Goal: Task Accomplishment & Management: Use online tool/utility

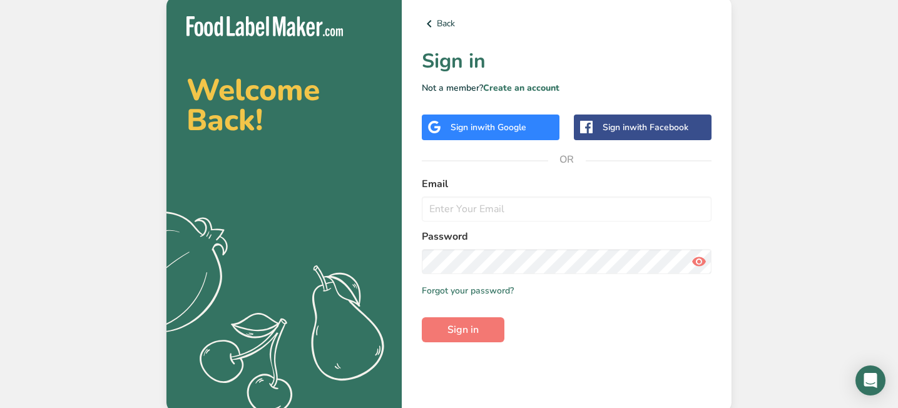
click at [459, 130] on div "Sign in with Google" at bounding box center [489, 127] width 76 height 13
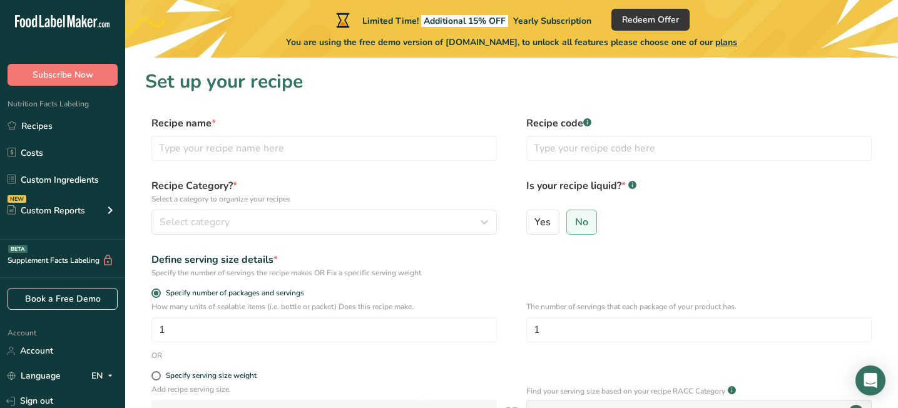
click at [737, 42] on span "plans" at bounding box center [726, 42] width 22 height 12
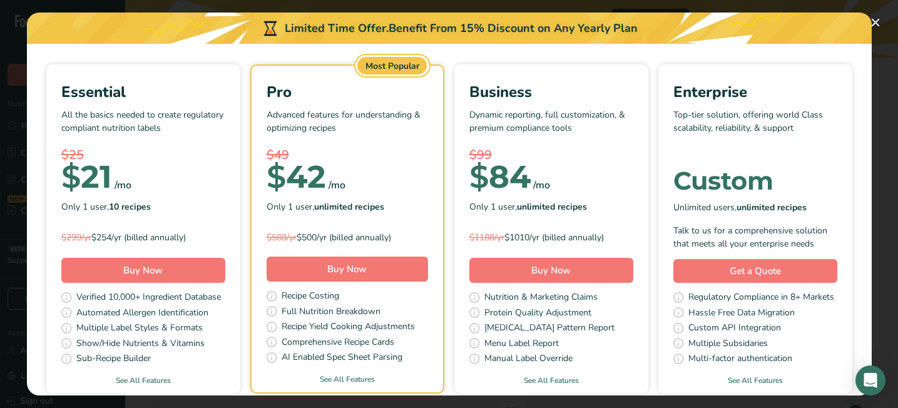
scroll to position [81, 0]
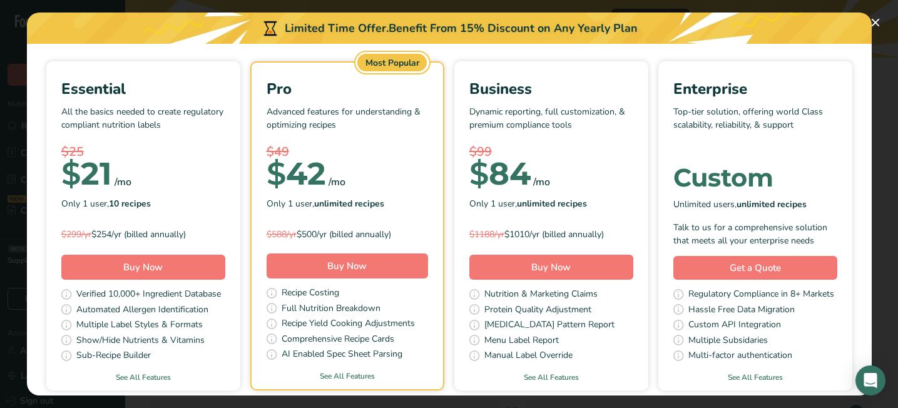
click at [190, 199] on div "Only 1 user, 10 recipes" at bounding box center [143, 203] width 164 height 19
click at [181, 265] on button "Buy Now" at bounding box center [143, 267] width 164 height 25
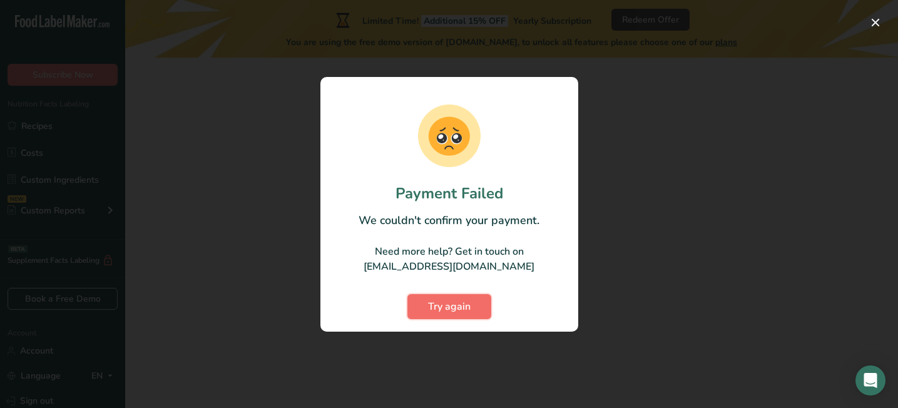
click at [437, 300] on span "Try again" at bounding box center [449, 306] width 43 height 15
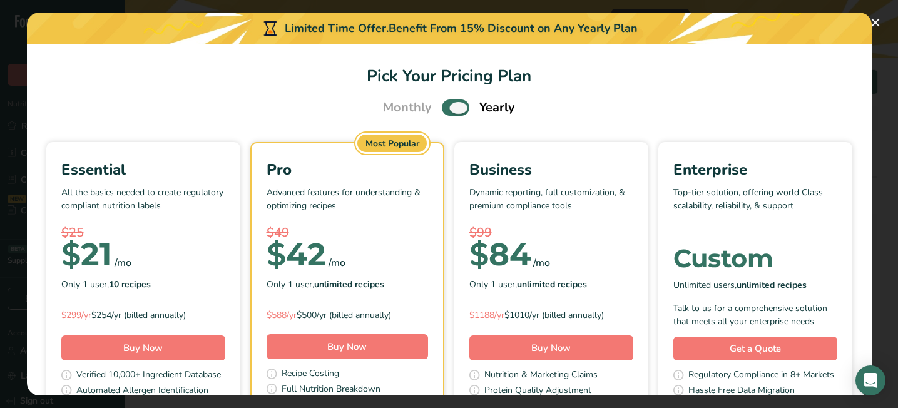
click at [446, 112] on span "Pick Your Pricing Plan Modal" at bounding box center [456, 107] width 28 height 16
click at [446, 112] on input "Pick Your Pricing Plan Modal" at bounding box center [446, 108] width 8 height 8
checkbox input "false"
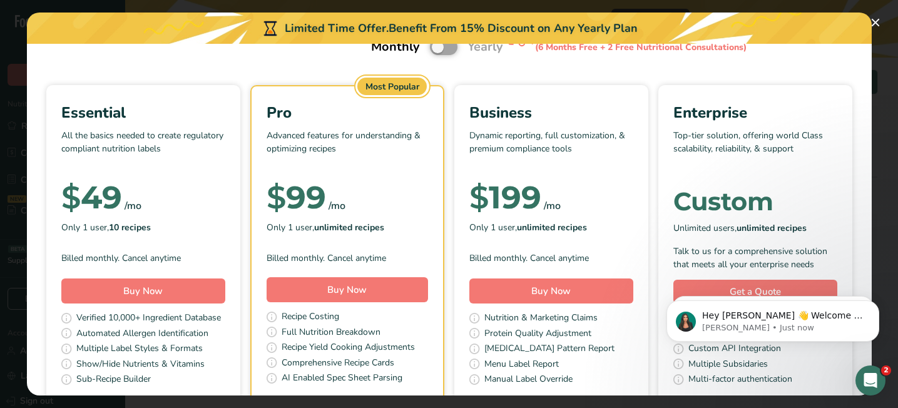
scroll to position [66, 0]
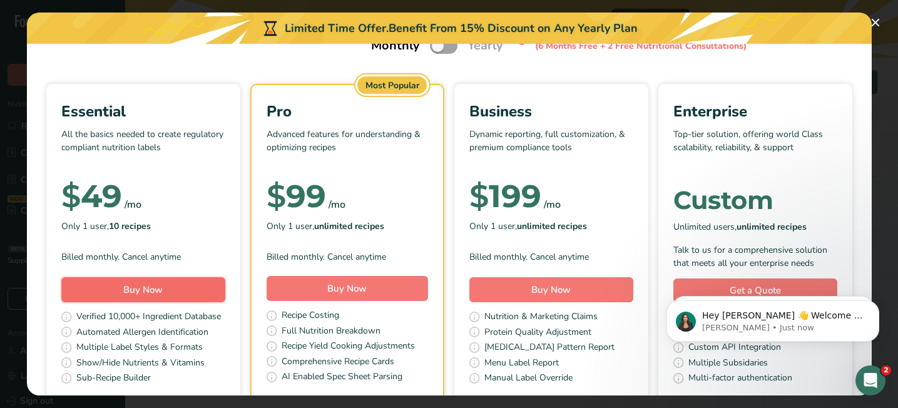
click at [171, 294] on button "Buy Now" at bounding box center [143, 289] width 164 height 25
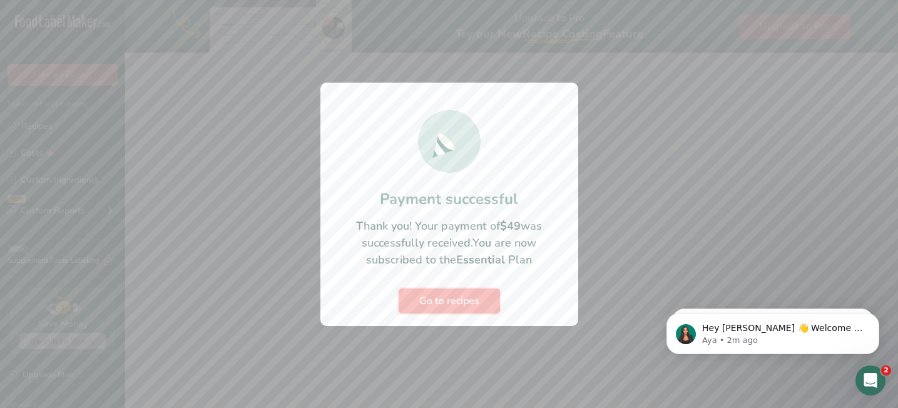
click at [486, 304] on button "Go to recipes" at bounding box center [449, 300] width 101 height 25
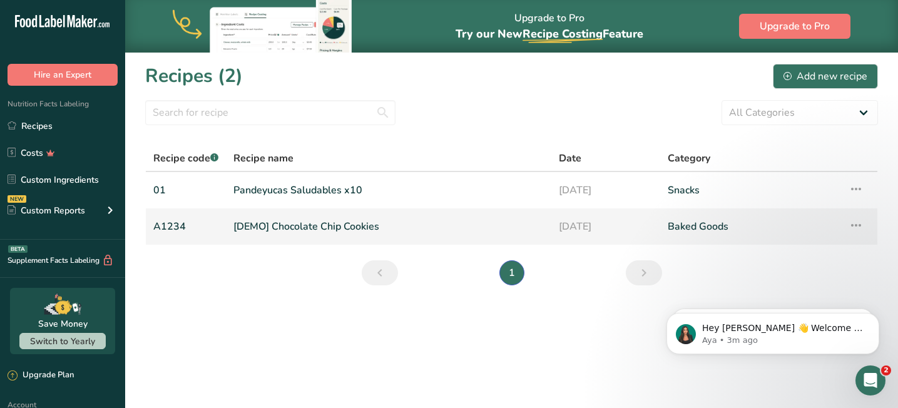
click at [333, 232] on link "[DEMO] Chocolate Chip Cookies" at bounding box center [388, 226] width 310 height 26
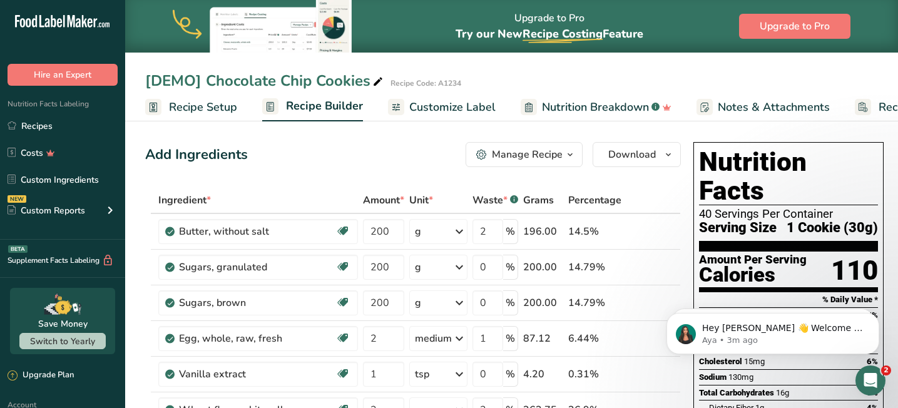
click at [205, 105] on span "Recipe Setup" at bounding box center [203, 107] width 68 height 17
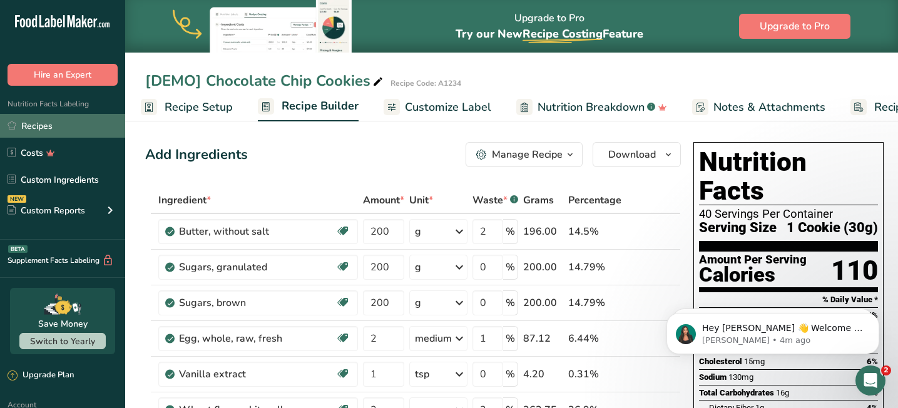
click at [55, 122] on link "Recipes" at bounding box center [62, 126] width 125 height 24
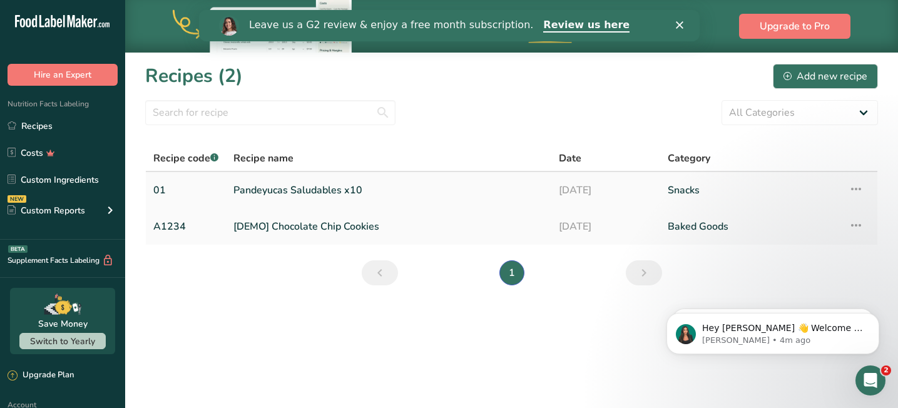
click at [192, 190] on link "01" at bounding box center [185, 190] width 65 height 26
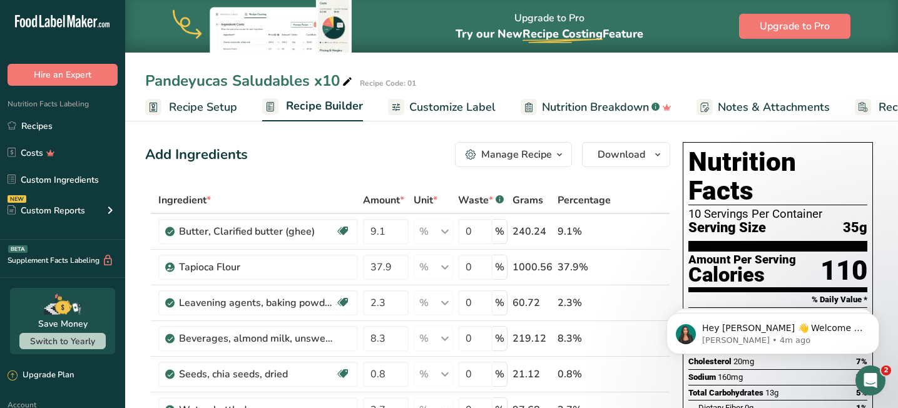
click at [206, 113] on span "Recipe Setup" at bounding box center [203, 107] width 68 height 17
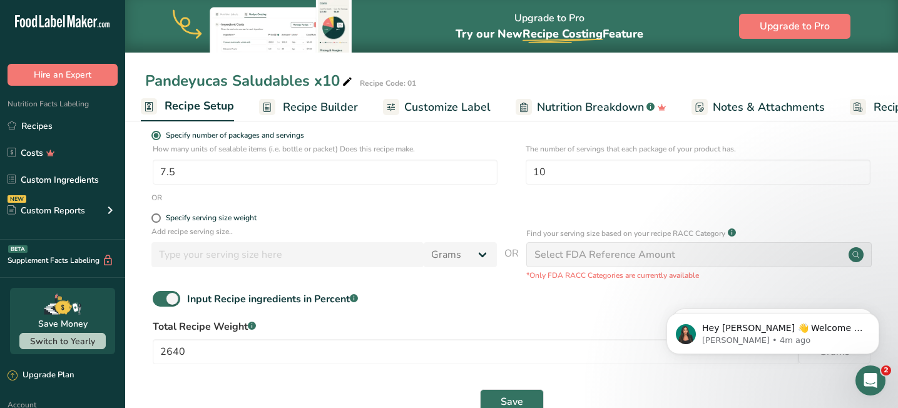
scroll to position [218, 0]
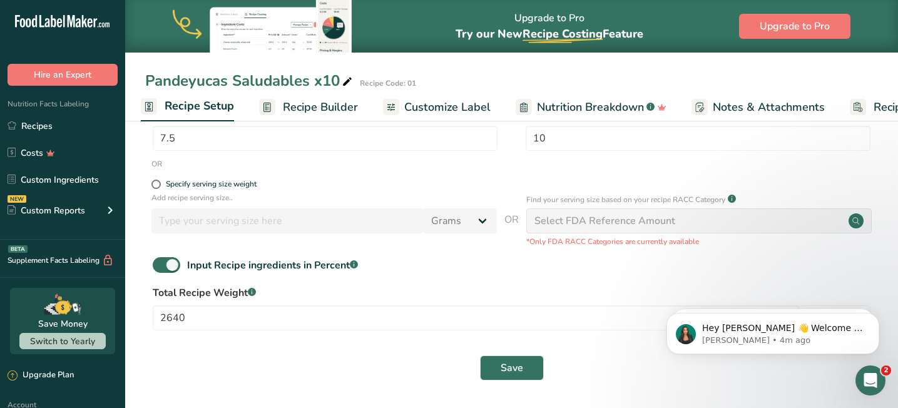
click at [326, 111] on span "Recipe Builder" at bounding box center [320, 107] width 75 height 17
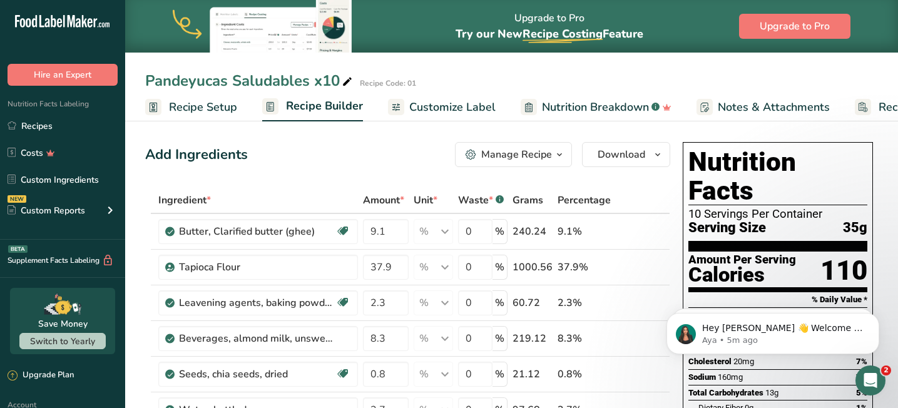
click at [210, 101] on span "Recipe Setup" at bounding box center [203, 107] width 68 height 17
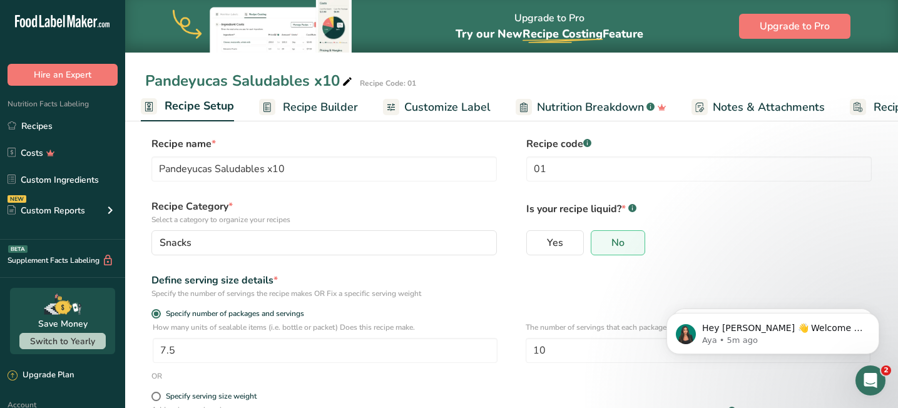
scroll to position [6, 0]
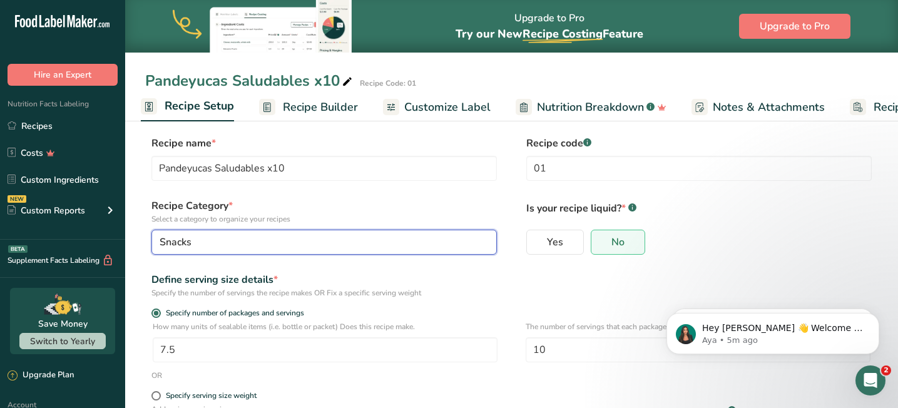
click at [245, 248] on div "Snacks" at bounding box center [321, 242] width 322 height 15
click at [245, 243] on div "Snacks" at bounding box center [321, 242] width 322 height 15
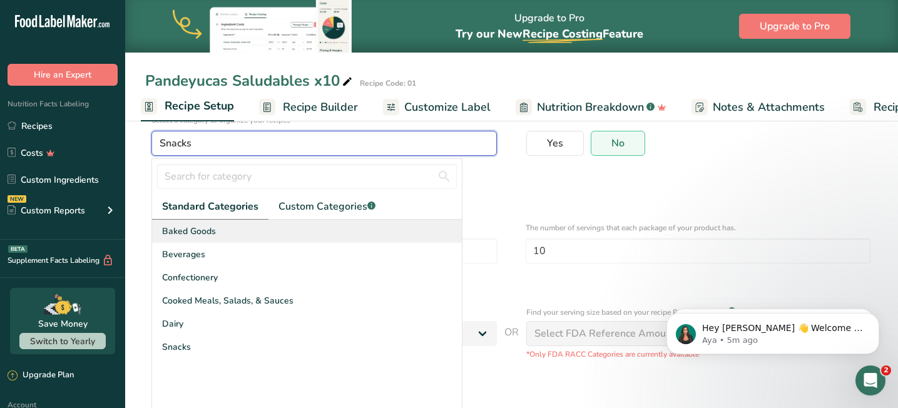
scroll to position [106, 0]
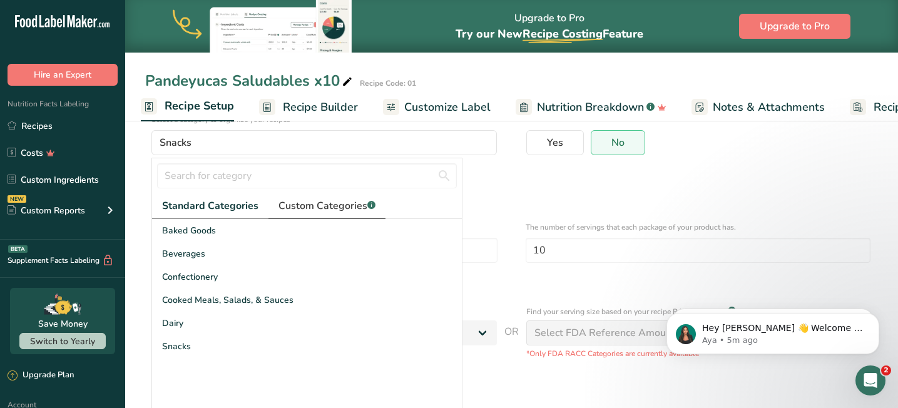
click at [323, 203] on span "Custom Categories .a-a{fill:#347362;}.b-a{fill:#fff;}" at bounding box center [326, 205] width 97 height 15
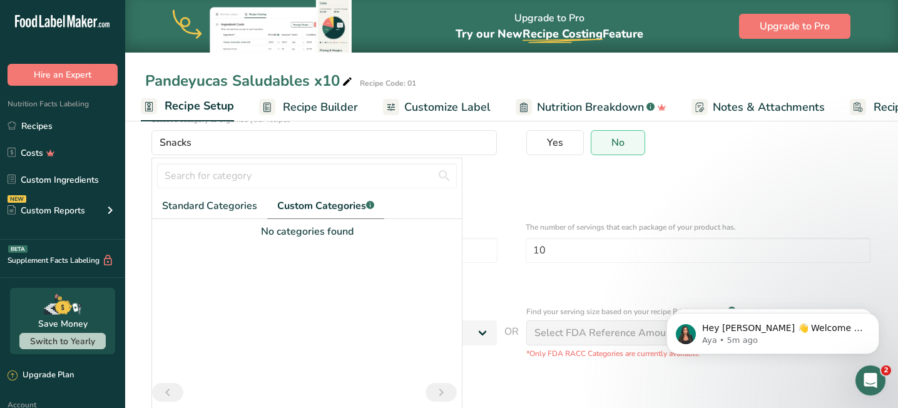
scroll to position [167, 0]
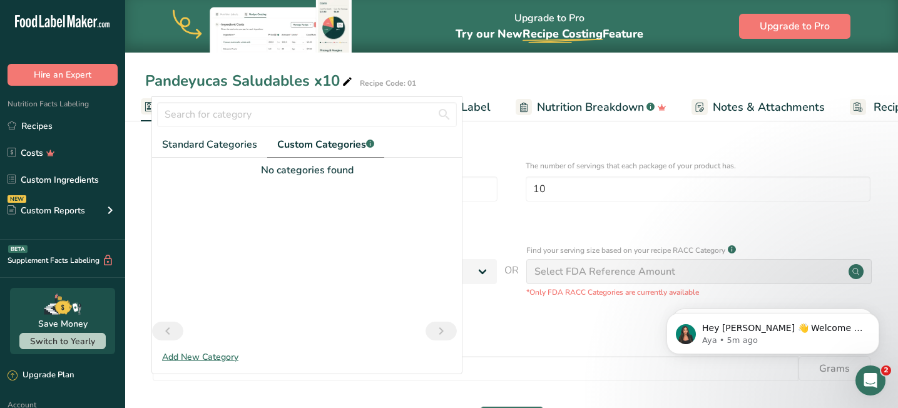
click at [206, 358] on div "Add New Category" at bounding box center [307, 356] width 310 height 13
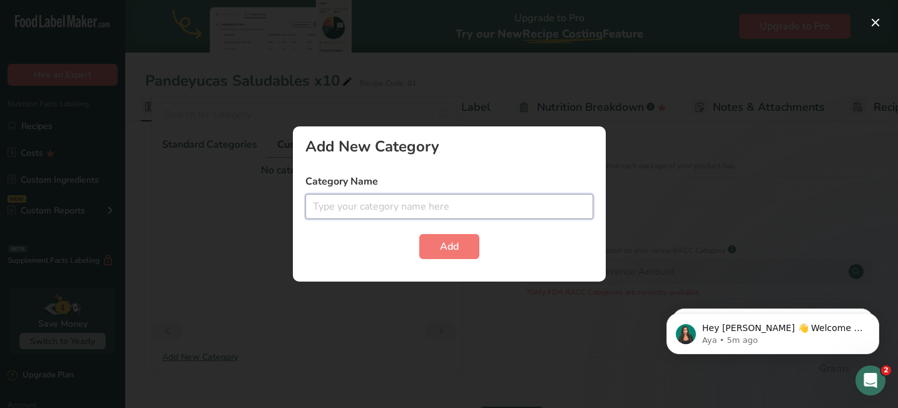
click at [345, 211] on input "text" at bounding box center [449, 206] width 288 height 25
click at [356, 208] on input "Frozen bakery" at bounding box center [449, 206] width 288 height 25
paste input "Bakery Products"
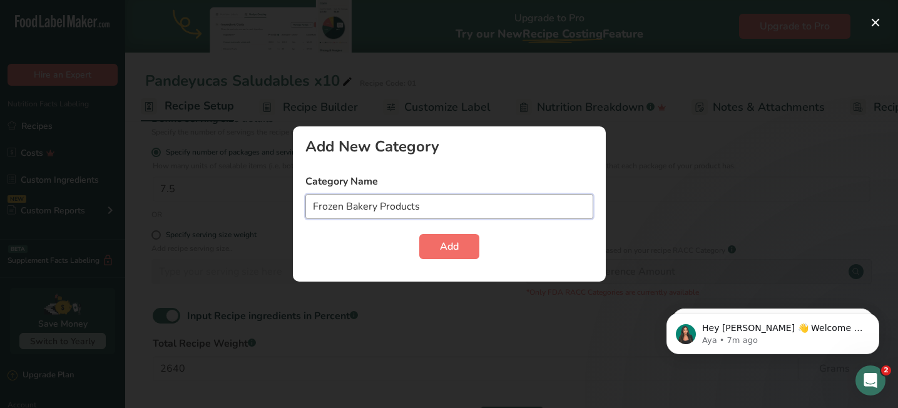
type input "Frozen Bakery Products"
click at [428, 244] on button "Add" at bounding box center [449, 246] width 60 height 25
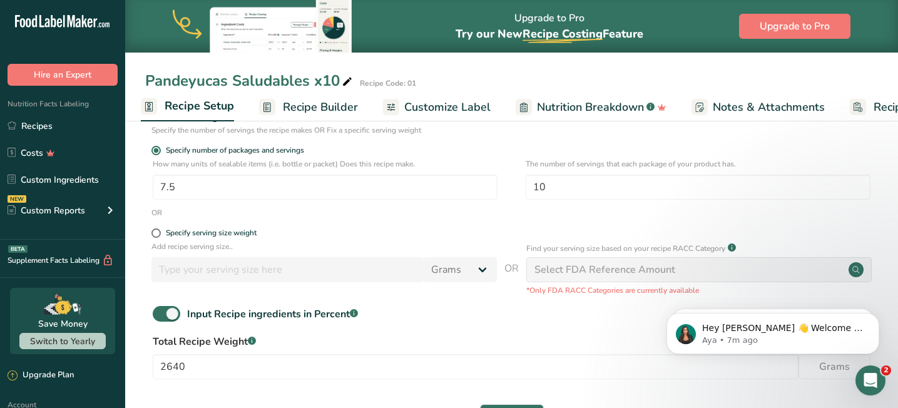
scroll to position [218, 0]
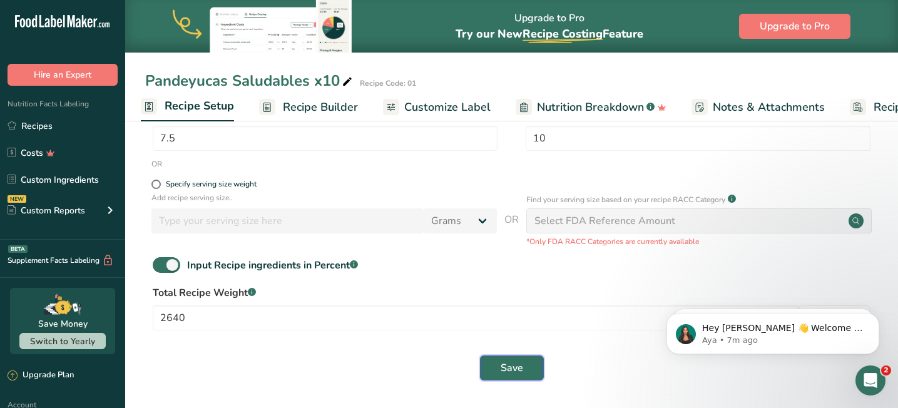
click at [505, 364] on span "Save" at bounding box center [512, 367] width 23 height 15
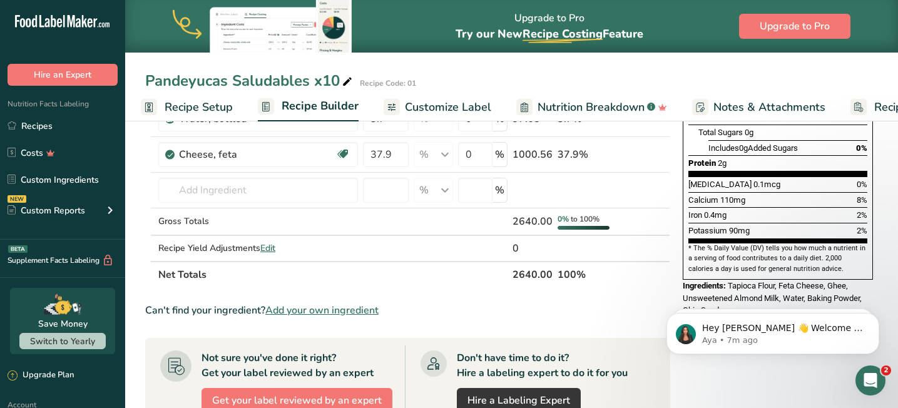
scroll to position [292, 0]
click at [417, 103] on span "Customize Label" at bounding box center [448, 107] width 86 height 17
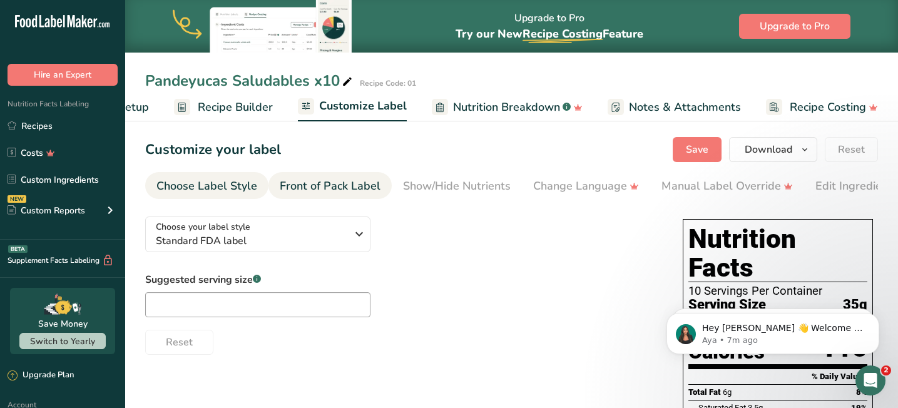
click at [324, 191] on div "Front of Pack Label" at bounding box center [330, 186] width 101 height 17
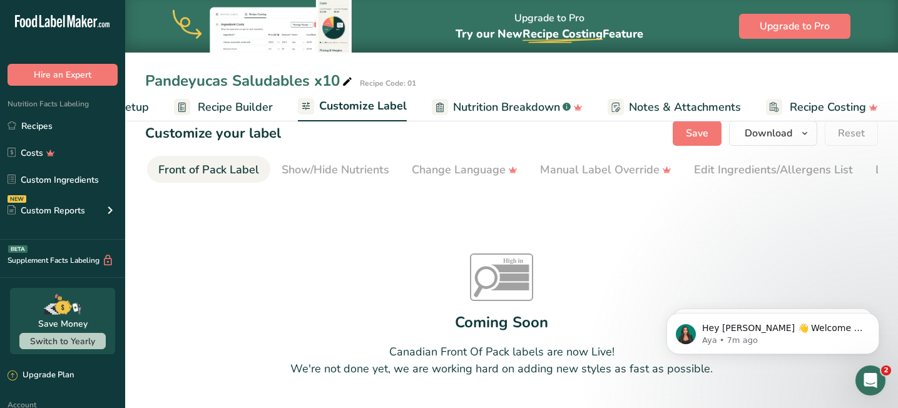
scroll to position [8, 0]
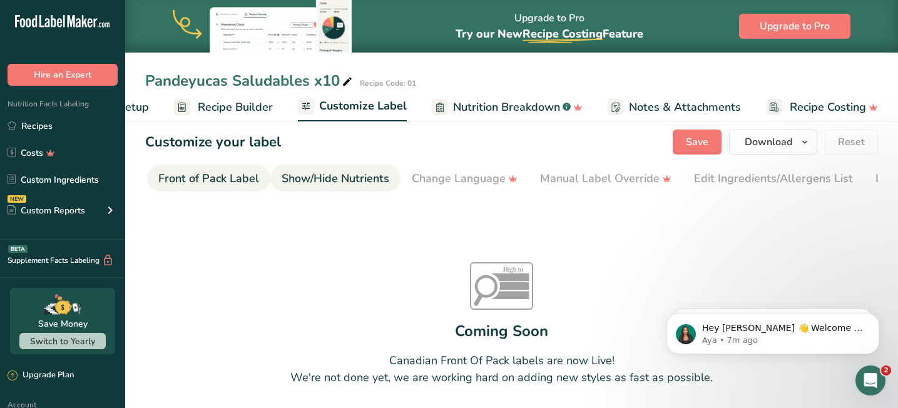
click at [347, 171] on div "Show/Hide Nutrients" at bounding box center [336, 178] width 108 height 17
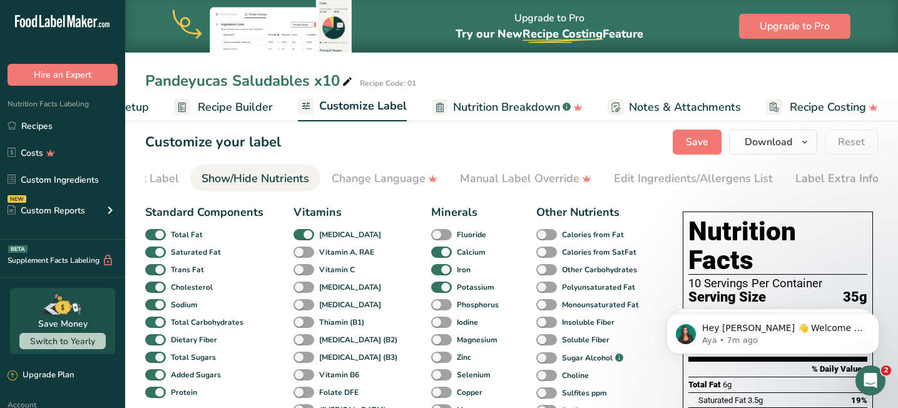
scroll to position [0, 206]
click at [484, 111] on span "Nutrition Breakdown" at bounding box center [506, 107] width 107 height 17
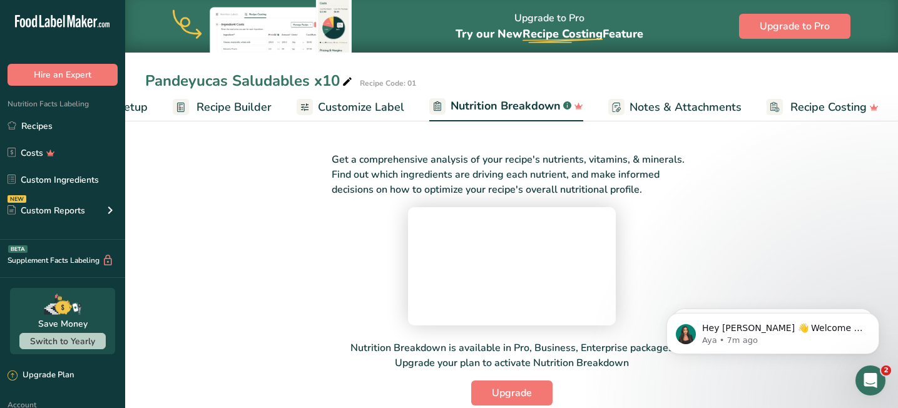
click at [685, 101] on span "Notes & Attachments" at bounding box center [686, 107] width 112 height 17
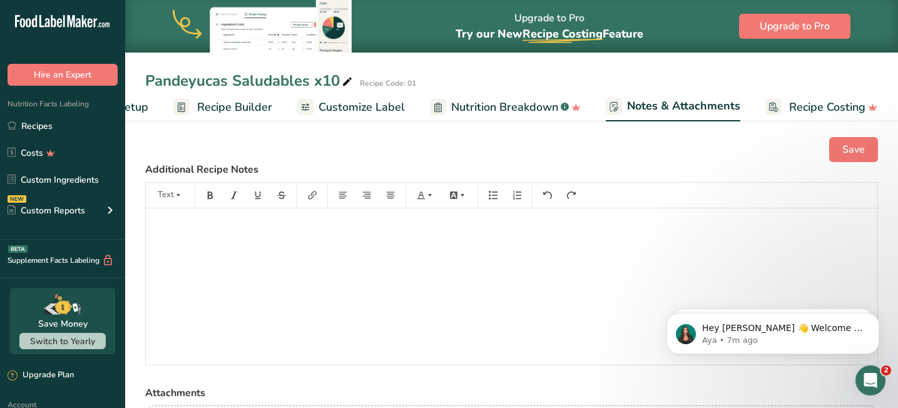
click at [374, 108] on span "Customize Label" at bounding box center [362, 107] width 86 height 17
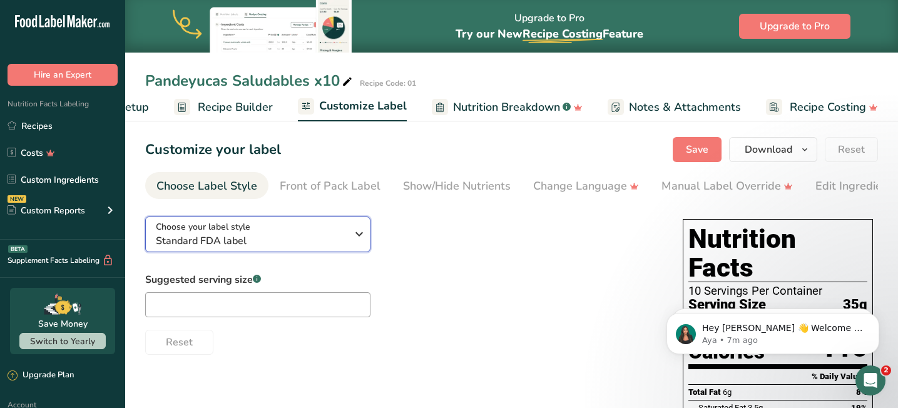
click at [331, 243] on span "Standard FDA label" at bounding box center [251, 240] width 191 height 15
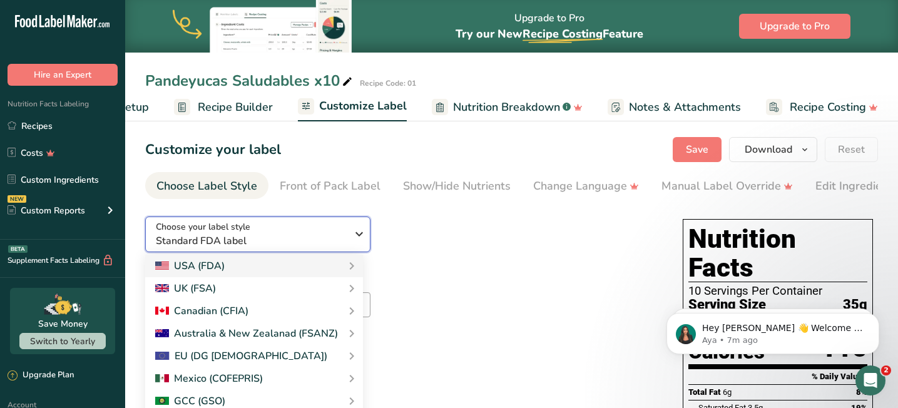
click at [336, 233] on div "Choose your label style Standard FDA label" at bounding box center [251, 234] width 191 height 28
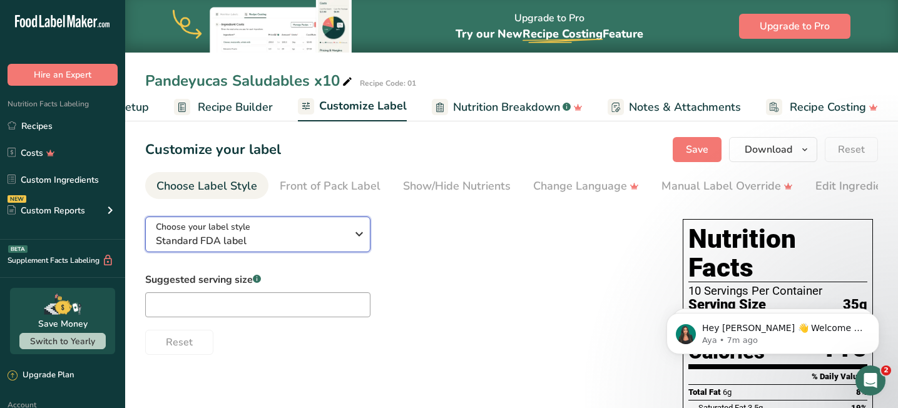
click at [336, 233] on div "Choose your label style Standard FDA label" at bounding box center [251, 234] width 191 height 28
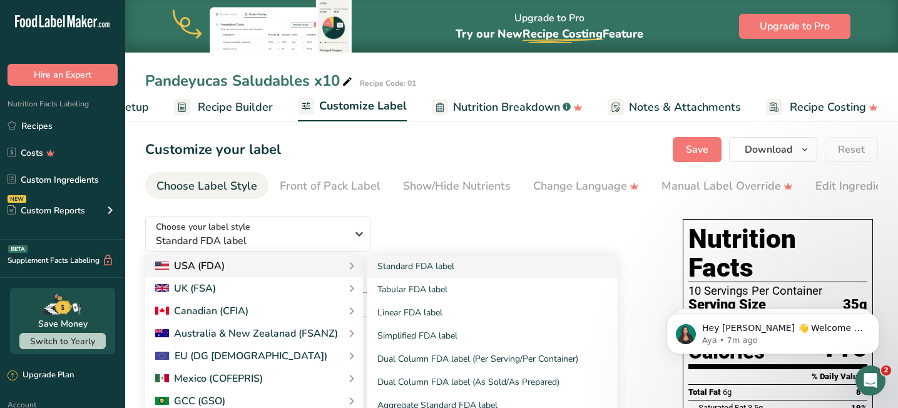
click at [294, 262] on div "USA (FDA)" at bounding box center [254, 265] width 198 height 15
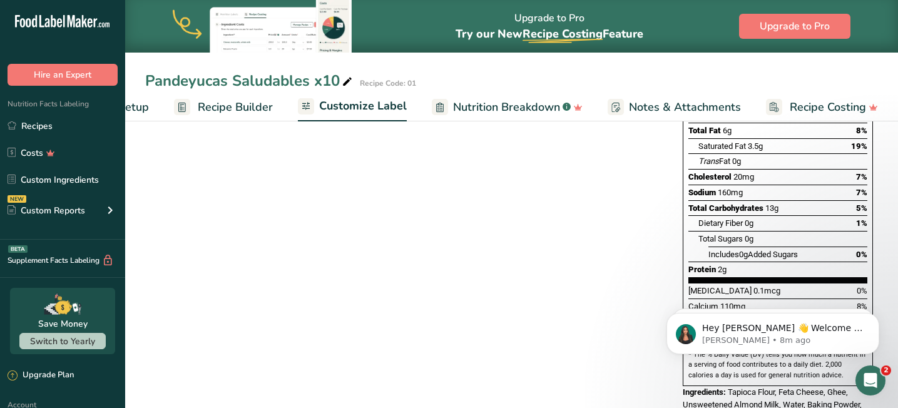
scroll to position [296, 0]
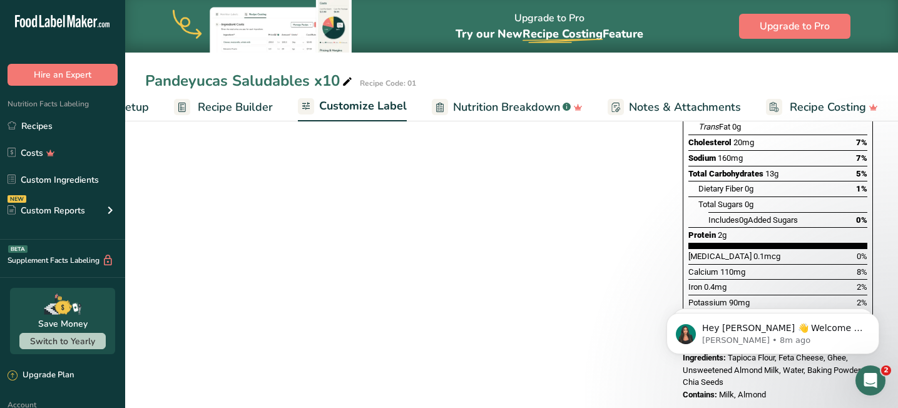
click at [616, 364] on div "Choose your label style Standard FDA label USA (FDA) Standard FDA label Tabular…" at bounding box center [511, 162] width 733 height 503
click at [867, 372] on icon "Open Intercom Messenger" at bounding box center [869, 379] width 21 height 21
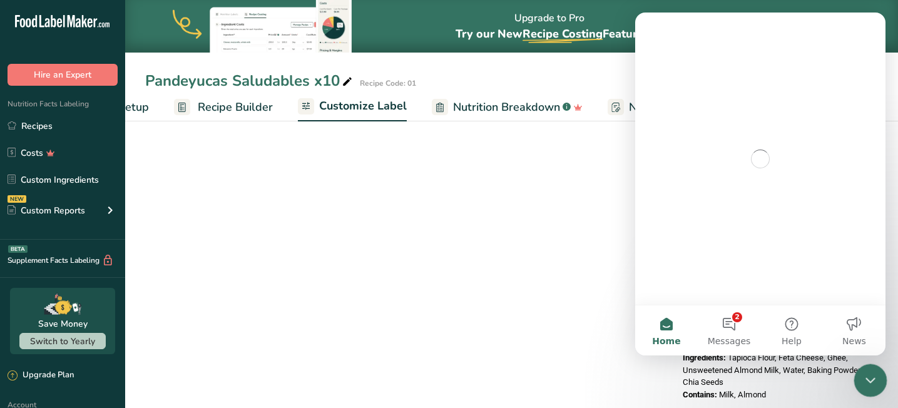
scroll to position [0, 0]
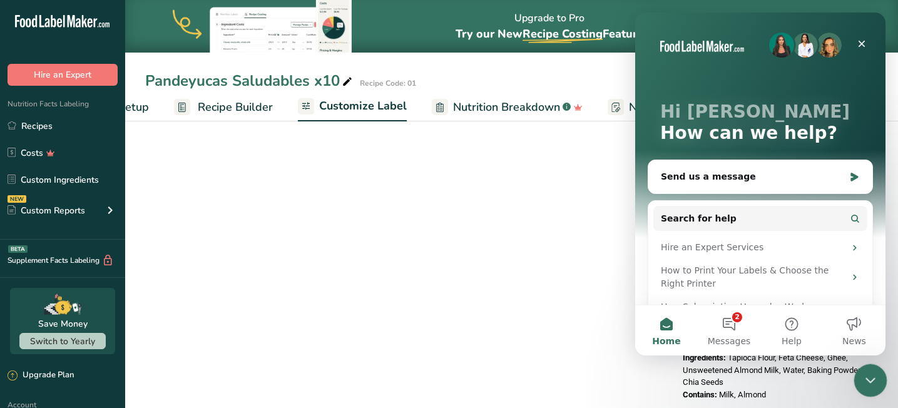
click at [867, 372] on icon "Close Intercom Messenger" at bounding box center [868, 378] width 15 height 15
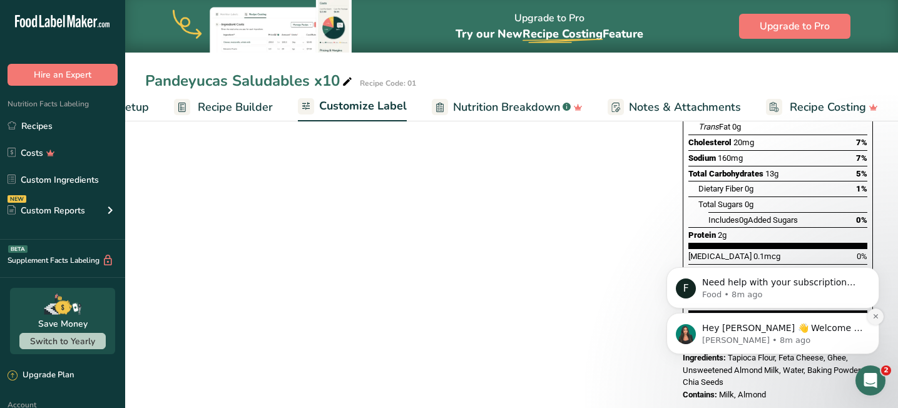
click at [876, 313] on icon "Dismiss notification" at bounding box center [875, 316] width 7 height 7
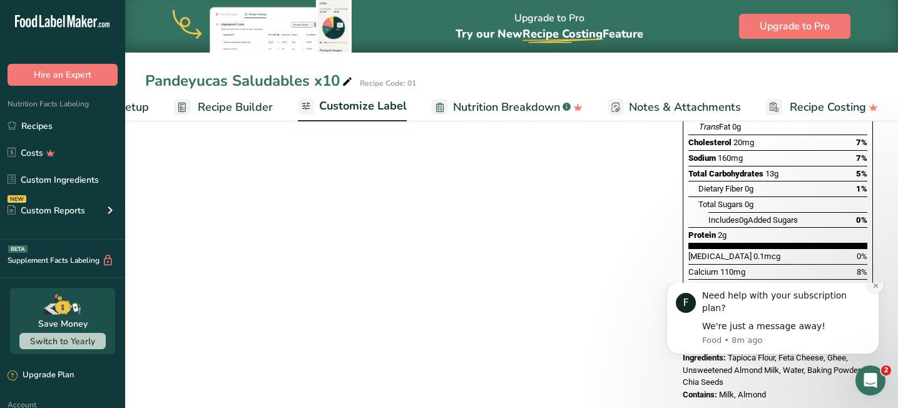
click at [877, 289] on icon "Dismiss notification" at bounding box center [875, 285] width 7 height 7
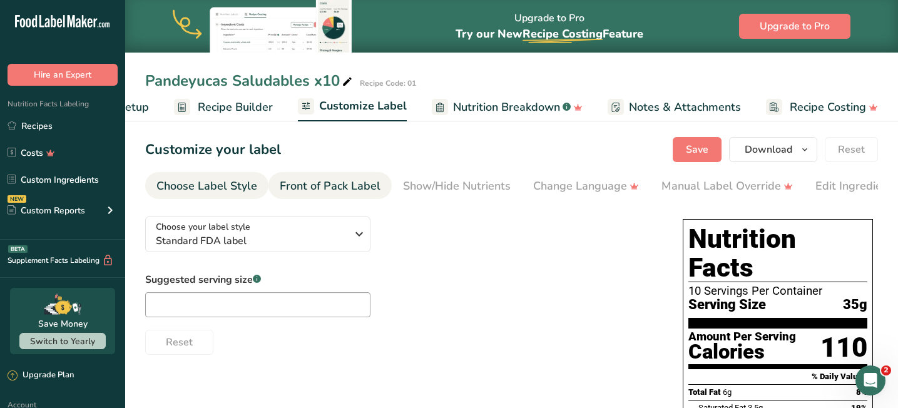
click at [359, 194] on div "Front of Pack Label" at bounding box center [330, 186] width 101 height 17
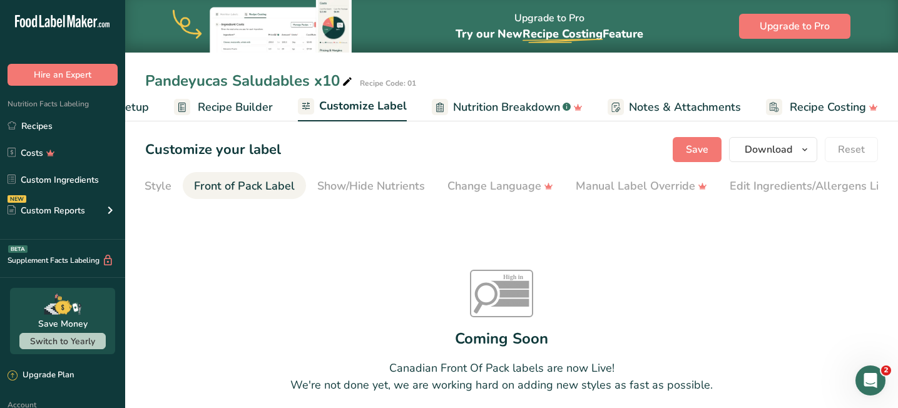
scroll to position [0, 121]
click at [359, 194] on div "Show/Hide Nutrients" at bounding box center [336, 186] width 108 height 17
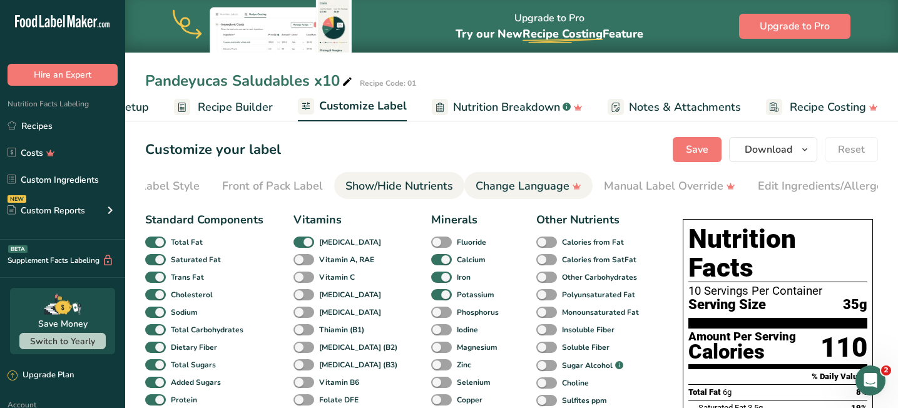
scroll to position [0, 0]
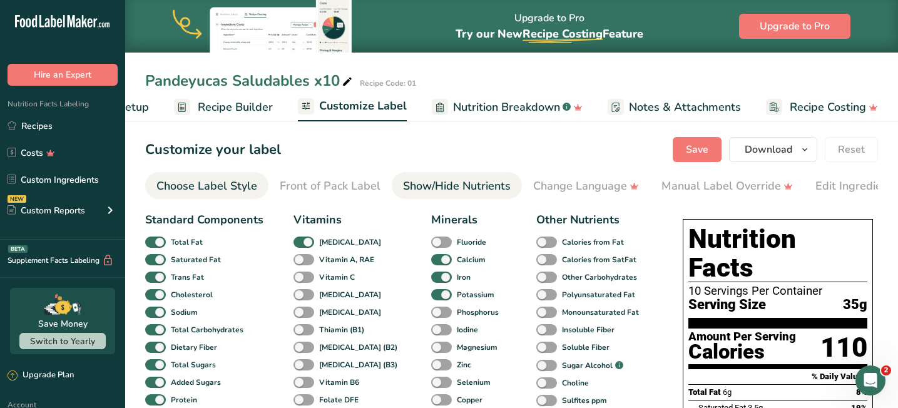
click at [211, 195] on link "Choose Label Style" at bounding box center [206, 186] width 101 height 28
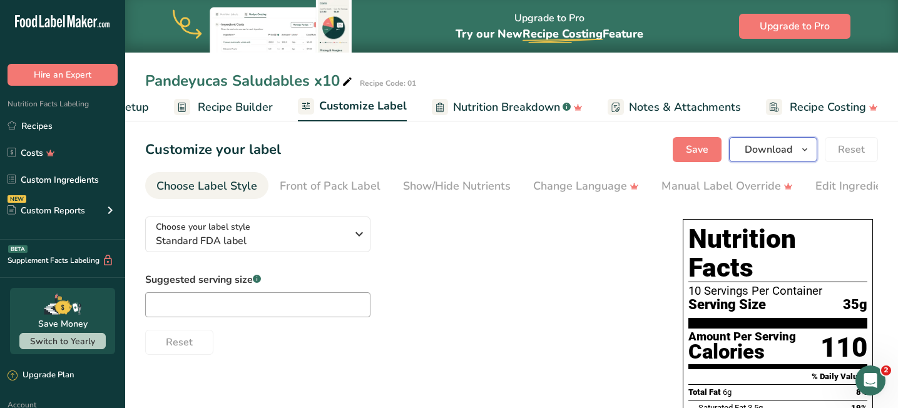
click at [789, 147] on span "Download" at bounding box center [769, 149] width 48 height 15
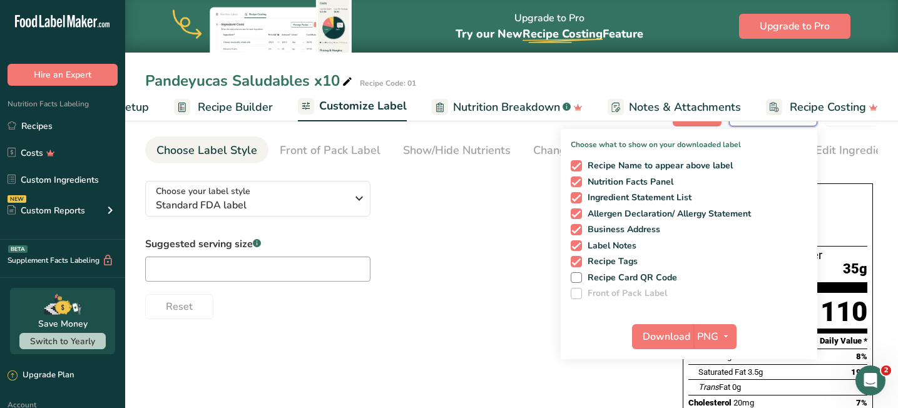
scroll to position [24, 0]
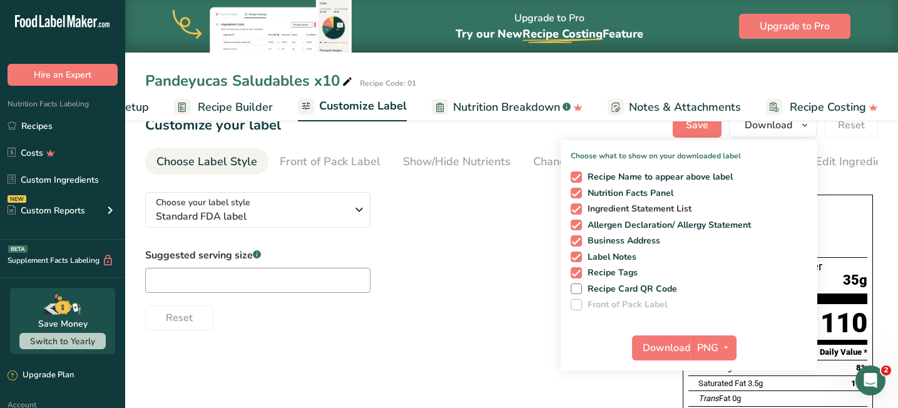
click at [579, 210] on span at bounding box center [576, 208] width 11 height 11
click at [579, 210] on input "Ingredient Statement List" at bounding box center [575, 209] width 8 height 8
checkbox input "false"
click at [578, 240] on span at bounding box center [576, 240] width 11 height 11
click at [578, 240] on input "Business Address" at bounding box center [575, 241] width 8 height 8
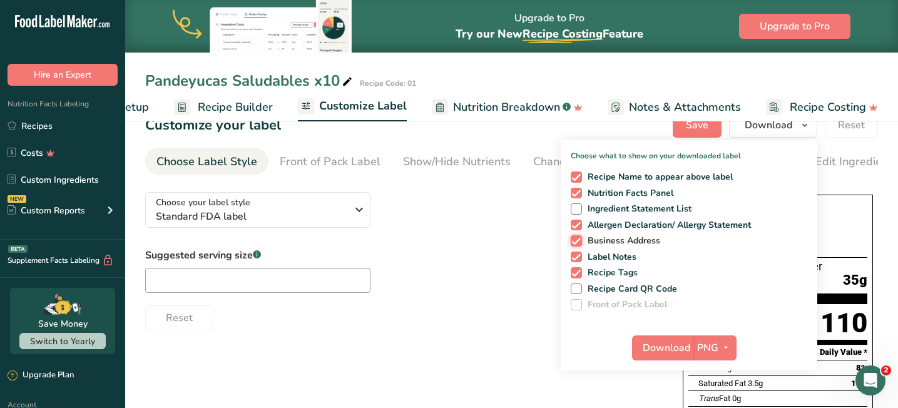
checkbox input "false"
click at [579, 257] on span at bounding box center [576, 257] width 11 height 11
click at [579, 257] on input "Label Notes" at bounding box center [575, 257] width 8 height 8
checkbox input "false"
click at [579, 273] on span at bounding box center [576, 272] width 11 height 11
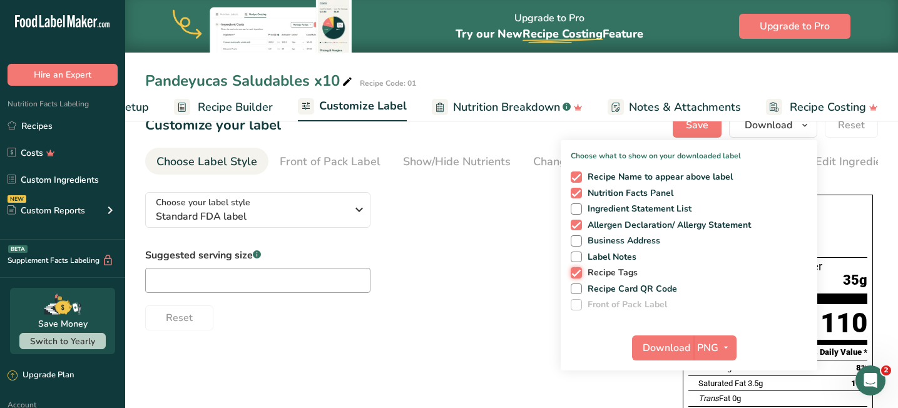
click at [579, 273] on input "Recipe Tags" at bounding box center [575, 272] width 8 height 8
checkbox input "false"
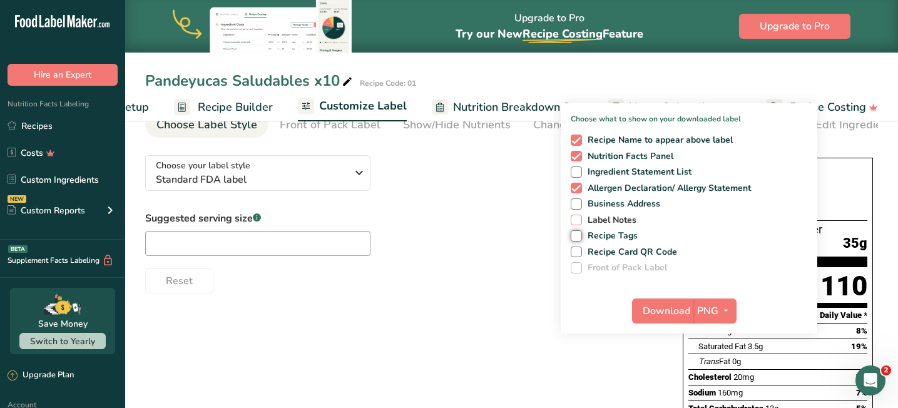
scroll to position [62, 0]
click at [671, 310] on span "Download" at bounding box center [667, 310] width 48 height 15
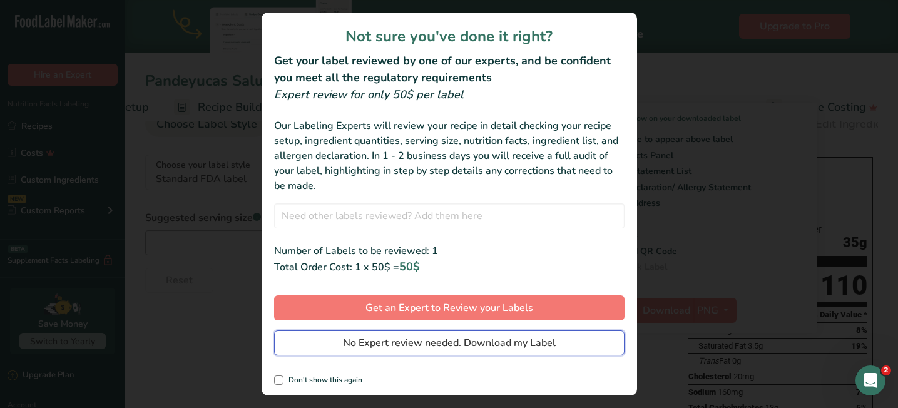
click at [491, 344] on span "No Expert review needed. Download my Label" at bounding box center [449, 342] width 213 height 15
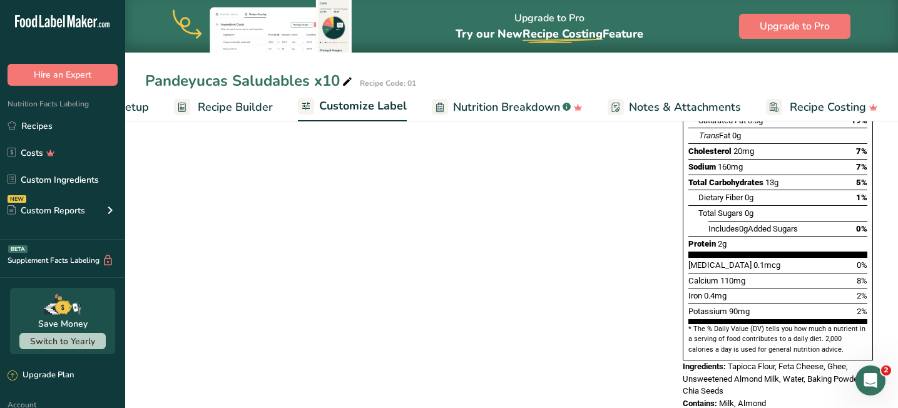
scroll to position [0, 0]
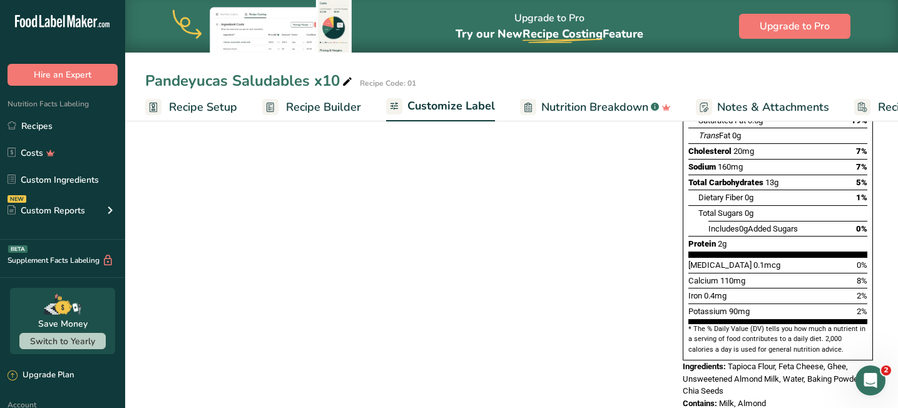
click at [203, 111] on span "Recipe Setup" at bounding box center [203, 107] width 68 height 17
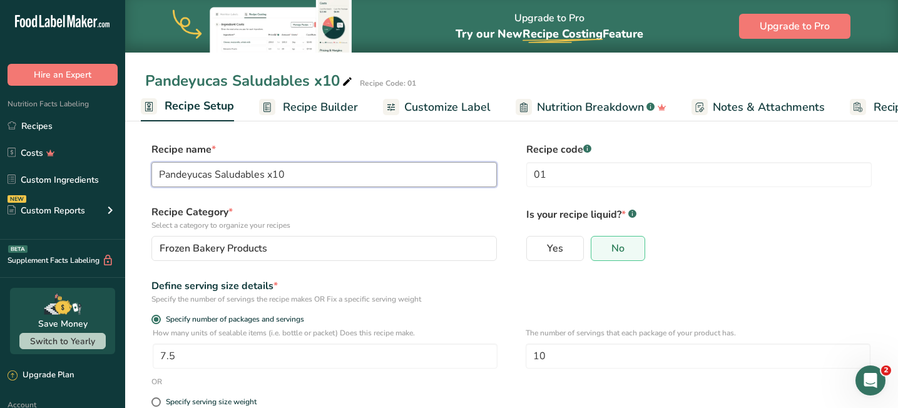
click at [287, 176] on input "Pandeyucas Saludables x10" at bounding box center [323, 174] width 345 height 25
click at [295, 176] on input "Pandeyucas Saludables x10" at bounding box center [323, 174] width 345 height 25
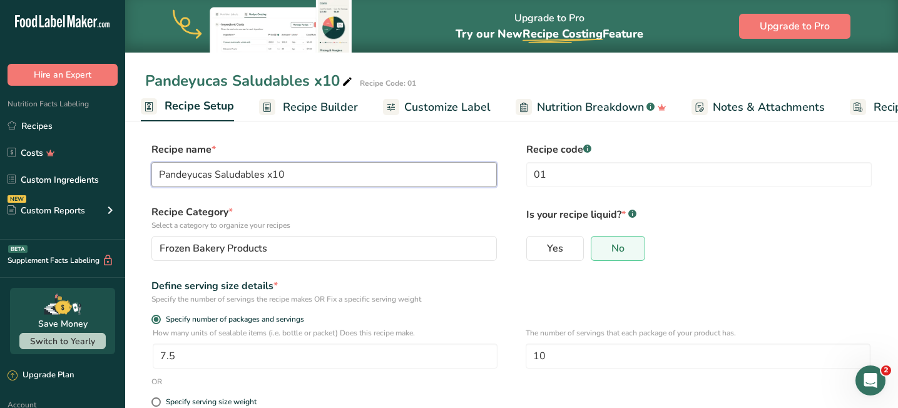
click at [295, 176] on input "Pandeyucas Saludables x10" at bounding box center [323, 174] width 345 height 25
click at [160, 176] on input "Pandeyucas Saludables x10" at bounding box center [323, 174] width 345 height 25
drag, startPoint x: 301, startPoint y: 177, endPoint x: 216, endPoint y: 177, distance: 85.1
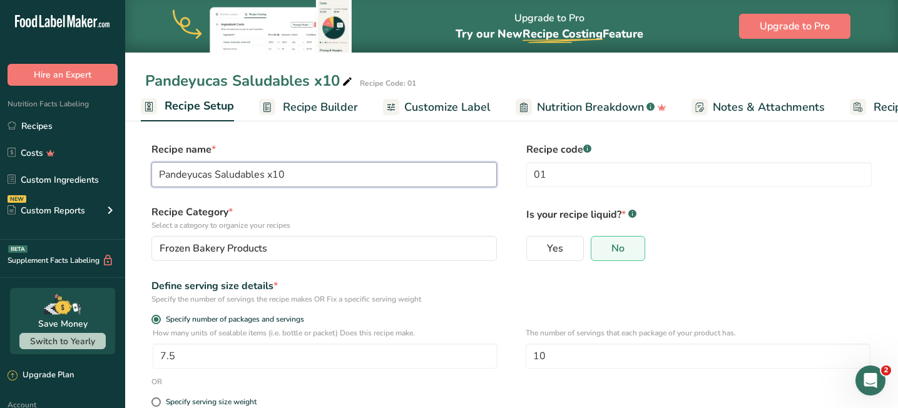
click at [216, 177] on input "Pandeyucas Saludables x10" at bounding box center [323, 174] width 345 height 25
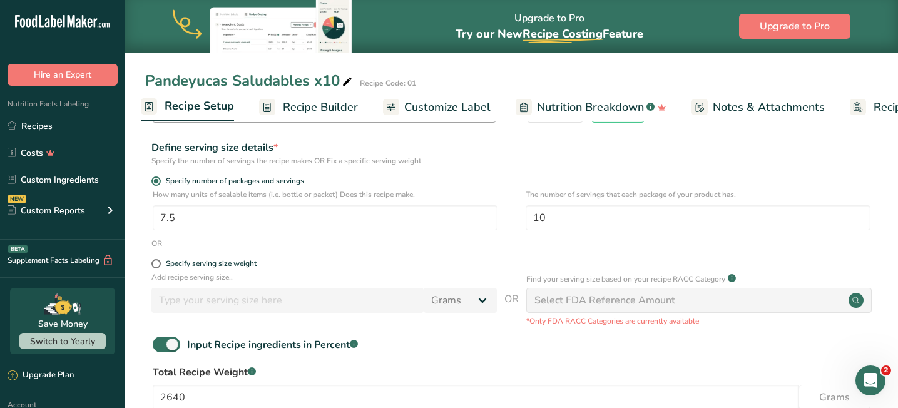
scroll to position [218, 0]
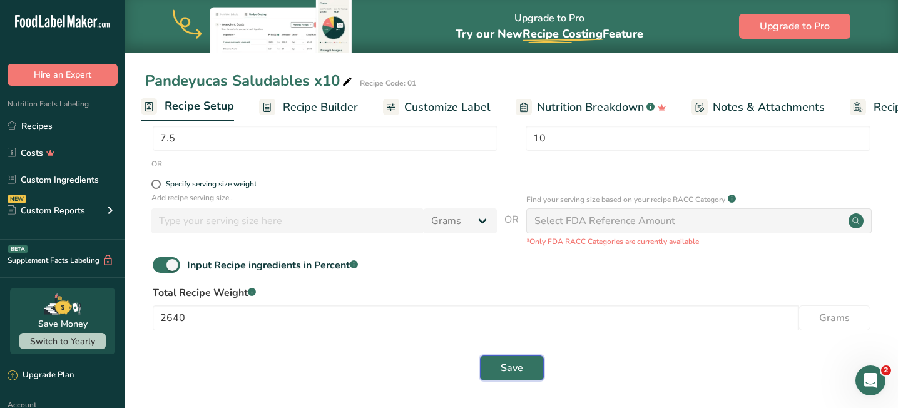
click at [519, 371] on span "Save" at bounding box center [512, 367] width 23 height 15
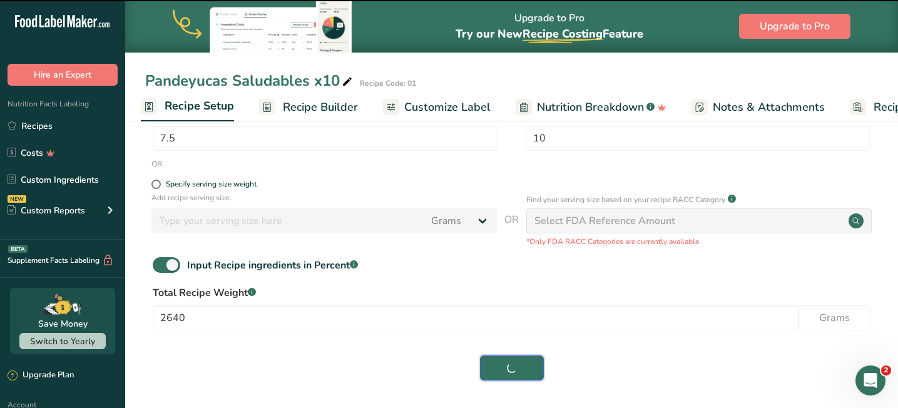
type input "Pandeyucas - Healthy"
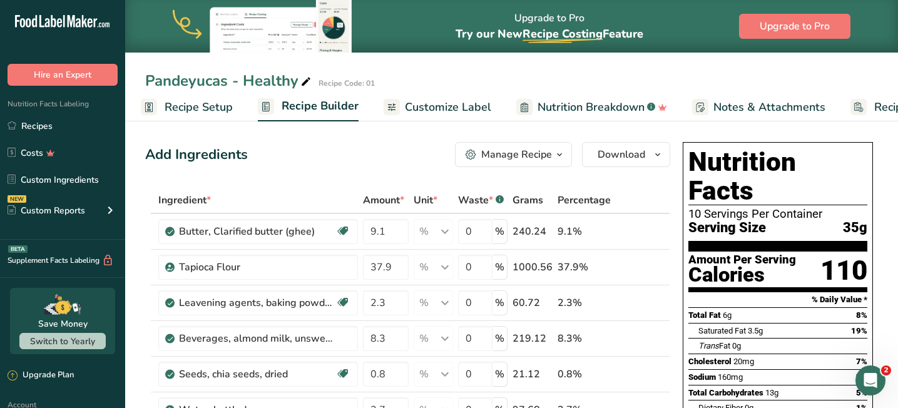
click at [434, 99] on span "Customize Label" at bounding box center [448, 107] width 86 height 17
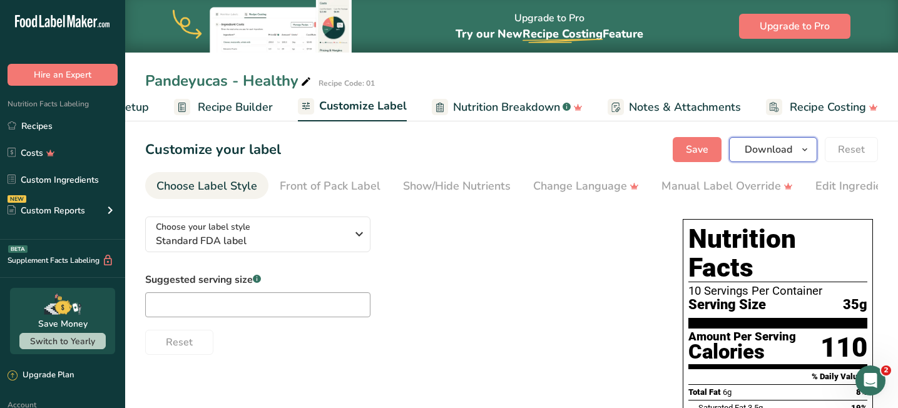
click at [776, 143] on span "Download" at bounding box center [769, 149] width 48 height 15
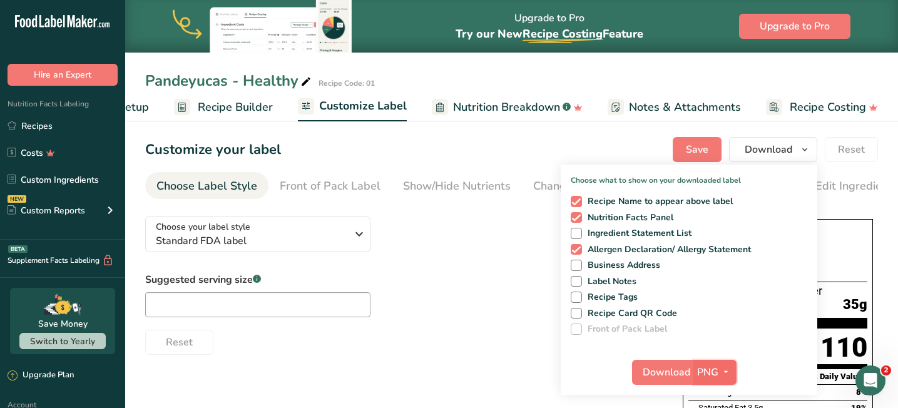
click at [710, 371] on span "PNG" at bounding box center [707, 372] width 21 height 15
click at [668, 375] on span "Download" at bounding box center [667, 372] width 48 height 15
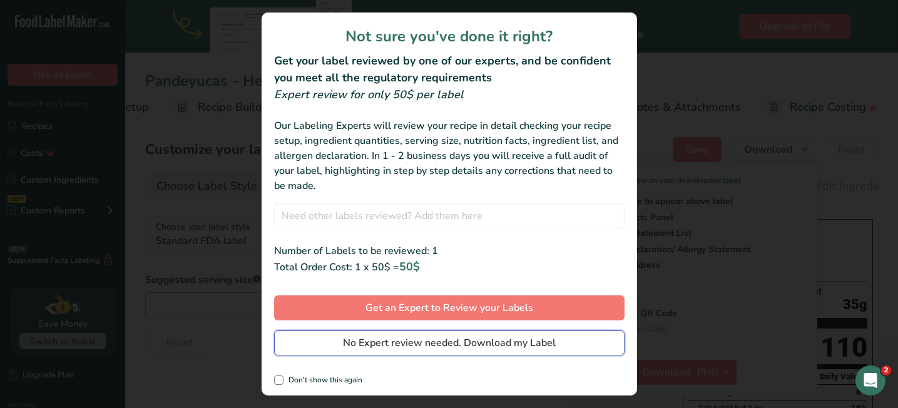
click at [367, 345] on span "No Expert review needed. Download my Label" at bounding box center [449, 342] width 213 height 15
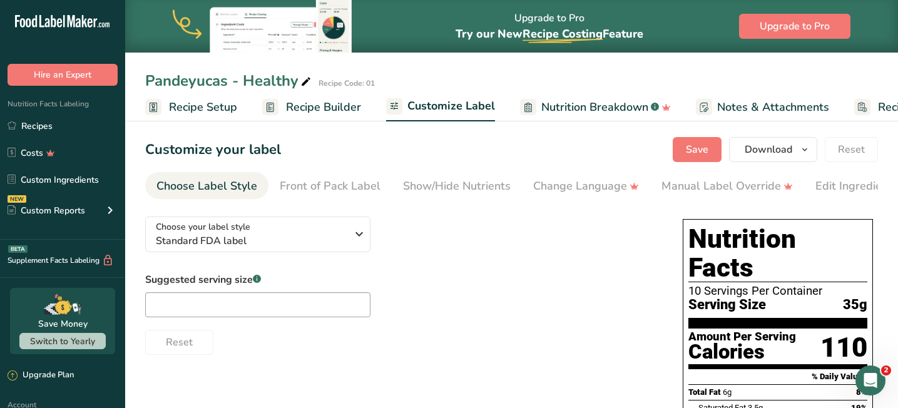
click at [203, 106] on span "Recipe Setup" at bounding box center [203, 107] width 68 height 17
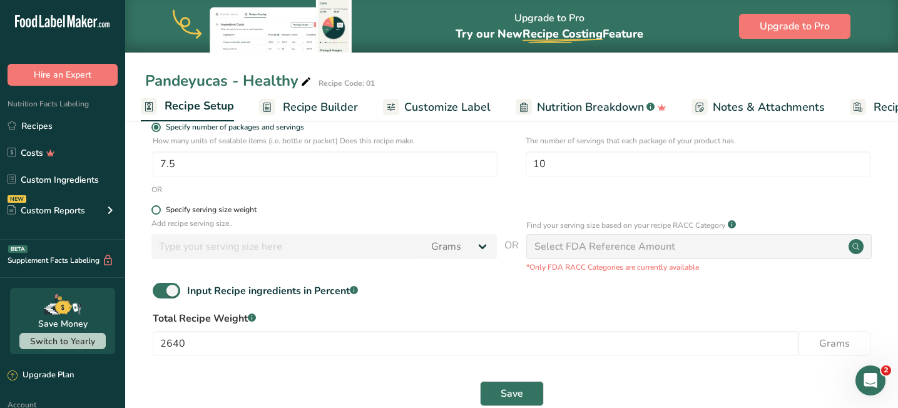
scroll to position [190, 0]
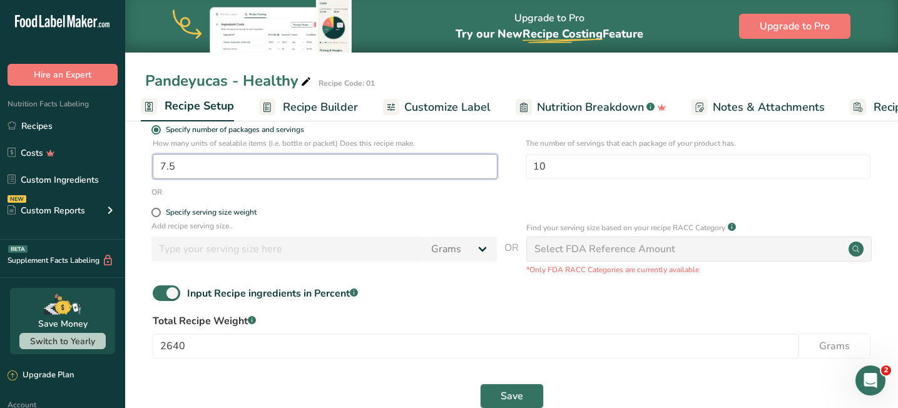
click at [170, 170] on input "7.5" at bounding box center [325, 166] width 345 height 25
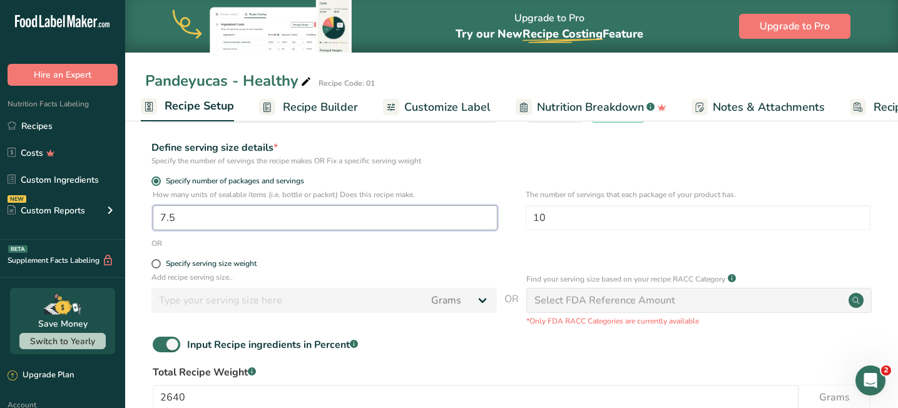
scroll to position [139, 0]
click at [268, 192] on p "How many units of sealable items (i.e. bottle or packet) Does this recipe make." at bounding box center [325, 193] width 345 height 11
drag, startPoint x: 150, startPoint y: 193, endPoint x: 416, endPoint y: 200, distance: 265.4
click at [416, 200] on div "How many units of sealable items (i.e. bottle or packet) Does this recipe make.…" at bounding box center [511, 212] width 733 height 49
copy div "How many units of sealable items (i.e. bottle or packet) Does this recipe make."
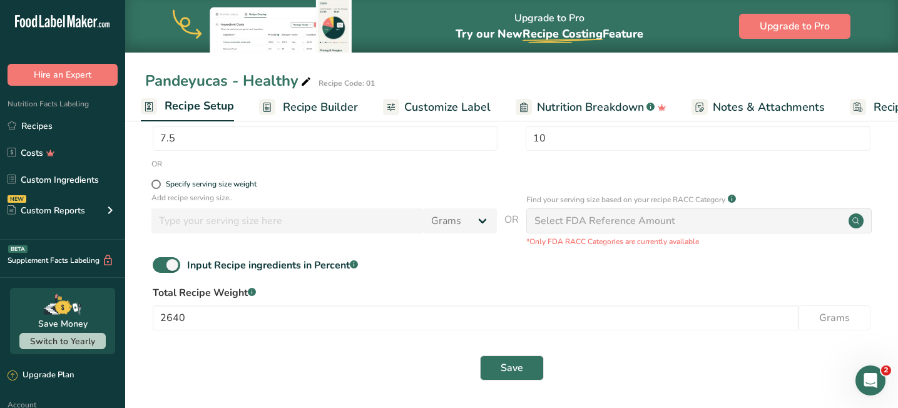
scroll to position [217, 0]
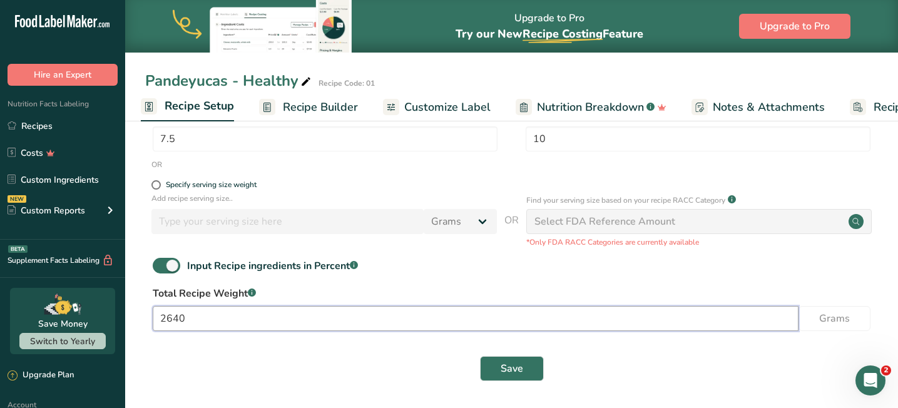
click at [310, 319] on input "2640" at bounding box center [476, 318] width 646 height 25
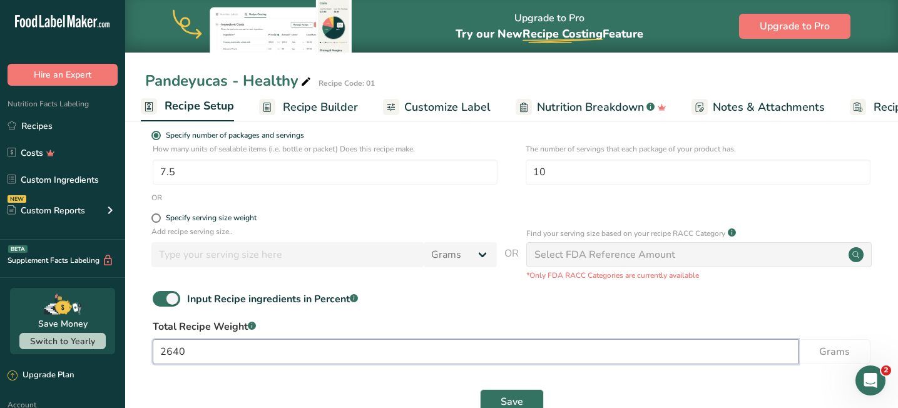
scroll to position [190, 0]
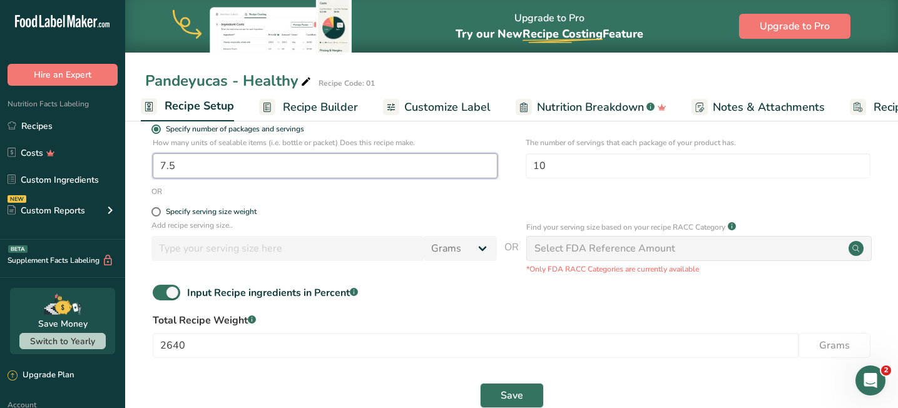
click at [172, 168] on input "7.5" at bounding box center [325, 165] width 345 height 25
drag, startPoint x: 167, startPoint y: 166, endPoint x: 247, endPoint y: 230, distance: 101.9
click at [174, 167] on input "7.5" at bounding box center [325, 165] width 345 height 25
type input "7.5"
click at [319, 215] on label "Specify serving size weight" at bounding box center [323, 211] width 345 height 9
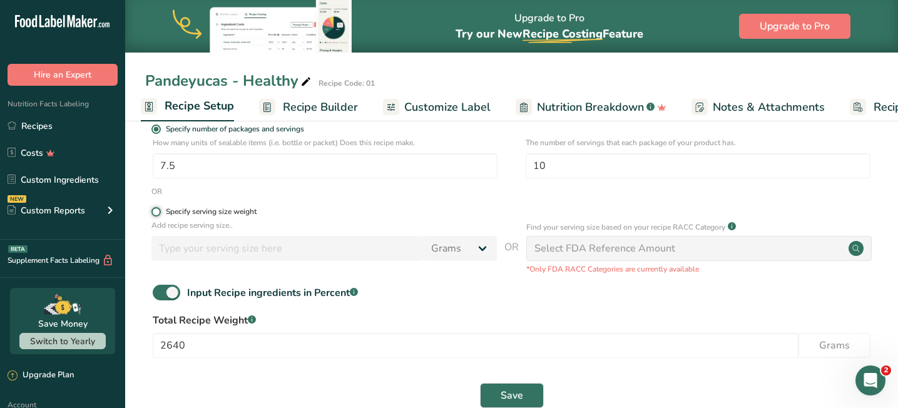
click at [160, 215] on input "Specify serving size weight" at bounding box center [155, 212] width 8 height 8
radio input "true"
radio input "false"
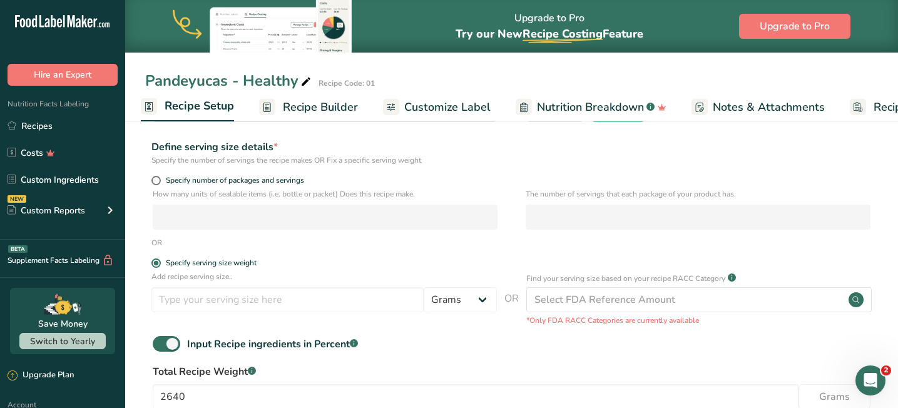
scroll to position [140, 0]
click at [228, 300] on input "number" at bounding box center [287, 299] width 272 height 25
type input "35"
click at [397, 254] on form "Recipe name * Pandeyucas - Healthy Recipe code .a-a{fill:#347362;}.b-a{fill:#ff…" at bounding box center [511, 235] width 733 height 464
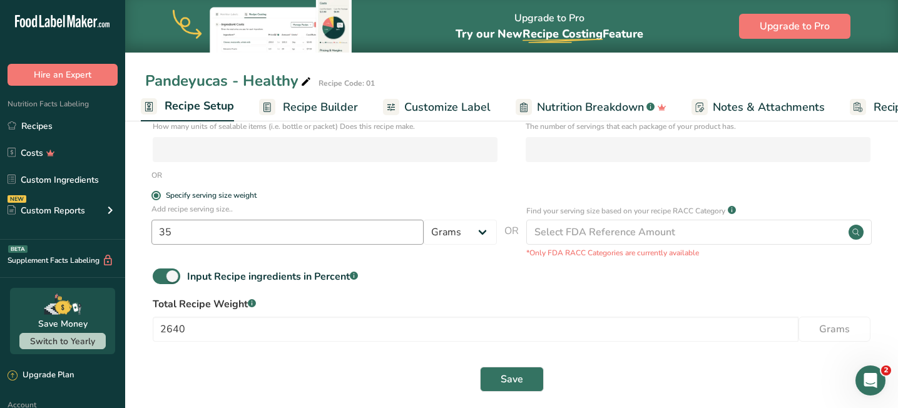
scroll to position [218, 0]
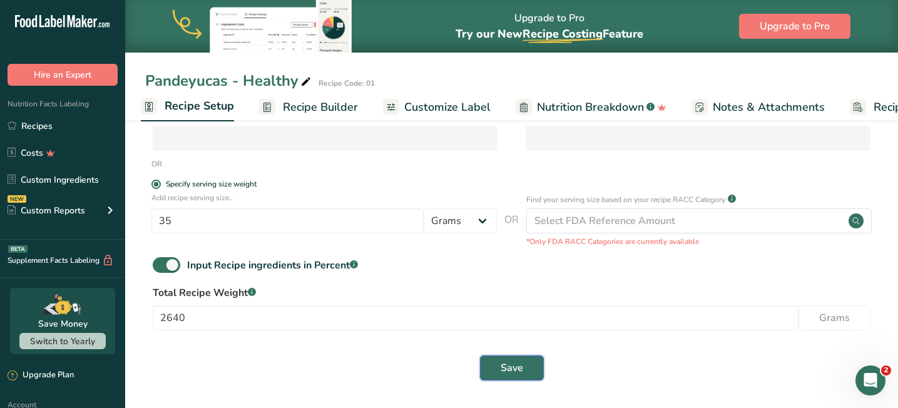
click at [524, 364] on button "Save" at bounding box center [512, 367] width 64 height 25
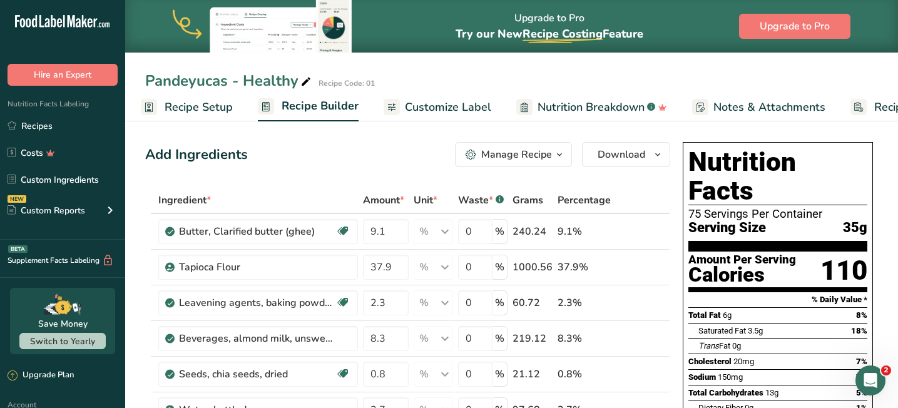
click at [222, 105] on span "Recipe Setup" at bounding box center [199, 107] width 68 height 17
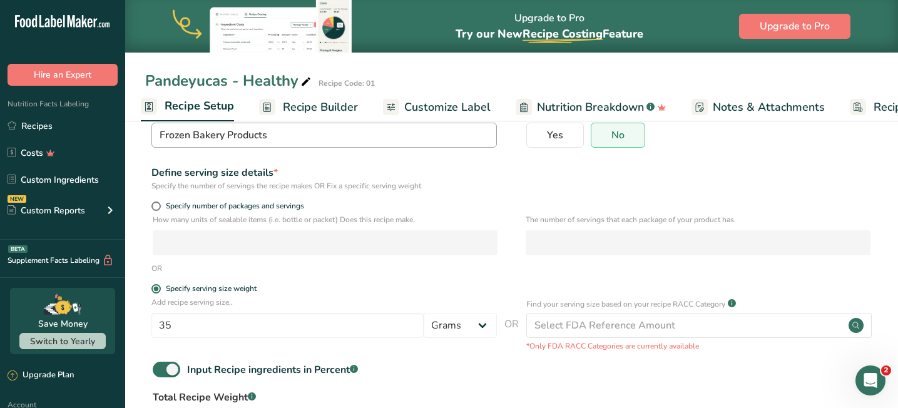
scroll to position [115, 0]
click at [159, 202] on span at bounding box center [155, 204] width 9 height 9
click at [159, 202] on input "Specify number of packages and servings" at bounding box center [155, 205] width 8 height 8
radio input "true"
radio input "false"
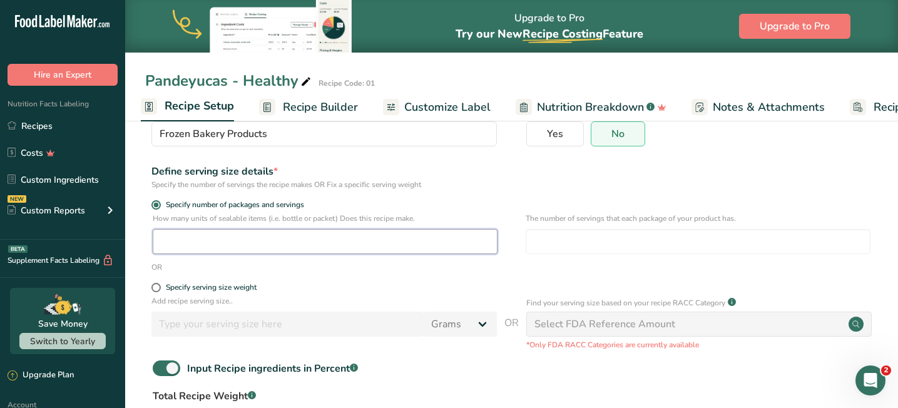
click at [181, 242] on input "number" at bounding box center [325, 241] width 345 height 25
type input "1"
type input "7.5"
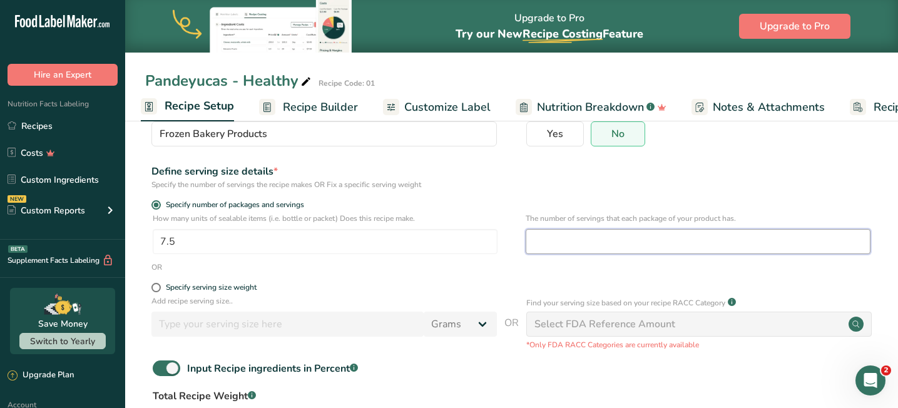
click at [557, 242] on input "number" at bounding box center [698, 241] width 345 height 25
type input "10"
click at [573, 273] on form "Recipe name * Pandeyucas - Healthy Recipe code .a-a{fill:#347362;}.b-a{fill:#ff…" at bounding box center [511, 260] width 733 height 464
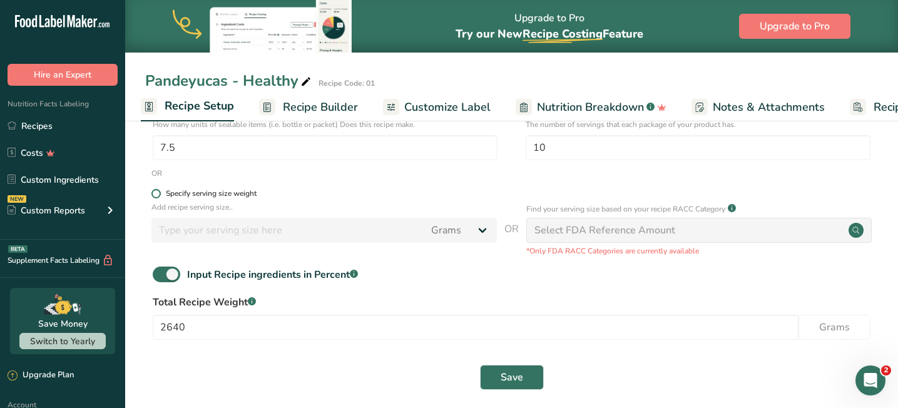
scroll to position [218, 0]
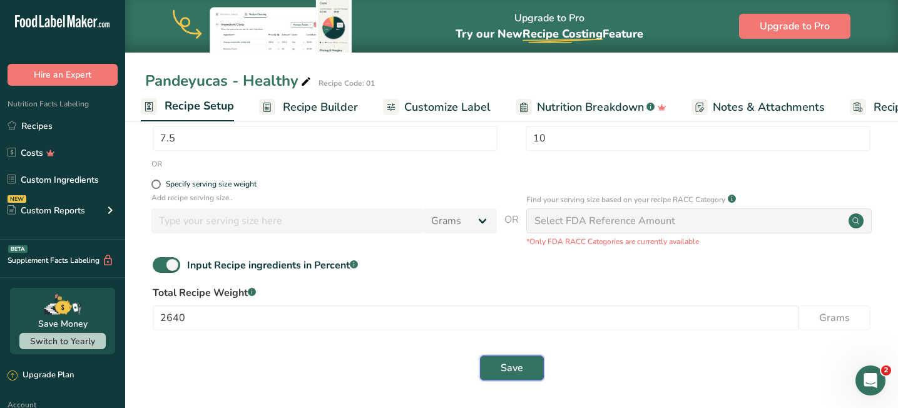
click at [504, 368] on span "Save" at bounding box center [512, 367] width 23 height 15
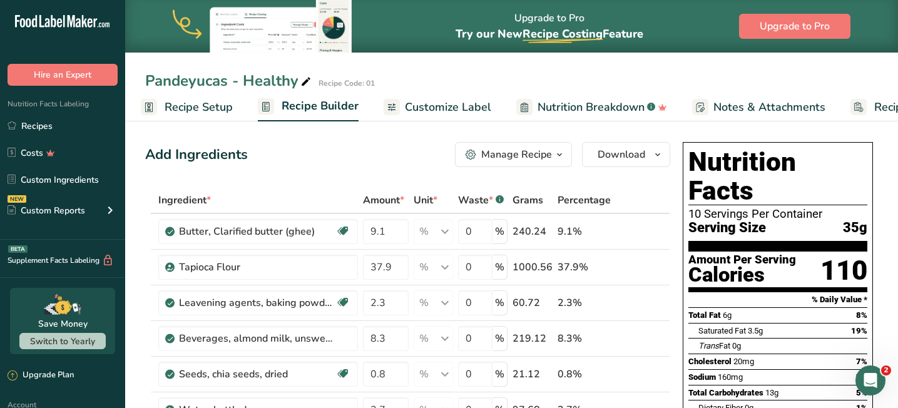
click at [422, 105] on span "Customize Label" at bounding box center [448, 107] width 86 height 17
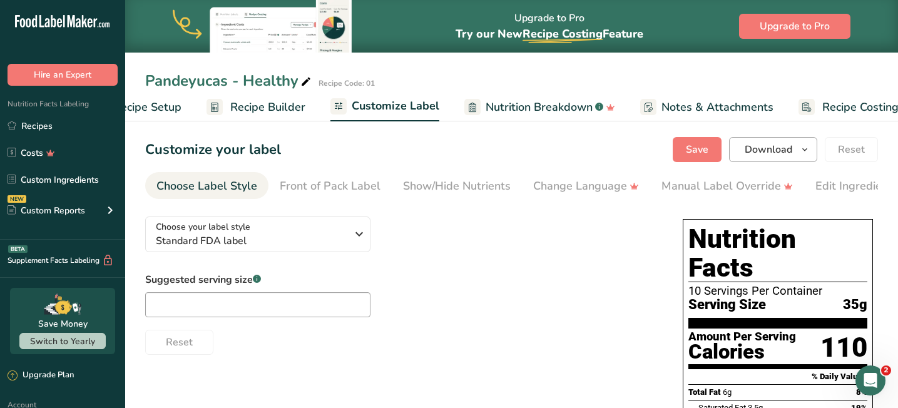
scroll to position [0, 88]
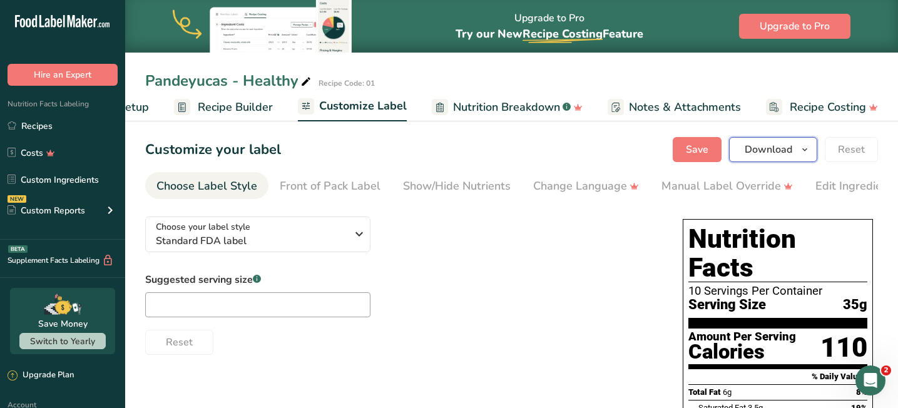
click at [757, 152] on span "Download" at bounding box center [769, 149] width 48 height 15
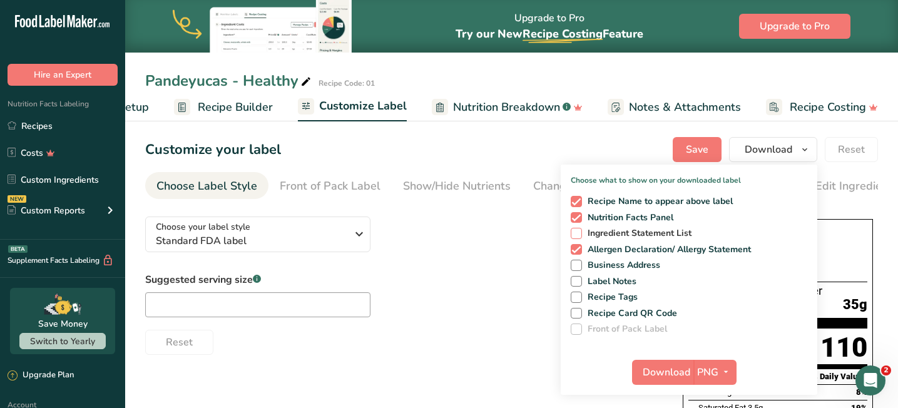
click at [578, 233] on span at bounding box center [576, 233] width 11 height 11
click at [578, 233] on input "Ingredient Statement List" at bounding box center [575, 233] width 8 height 8
checkbox input "true"
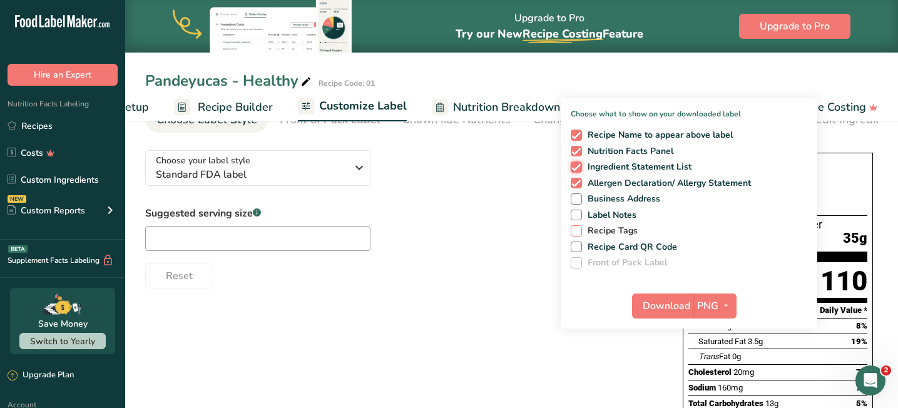
scroll to position [67, 0]
click at [670, 299] on span "Download" at bounding box center [667, 305] width 48 height 15
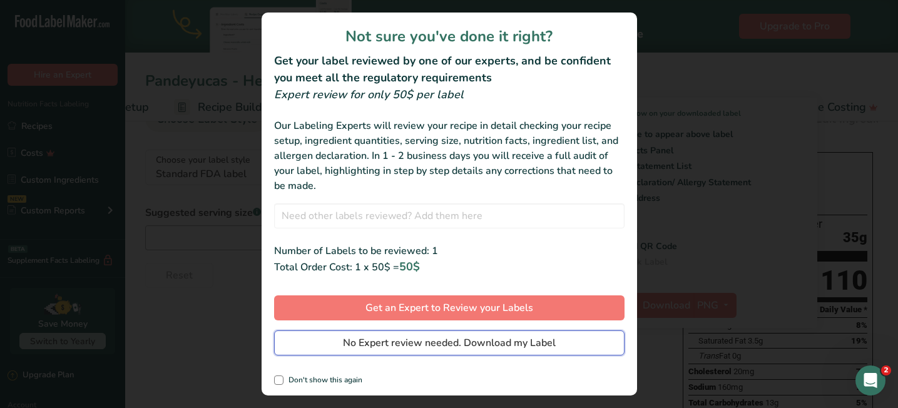
click at [407, 349] on span "No Expert review needed. Download my Label" at bounding box center [449, 342] width 213 height 15
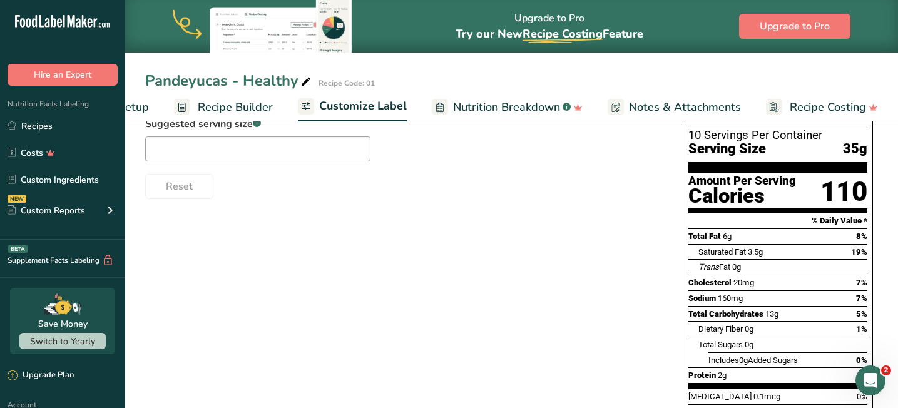
scroll to position [124, 0]
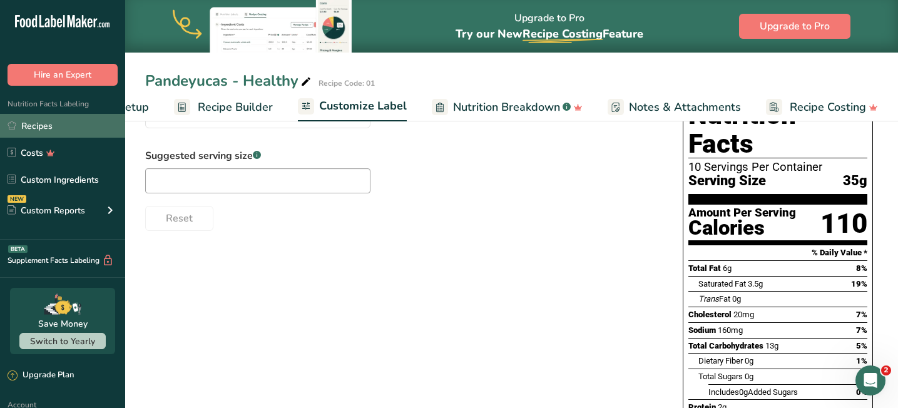
click at [42, 126] on link "Recipes" at bounding box center [62, 126] width 125 height 24
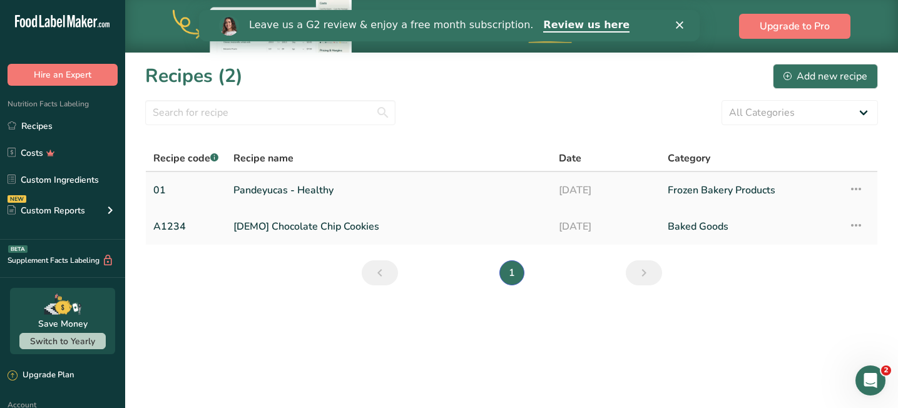
click at [858, 188] on icon at bounding box center [856, 189] width 15 height 23
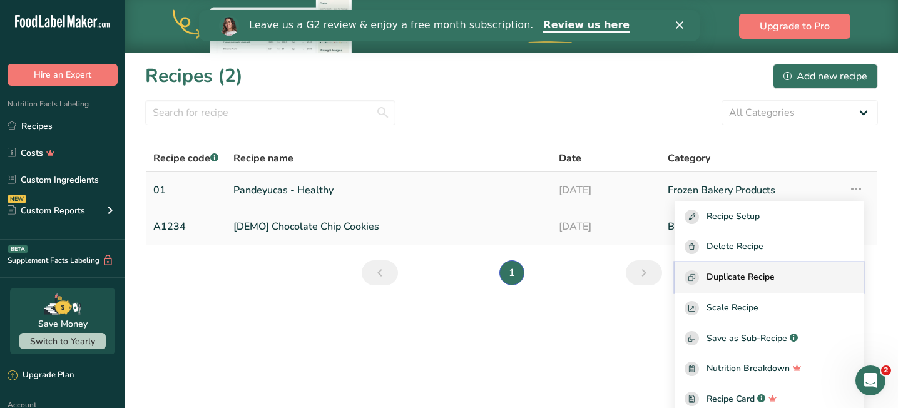
click at [775, 277] on span "Duplicate Recipe" at bounding box center [741, 277] width 68 height 14
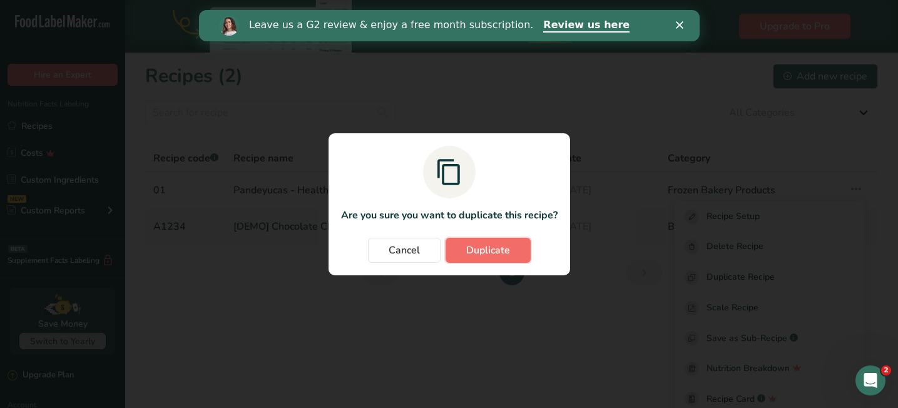
click at [481, 258] on button "Duplicate" at bounding box center [488, 250] width 85 height 25
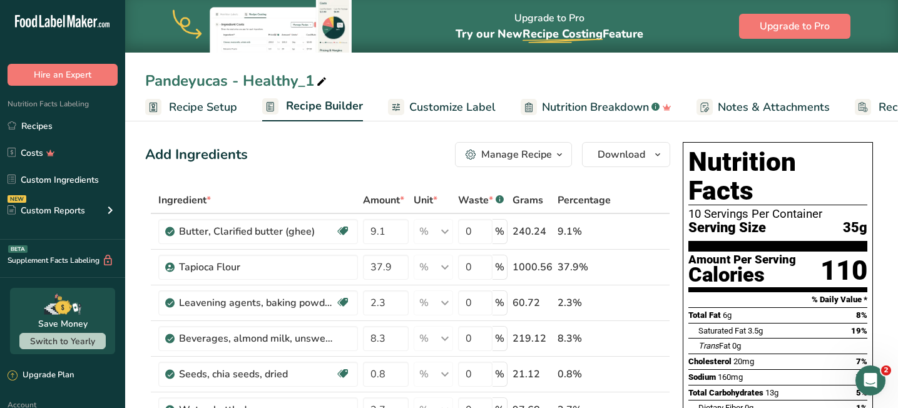
click at [196, 107] on span "Recipe Setup" at bounding box center [203, 107] width 68 height 17
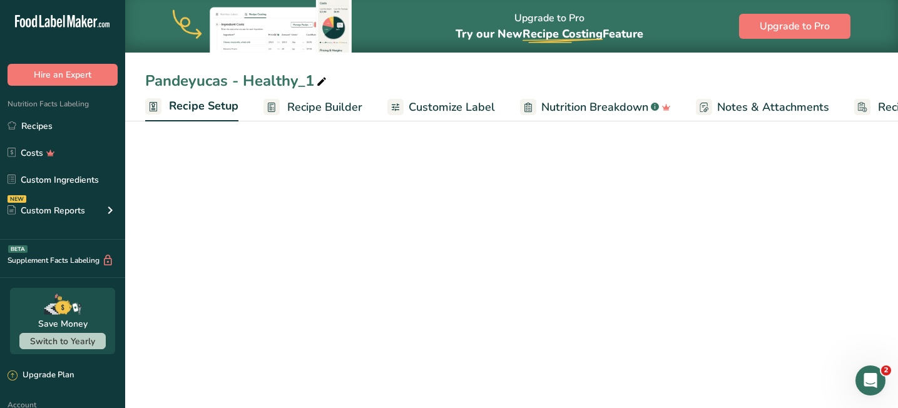
scroll to position [0, 4]
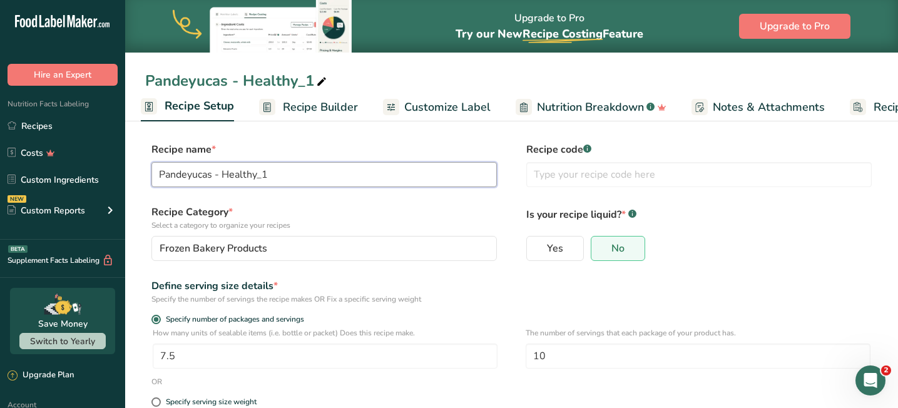
click at [261, 178] on input "Pandeyucas - Healthy_1" at bounding box center [323, 174] width 345 height 25
drag, startPoint x: 272, startPoint y: 171, endPoint x: 224, endPoint y: 170, distance: 47.6
click at [223, 170] on input "Pandeyucas - Healthy_1" at bounding box center [323, 174] width 345 height 25
type input "Pandeyucas - Traditional"
click at [563, 179] on input "text" at bounding box center [698, 174] width 345 height 25
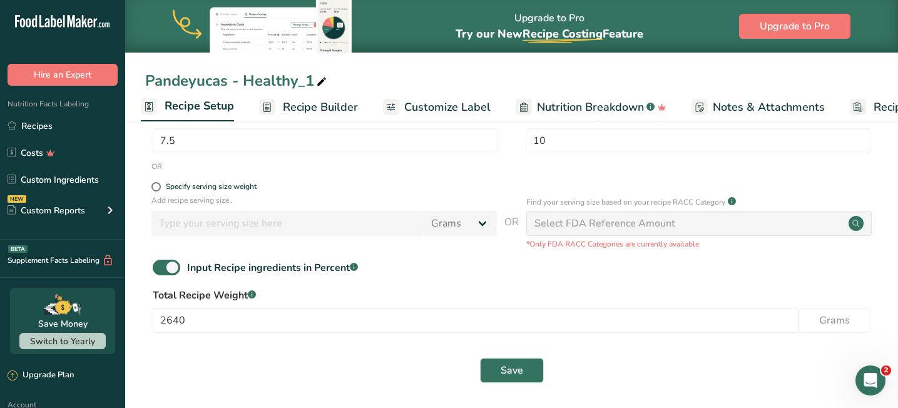
scroll to position [218, 0]
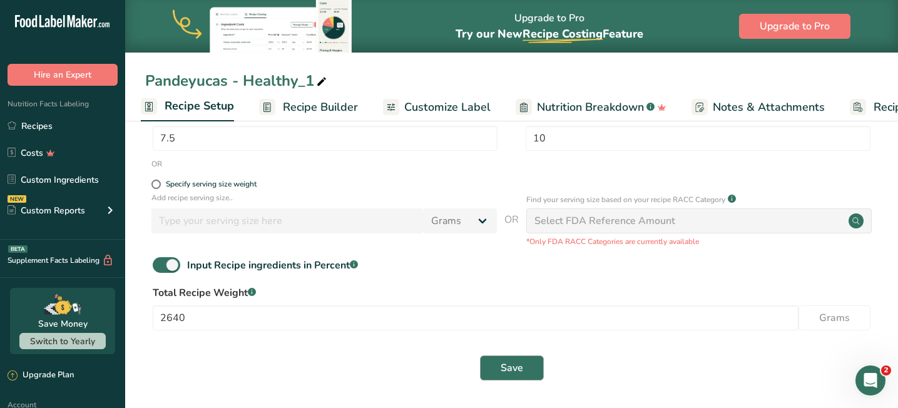
type input "02"
click at [511, 366] on span "Save" at bounding box center [512, 367] width 23 height 15
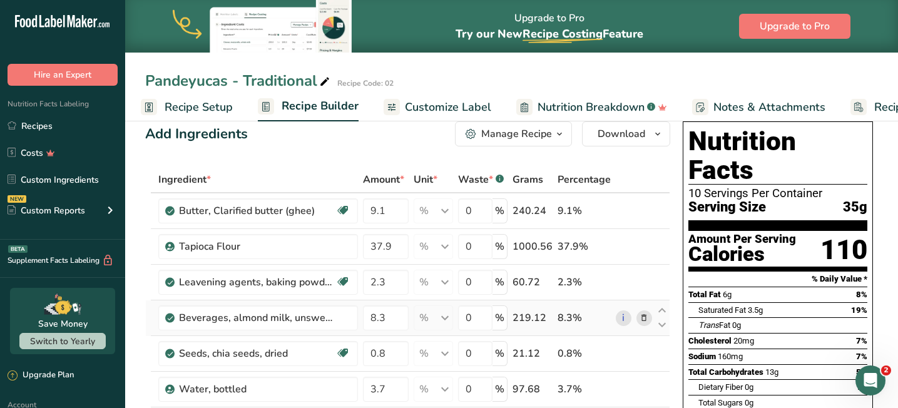
scroll to position [23, 0]
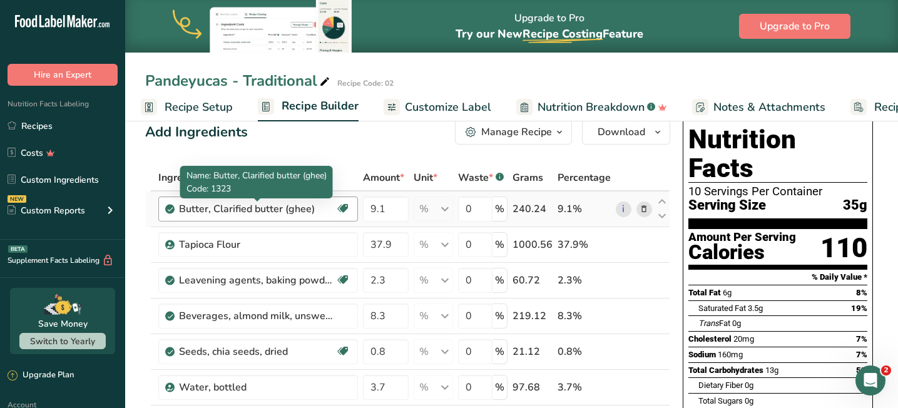
click at [295, 210] on div "Butter, Clarified butter (ghee)" at bounding box center [257, 209] width 156 height 15
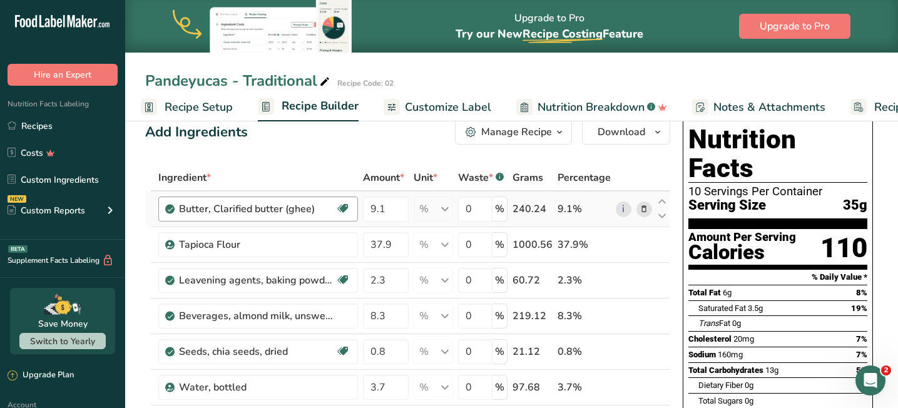
click at [322, 209] on div "Butter, Clarified butter (ghee)" at bounding box center [257, 209] width 156 height 15
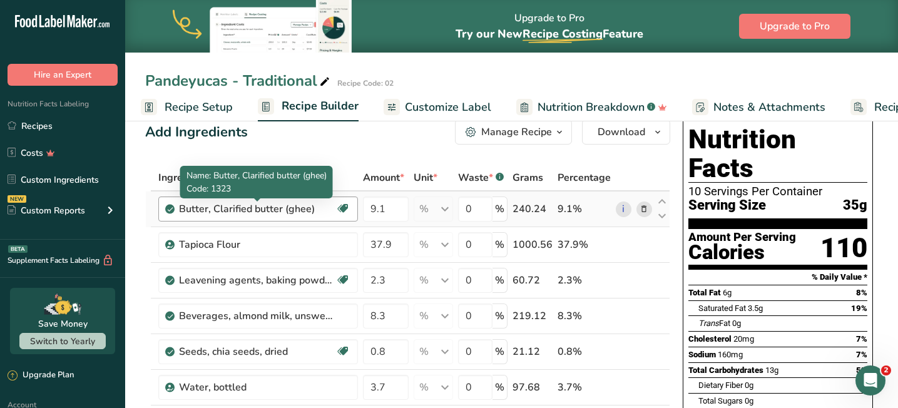
click at [322, 209] on div "Butter, Clarified butter (ghee)" at bounding box center [257, 209] width 156 height 15
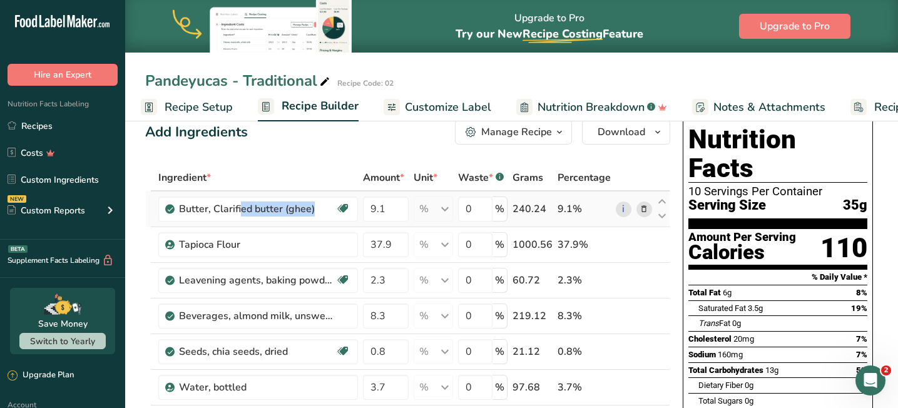
click at [645, 209] on icon at bounding box center [644, 209] width 9 height 13
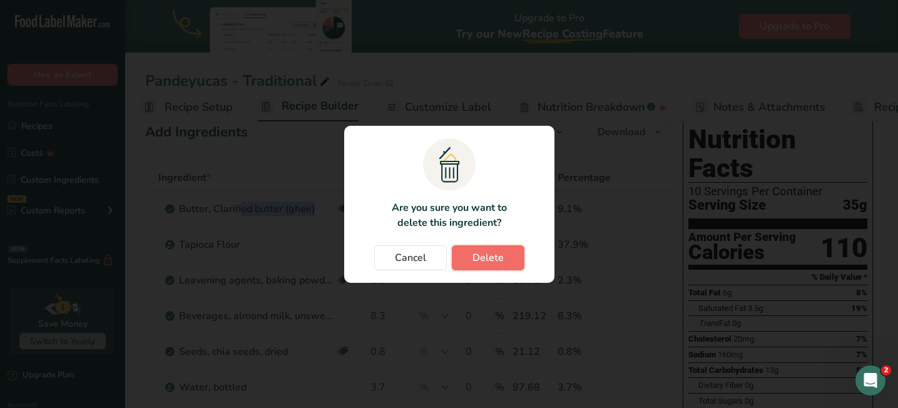
click at [479, 261] on span "Delete" at bounding box center [487, 257] width 31 height 15
type input "37.9"
type input "2.3"
type input "8.3"
type input "0.8"
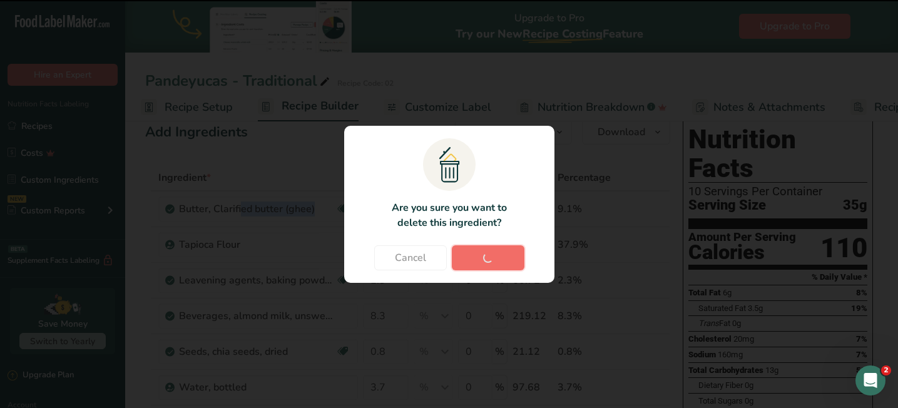
type input "3.7"
type input "37.9"
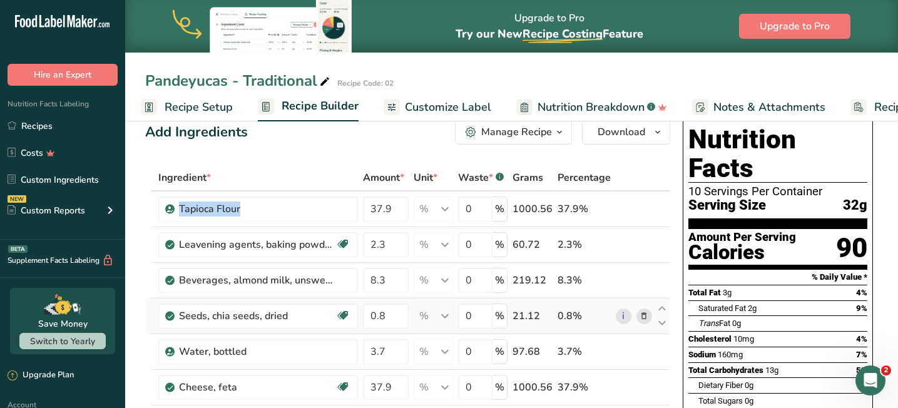
click at [643, 315] on icon at bounding box center [644, 316] width 9 height 13
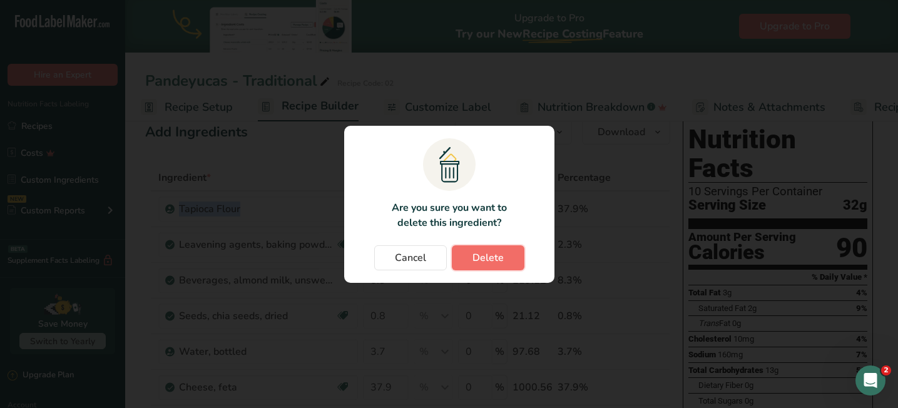
click at [504, 248] on button "Delete" at bounding box center [488, 257] width 73 height 25
type input "3.7"
type input "37.9"
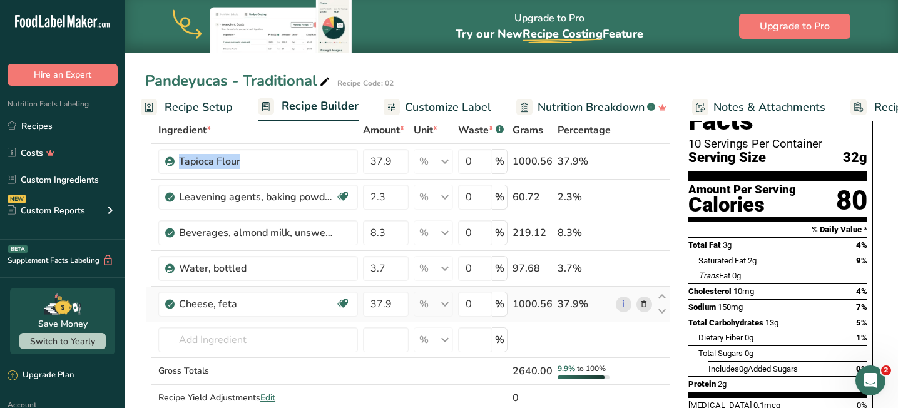
scroll to position [69, 0]
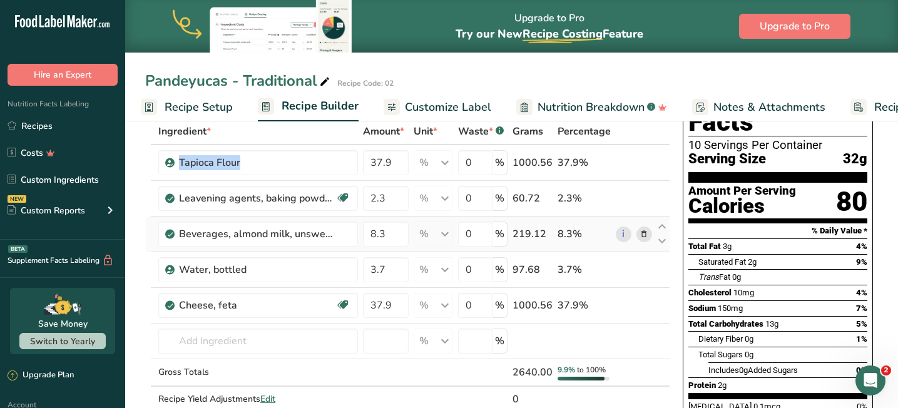
click at [648, 235] on icon at bounding box center [644, 234] width 9 height 13
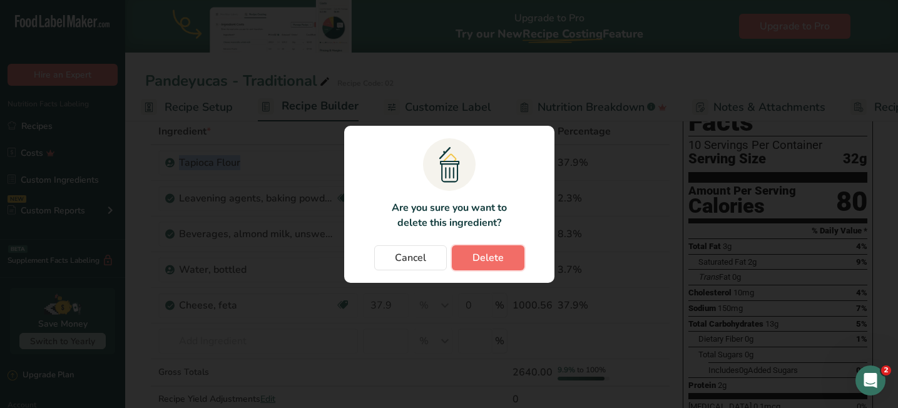
click at [489, 260] on span "Delete" at bounding box center [487, 257] width 31 height 15
type input "3.7"
type input "37.9"
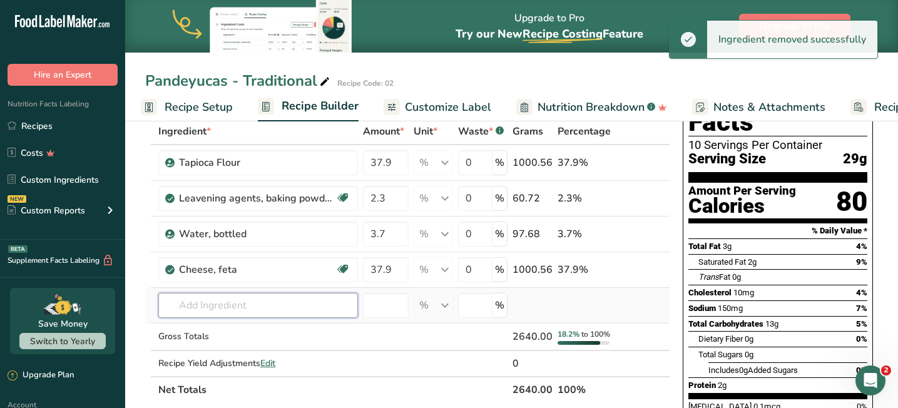
click at [222, 298] on input "text" at bounding box center [258, 305] width 200 height 25
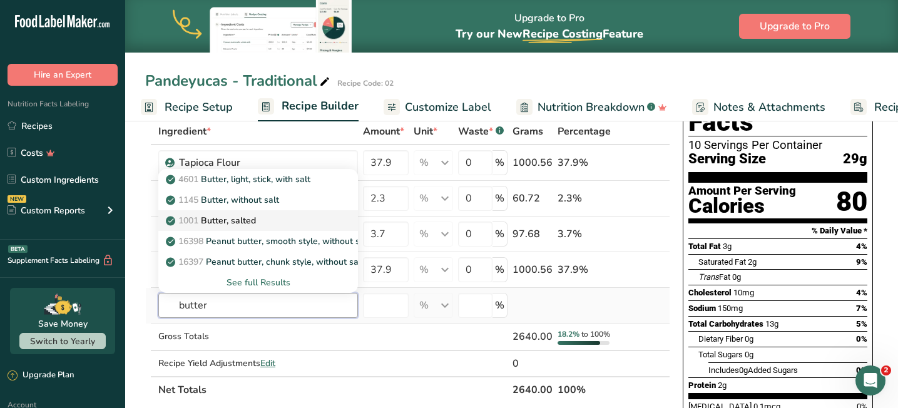
type input "butter"
click at [248, 222] on p "1001 Butter, salted" at bounding box center [212, 220] width 88 height 13
type input "Butter, salted"
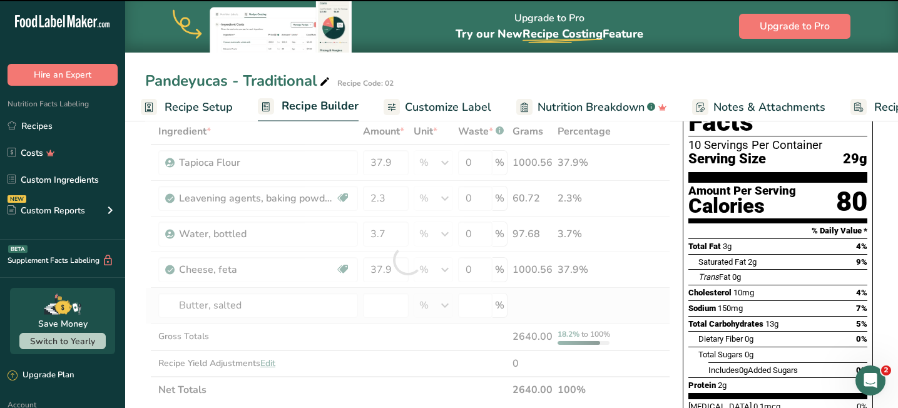
type input "0"
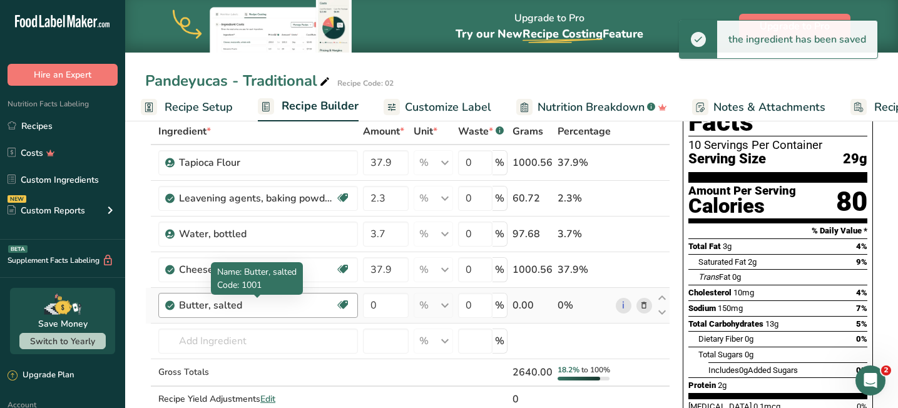
click at [249, 304] on div "Butter, salted" at bounding box center [257, 305] width 156 height 15
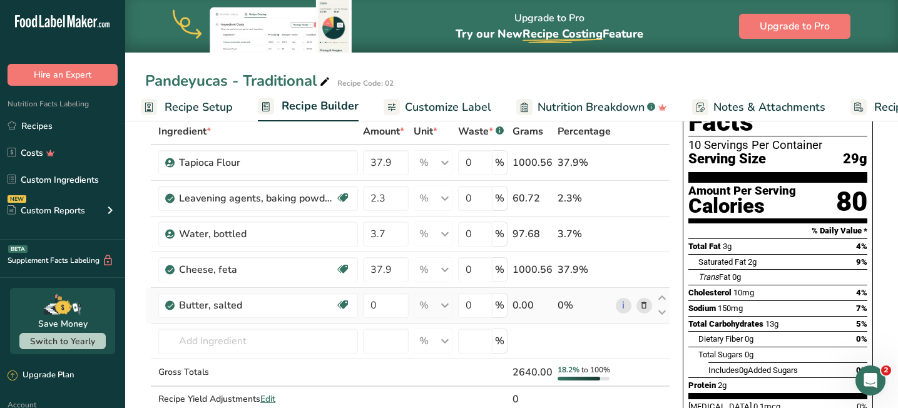
click at [647, 303] on icon at bounding box center [644, 305] width 9 height 13
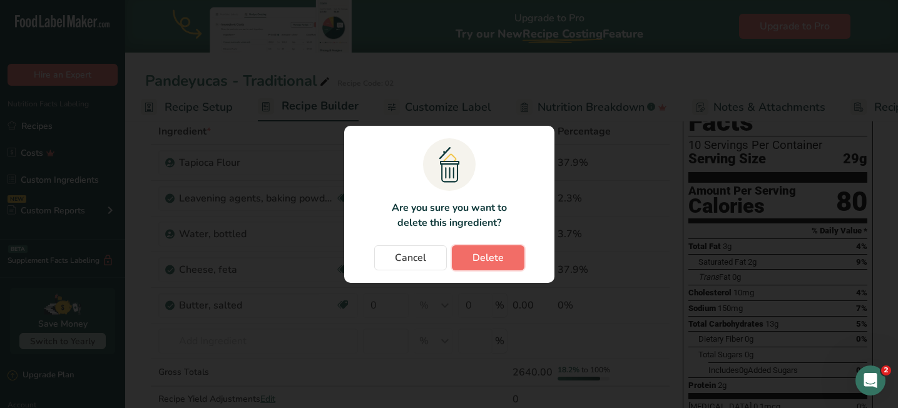
click at [481, 256] on span "Delete" at bounding box center [487, 257] width 31 height 15
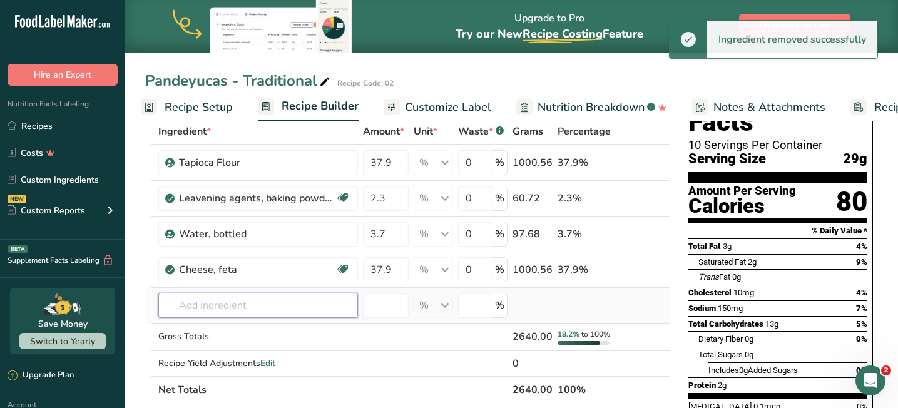
click at [250, 300] on input "text" at bounding box center [258, 305] width 200 height 25
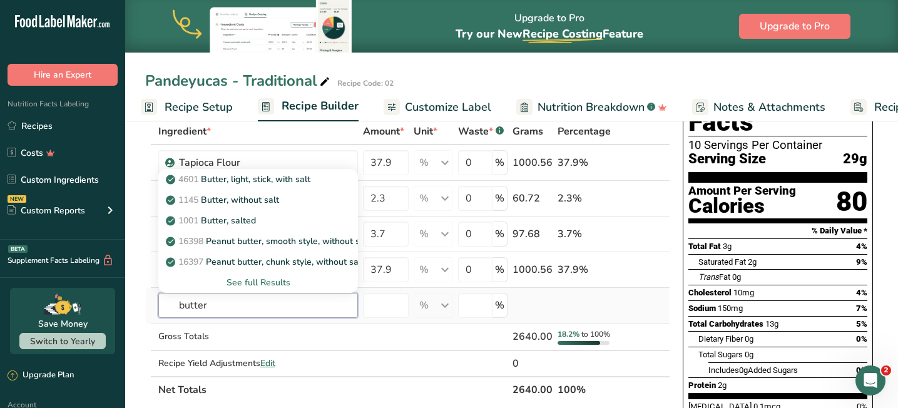
type input "butter"
click at [260, 281] on div "See full Results" at bounding box center [258, 282] width 180 height 13
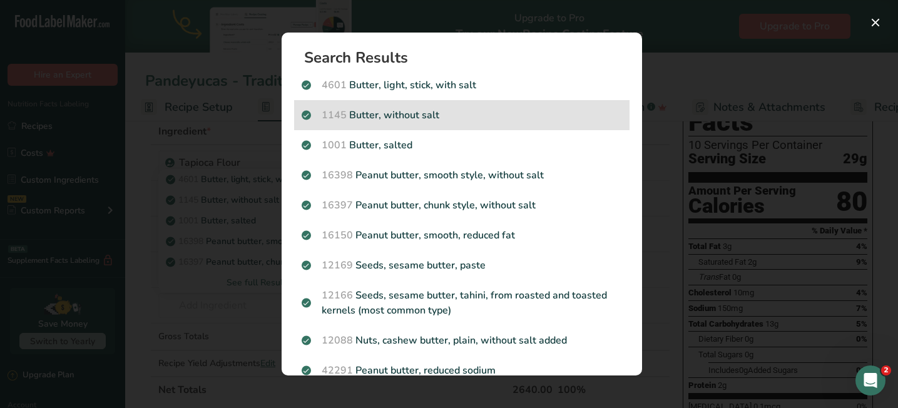
click at [442, 110] on p "1145 Butter, without salt" at bounding box center [462, 115] width 320 height 15
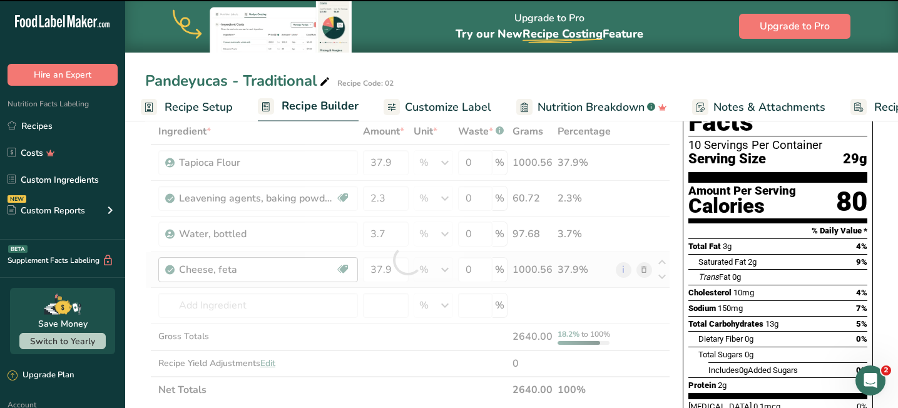
type input "0"
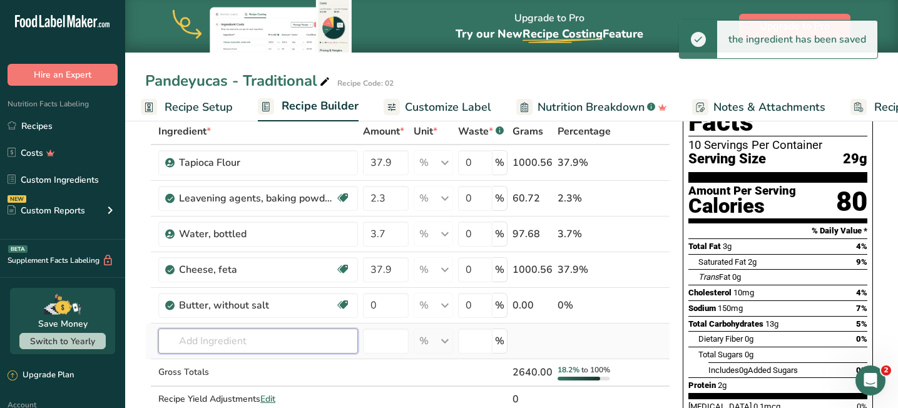
click at [258, 347] on input "text" at bounding box center [258, 341] width 200 height 25
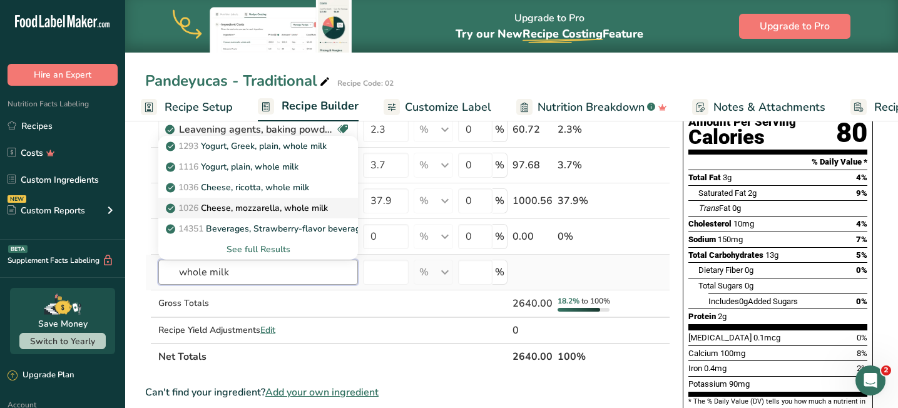
scroll to position [138, 0]
drag, startPoint x: 207, startPoint y: 277, endPoint x: 153, endPoint y: 275, distance: 53.3
click at [155, 275] on tr "whole milk 1293 Yogurt, Greek, plain, whole milk 1116 Yogurt, plain, whole milk…" at bounding box center [408, 272] width 524 height 36
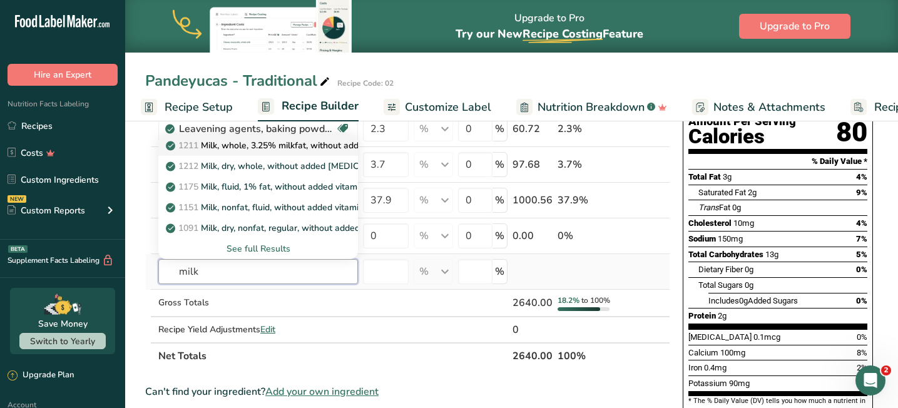
type input "milk"
click at [275, 149] on p "1211 Milk, whole, 3.25% milkfat, without added vitamin A and vitamin D" at bounding box center [335, 145] width 334 height 13
type input "Milk, whole, 3.25% milkfat, without added vitamin A and vitamin D"
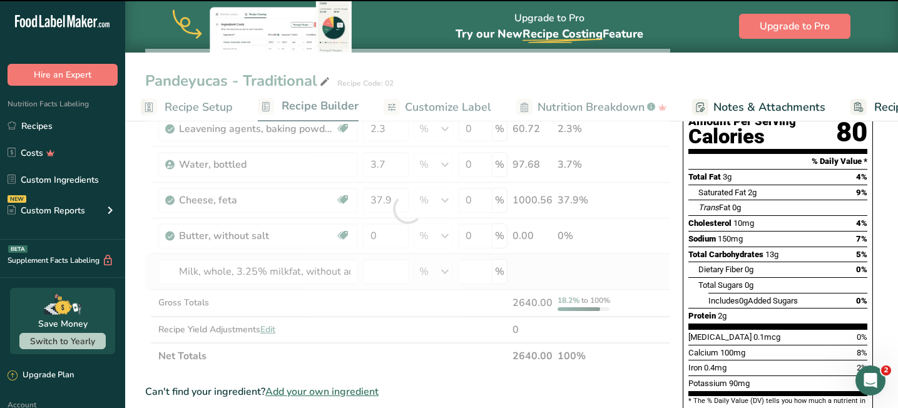
type input "0"
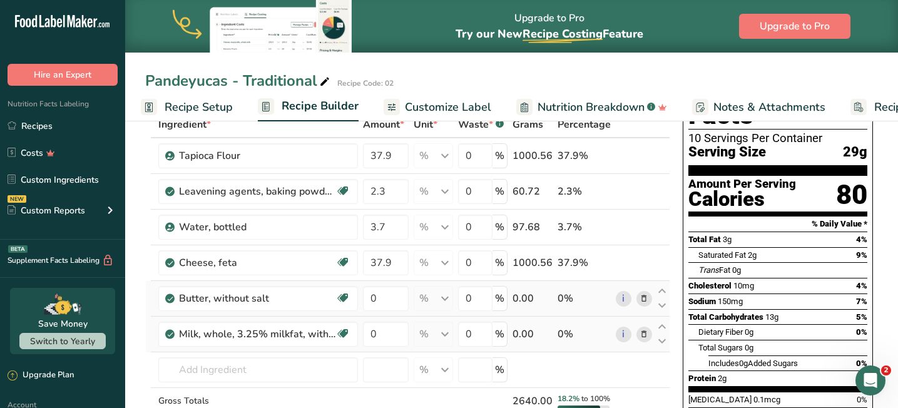
scroll to position [70, 0]
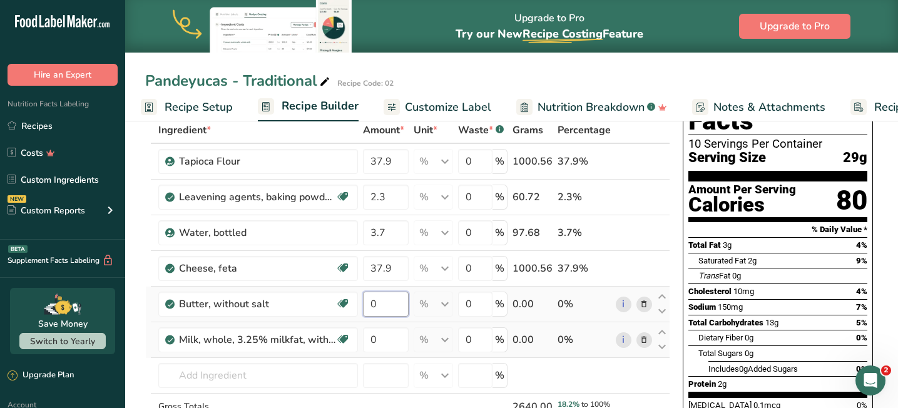
click at [385, 305] on input "0" at bounding box center [386, 304] width 46 height 25
type input "9.1"
click at [382, 335] on div "Ingredient * Amount * Unit * Waste * .a-a{fill:#347362;}.b-a{fill:#fff;} Grams …" at bounding box center [407, 295] width 525 height 356
type input "8.3"
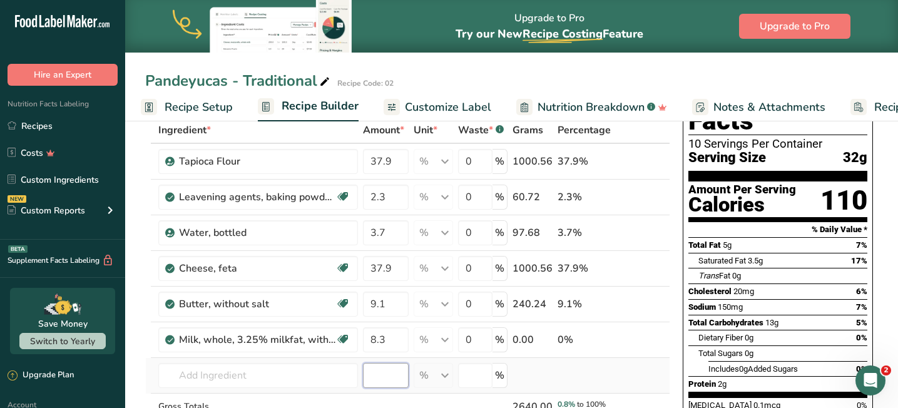
click at [398, 379] on div "Ingredient * Amount * Unit * Waste * .a-a{fill:#347362;}.b-a{fill:#fff;} Grams …" at bounding box center [407, 295] width 525 height 356
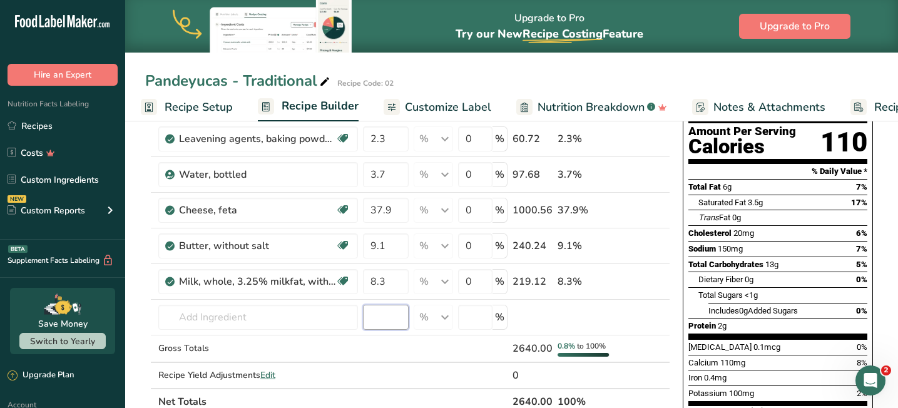
scroll to position [129, 0]
click at [643, 210] on icon at bounding box center [644, 209] width 9 height 13
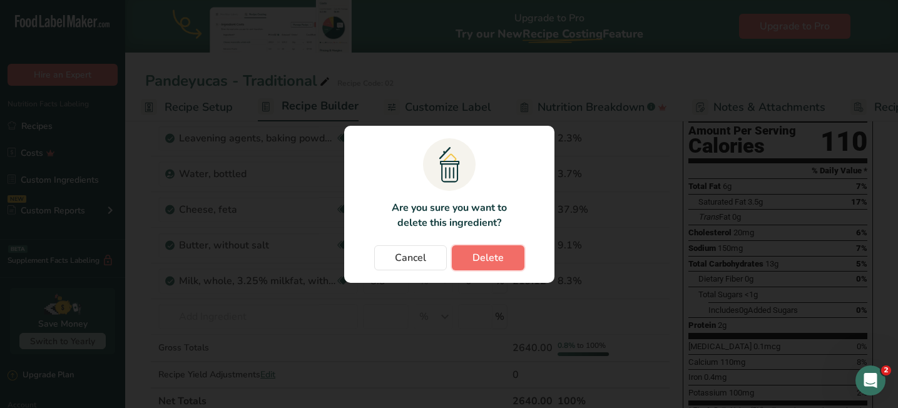
click at [510, 260] on button "Delete" at bounding box center [488, 257] width 73 height 25
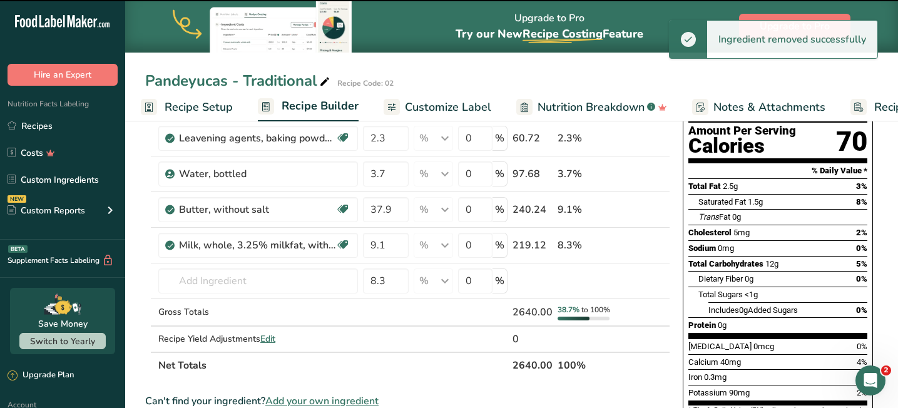
type input "9.1"
type input "8.3"
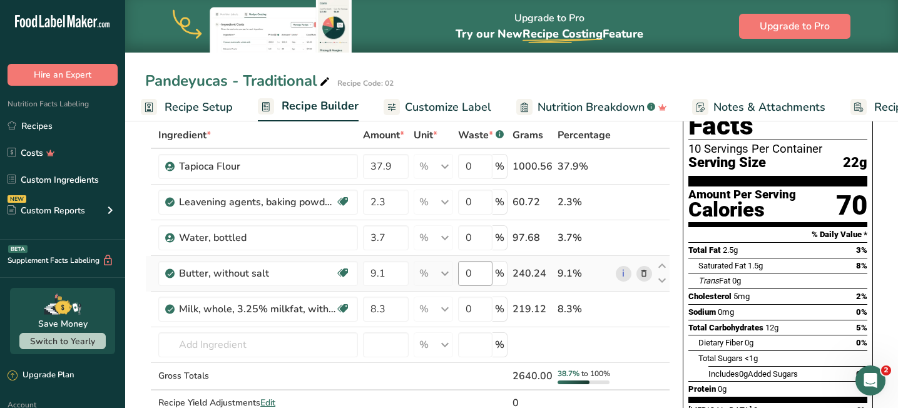
scroll to position [66, 0]
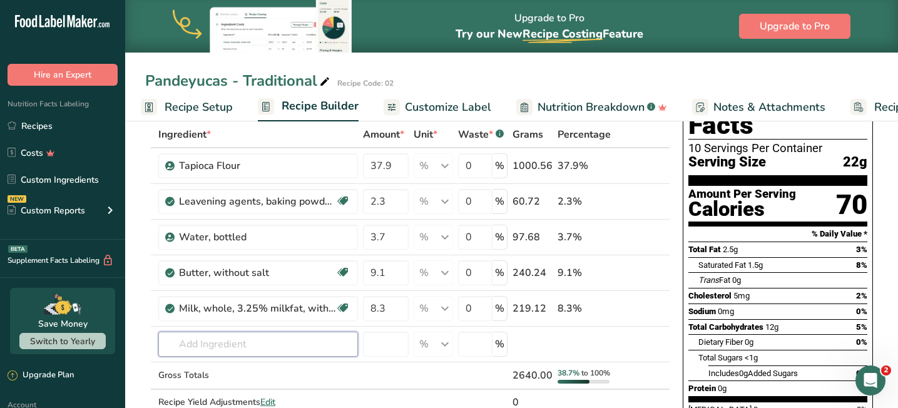
click at [232, 352] on input "text" at bounding box center [258, 344] width 200 height 25
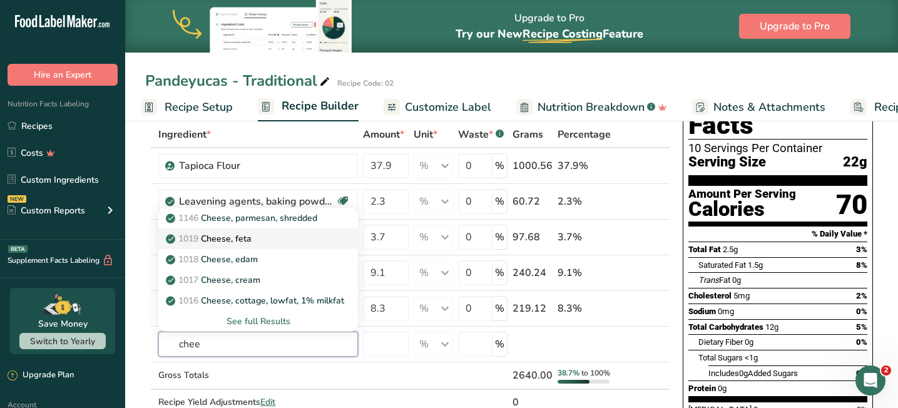
type input "chee"
click at [266, 242] on div "1019 Cheese, feta" at bounding box center [248, 238] width 160 height 13
type input "Cheese, feta"
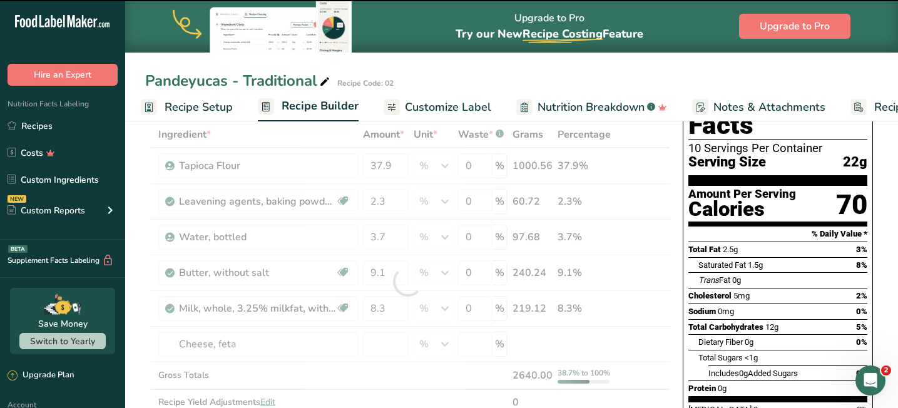
type input "0"
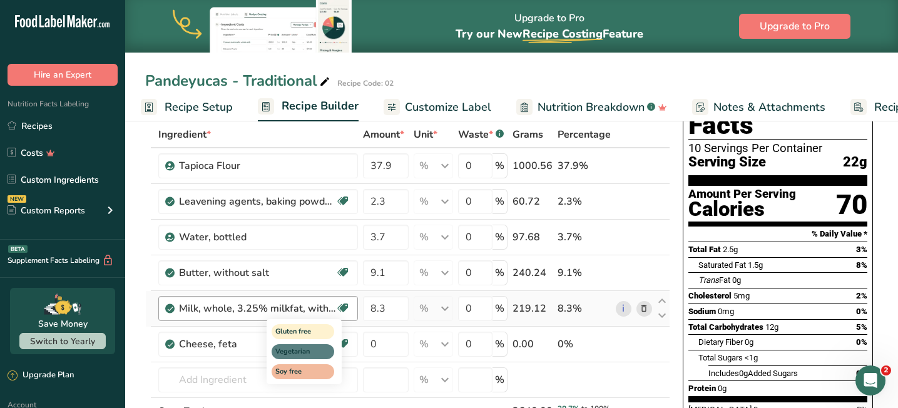
click at [379, 347] on div "Gluten free Vegetarian Soy free" at bounding box center [327, 351] width 120 height 68
click at [381, 339] on div "Gluten free Vegetarian Soy free" at bounding box center [327, 351] width 120 height 68
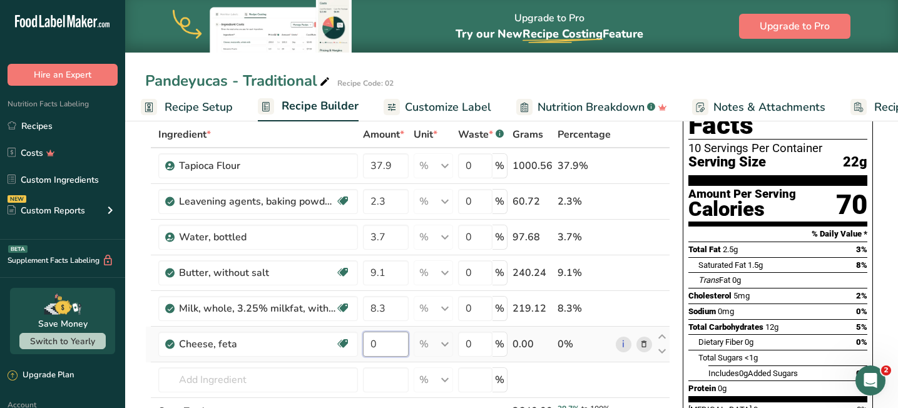
click at [399, 343] on input "0" at bounding box center [386, 344] width 46 height 25
type input "37.9"
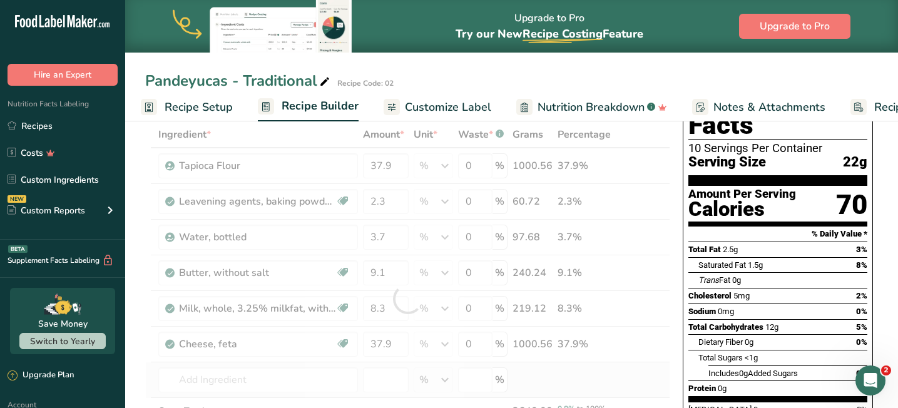
click at [573, 379] on div "Ingredient * Amount * Unit * Waste * .a-a{fill:#347362;}.b-a{fill:#fff;} Grams …" at bounding box center [407, 299] width 525 height 356
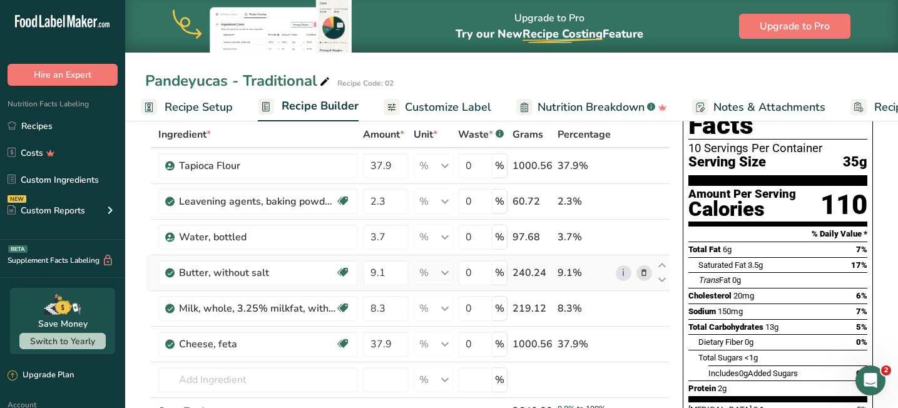
click at [644, 272] on icon at bounding box center [644, 273] width 9 height 13
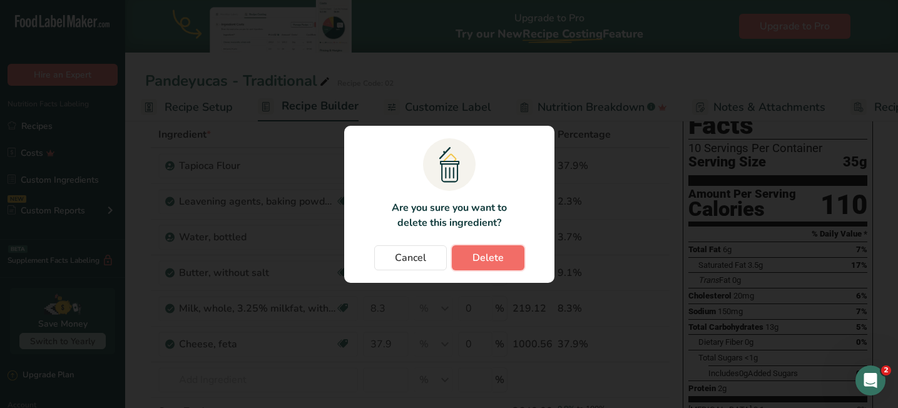
click at [484, 266] on button "Delete" at bounding box center [488, 257] width 73 height 25
type input "8.3"
type input "37.9"
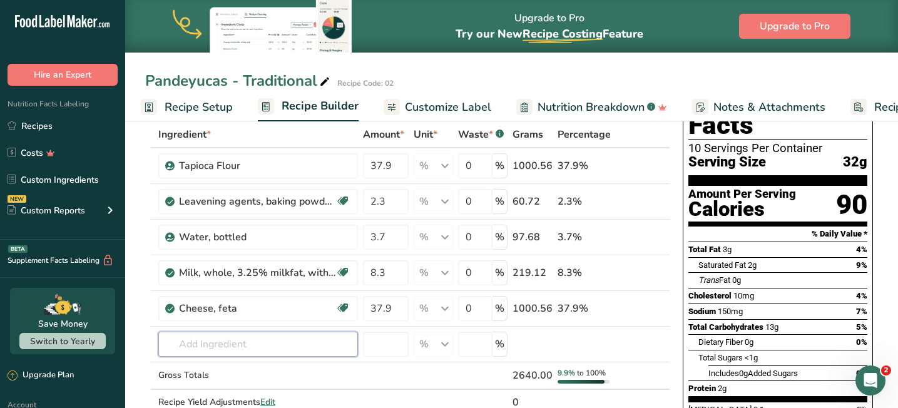
click at [297, 339] on input "text" at bounding box center [258, 344] width 200 height 25
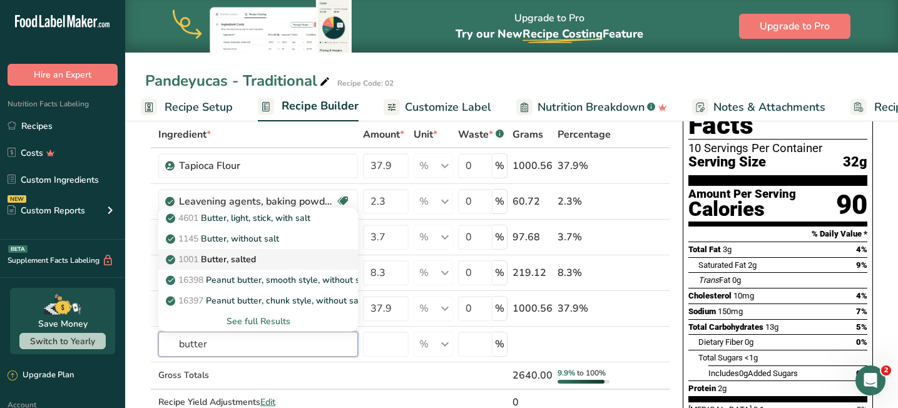
type input "butter"
click at [320, 260] on div "1001 Butter, salted" at bounding box center [248, 259] width 160 height 13
type input "Butter, salted"
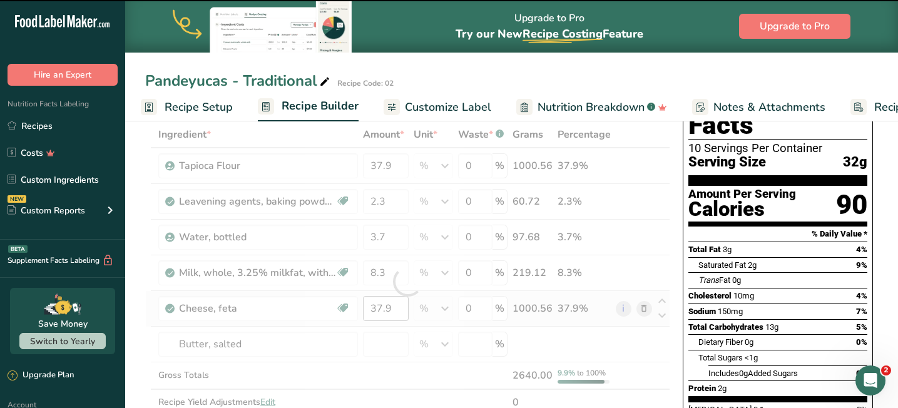
type input "0"
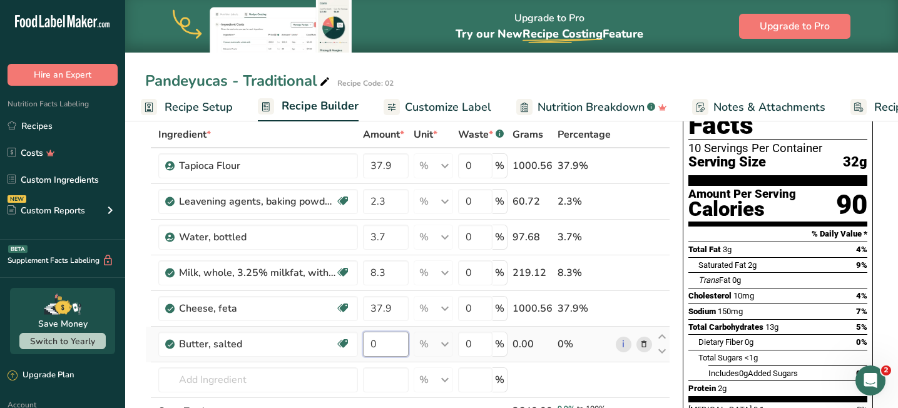
click at [384, 349] on input "0" at bounding box center [386, 344] width 46 height 25
type input "9.1"
click at [561, 373] on div "Ingredient * Amount * Unit * Waste * .a-a{fill:#347362;}.b-a{fill:#fff;} Grams …" at bounding box center [407, 299] width 525 height 356
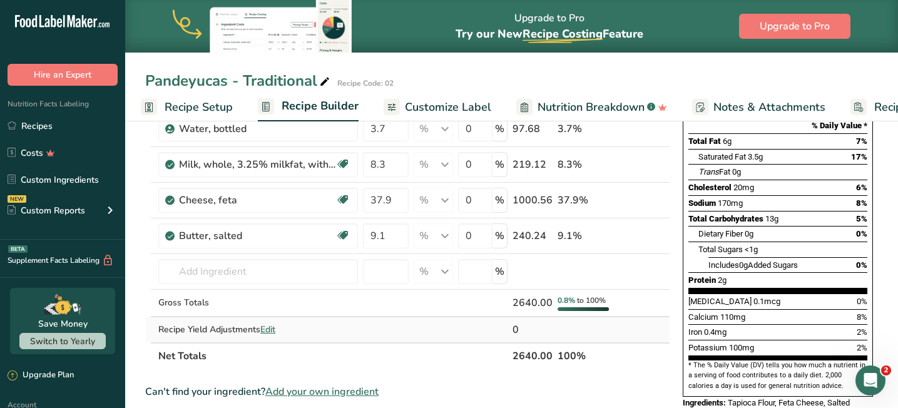
scroll to position [173, 0]
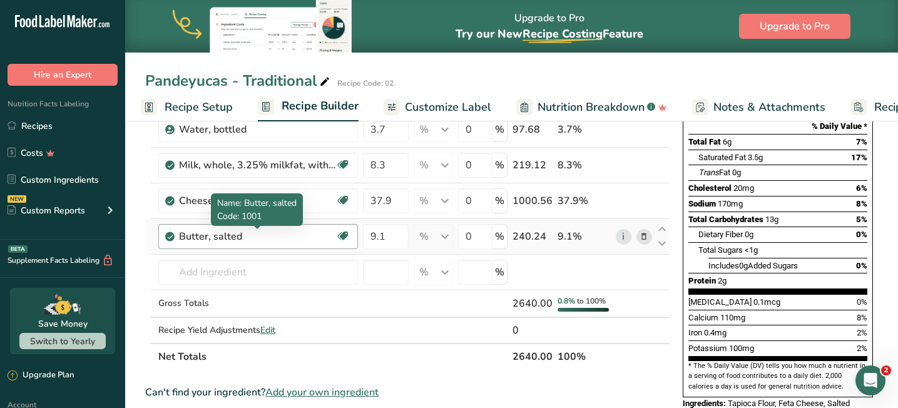
click at [253, 238] on div "Butter, salted" at bounding box center [257, 236] width 156 height 15
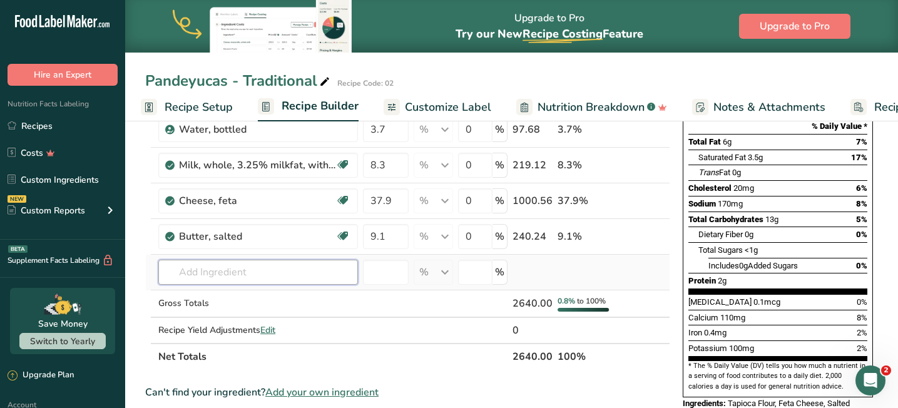
click at [252, 267] on input "text" at bounding box center [258, 272] width 200 height 25
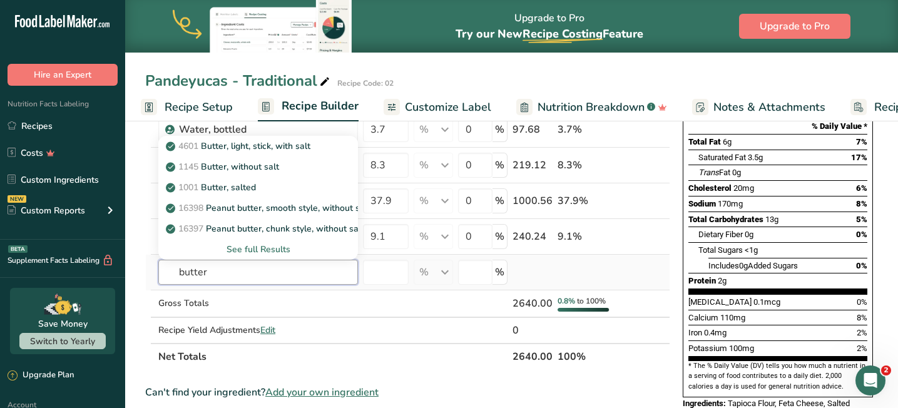
type input "butter"
click at [262, 248] on div "See full Results" at bounding box center [258, 249] width 180 height 13
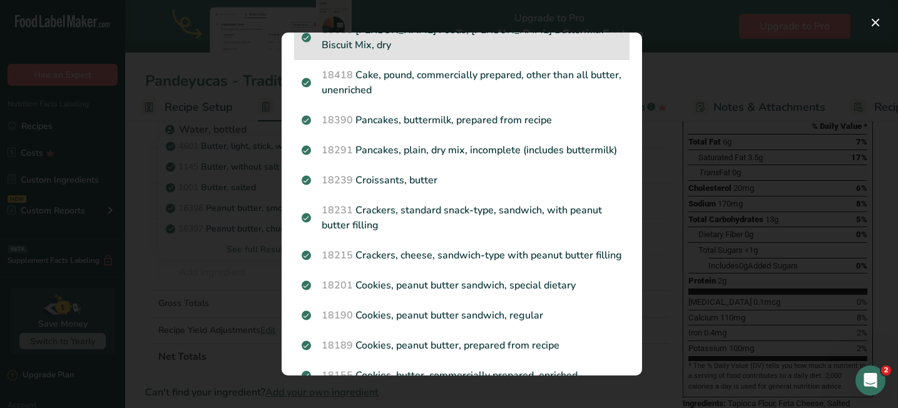
scroll to position [710, 0]
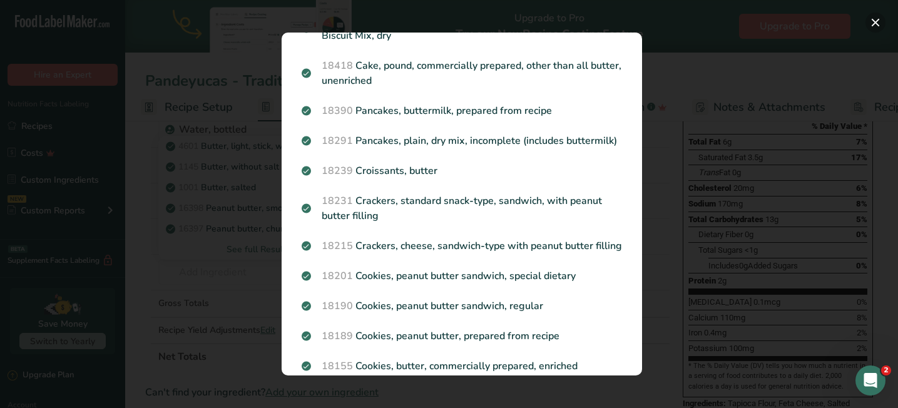
click at [875, 26] on button "Search results modal" at bounding box center [875, 23] width 20 height 20
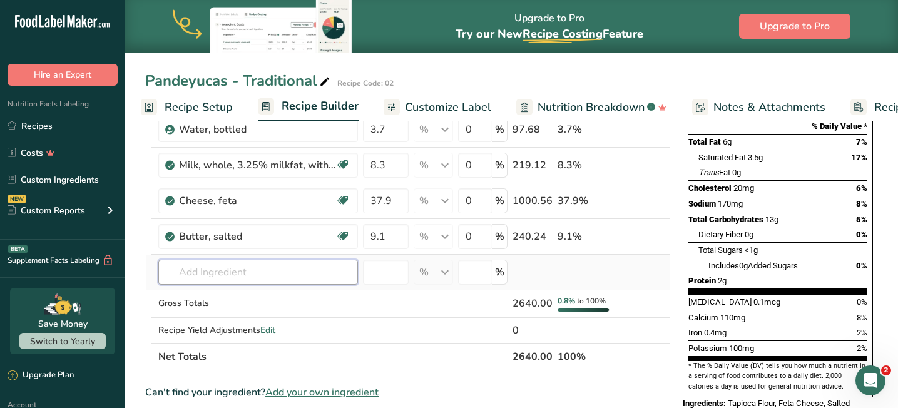
click at [220, 277] on input "text" at bounding box center [258, 272] width 200 height 25
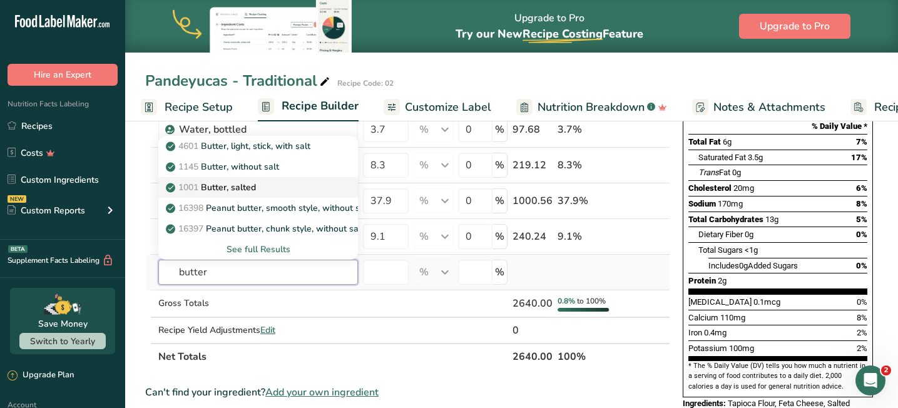
type input "butter"
click at [279, 183] on div "1001 Butter, salted" at bounding box center [248, 187] width 160 height 13
type input "Butter, salted"
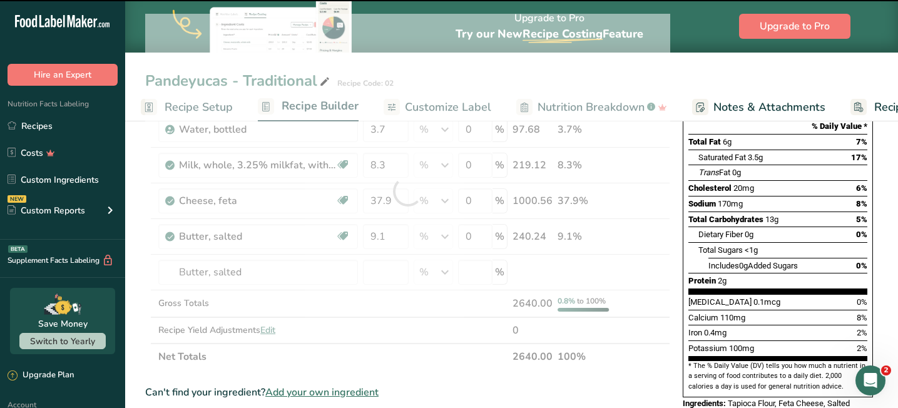
type input "0"
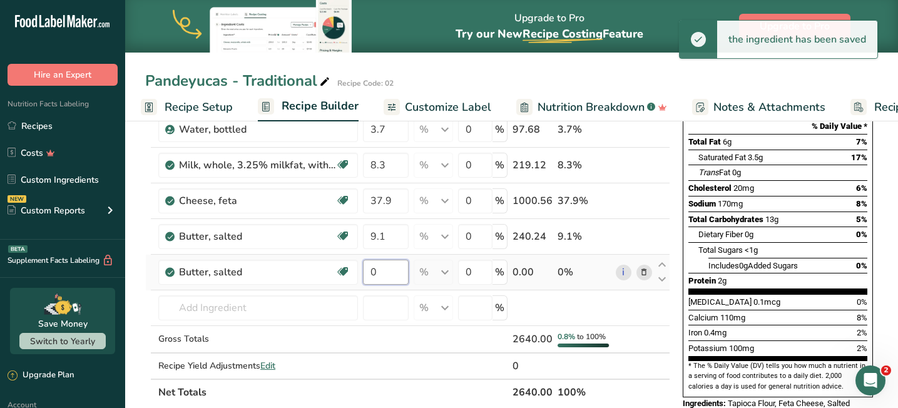
click at [386, 278] on input "0" at bounding box center [386, 272] width 46 height 25
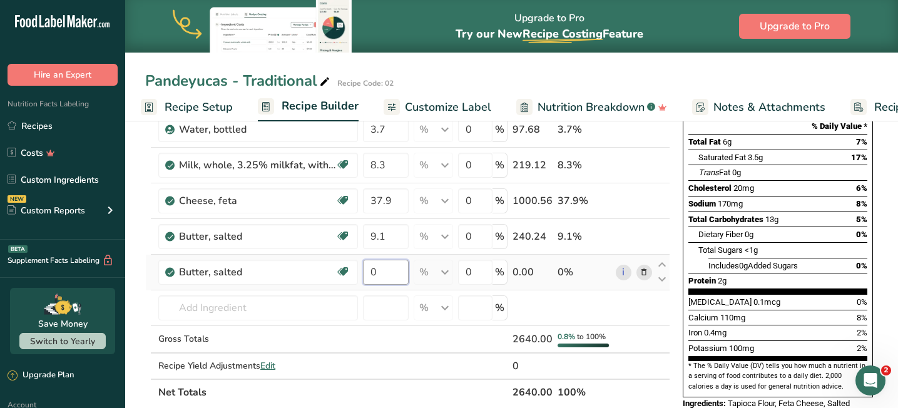
type input "8"
type input "0"
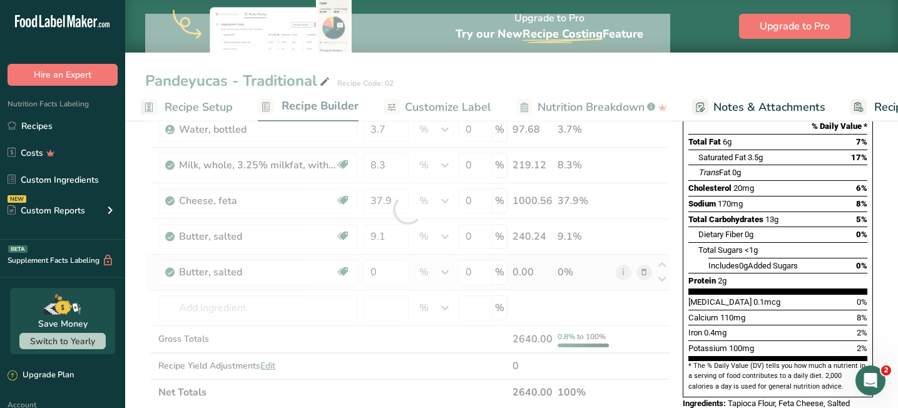
click at [651, 272] on div "Ingredient * Amount * Unit * Waste * .a-a{fill:#347362;}.b-a{fill:#fff;} Grams …" at bounding box center [407, 210] width 525 height 392
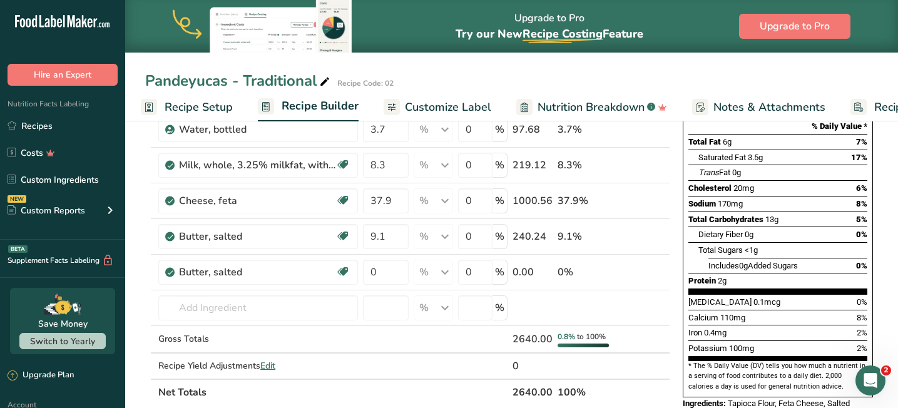
click at [593, 109] on span "Nutrition Breakdown" at bounding box center [591, 107] width 107 height 17
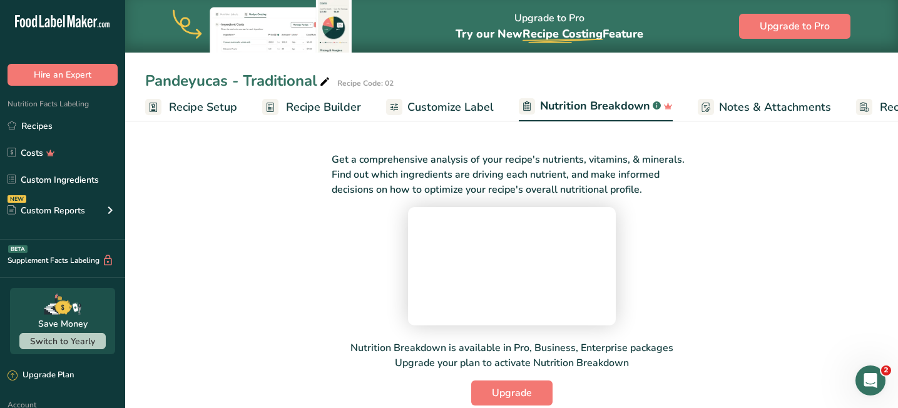
click at [216, 108] on span "Recipe Setup" at bounding box center [203, 107] width 68 height 17
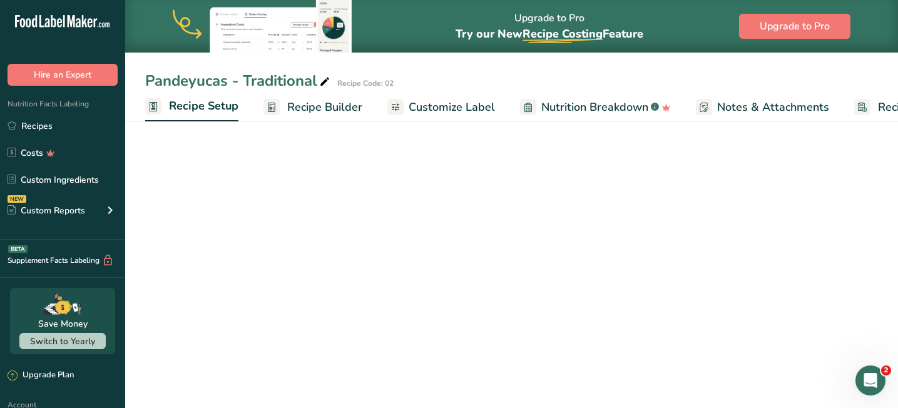
scroll to position [0, 4]
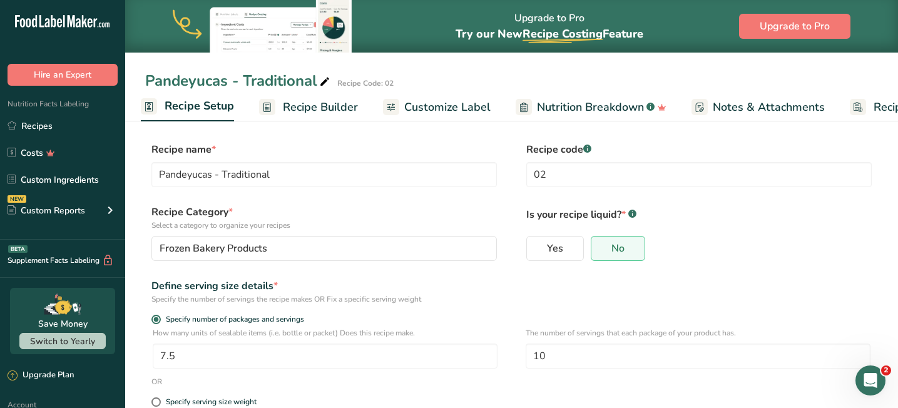
click at [302, 109] on span "Recipe Builder" at bounding box center [320, 107] width 75 height 17
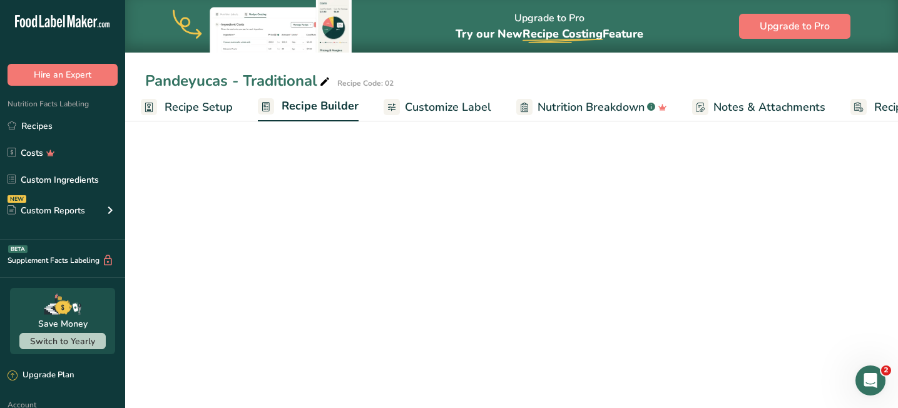
scroll to position [0, 88]
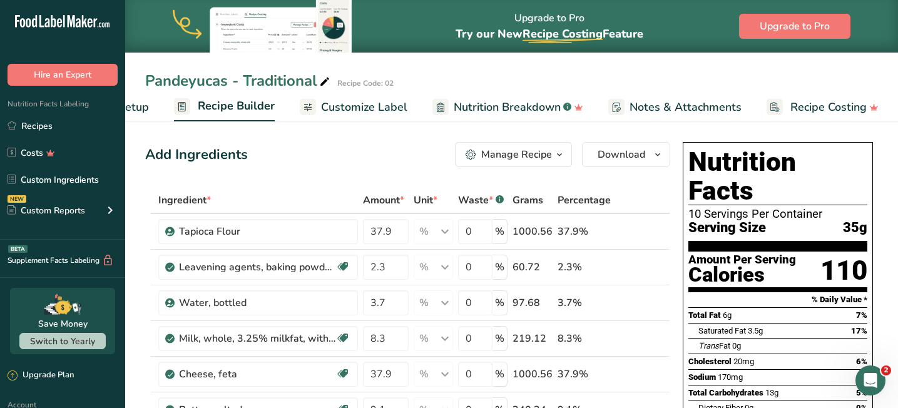
click at [531, 160] on div "Manage Recipe" at bounding box center [516, 154] width 71 height 15
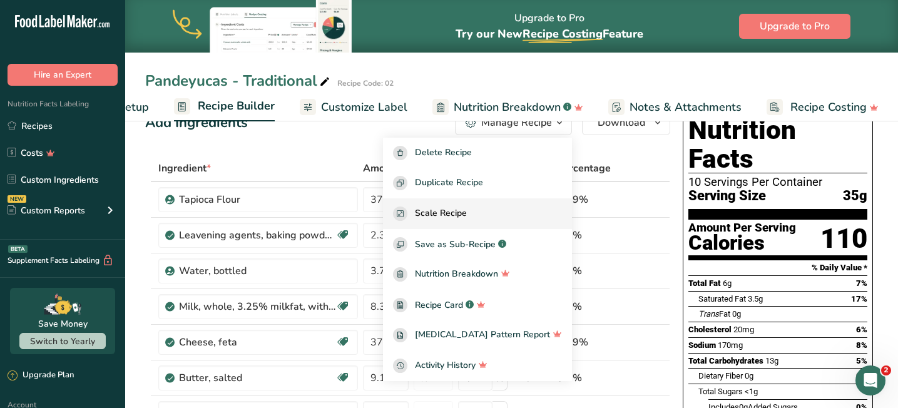
scroll to position [34, 0]
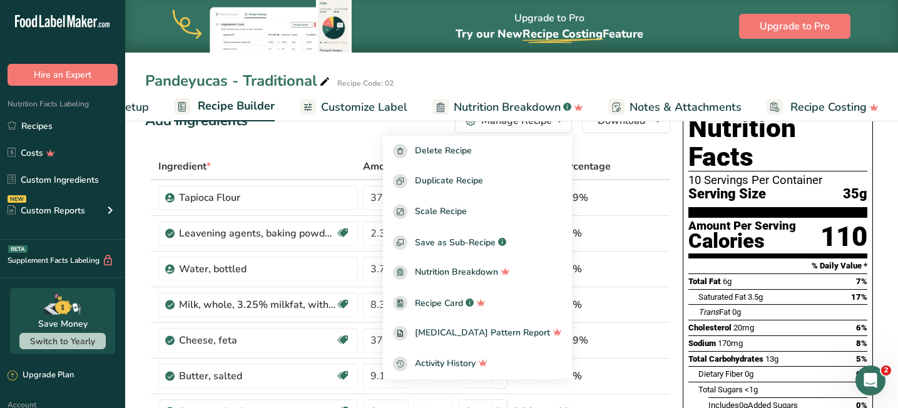
click at [594, 65] on div "Pandeyucas - Traditional Recipe Code: 02 Recipe Setup Recipe Builder Customize …" at bounding box center [511, 60] width 773 height 121
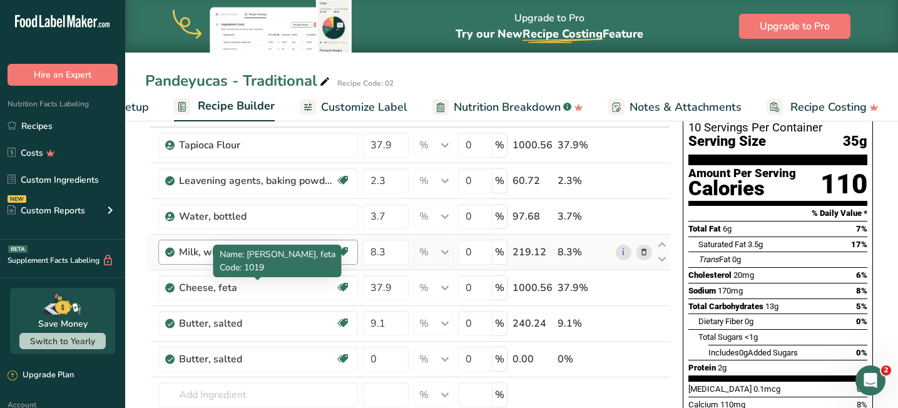
scroll to position [87, 0]
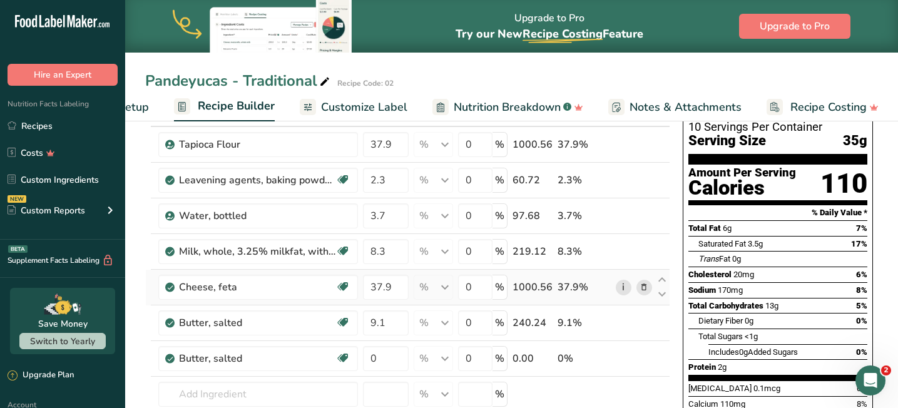
click at [625, 288] on link "i" at bounding box center [624, 288] width 16 height 16
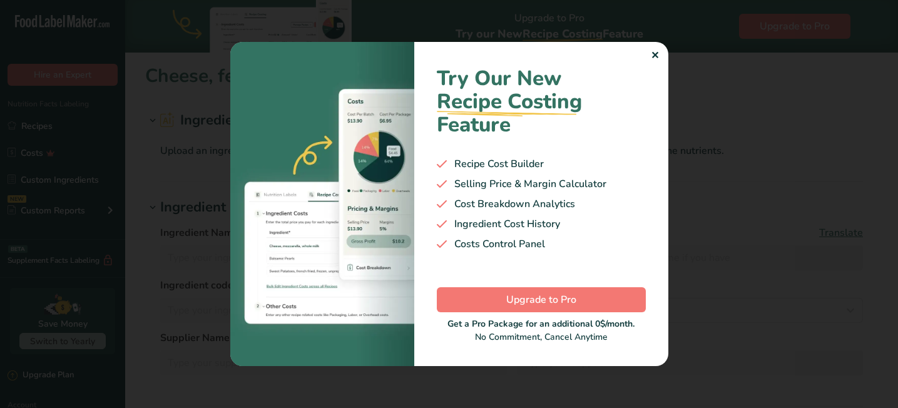
type input "Cheese, feta"
type input "Feta Cheese"
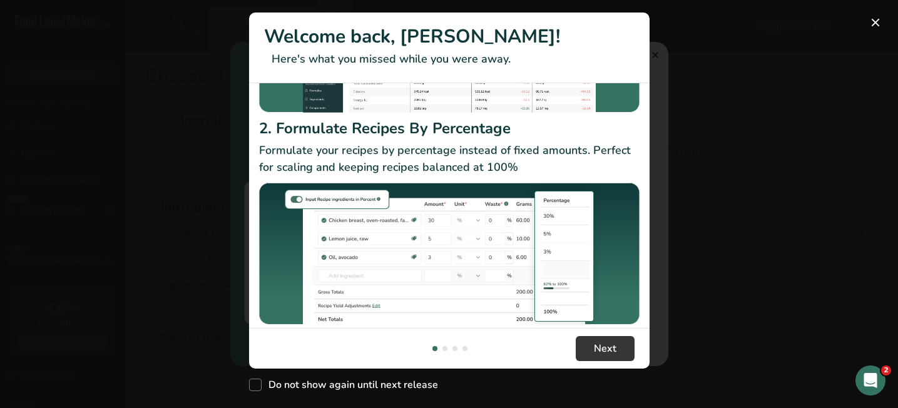
scroll to position [205, 0]
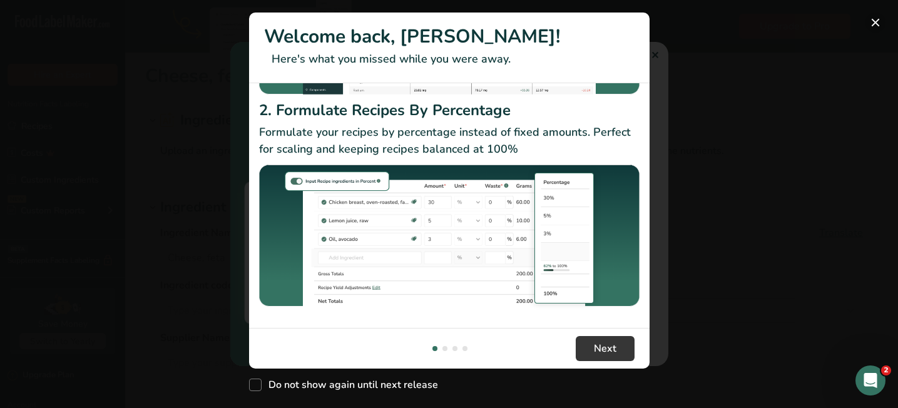
click at [873, 28] on button "New Features" at bounding box center [875, 23] width 20 height 20
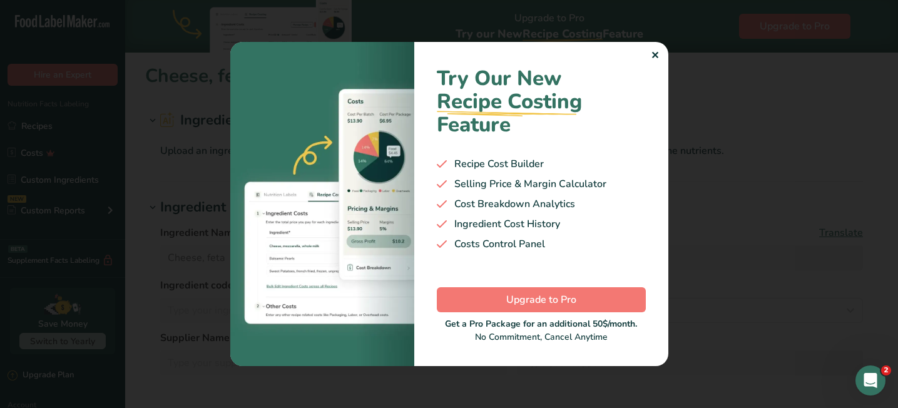
click at [660, 57] on div "Try Our New Recipe Costing .a-29{fill:none;stroke-linecap:round;stroke-width:3p…" at bounding box center [541, 204] width 254 height 324
click at [651, 53] on div "✕" at bounding box center [655, 55] width 8 height 15
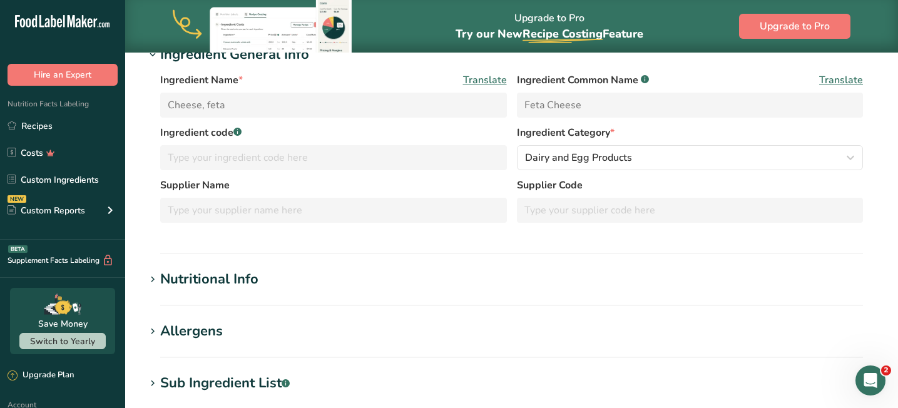
scroll to position [157, 0]
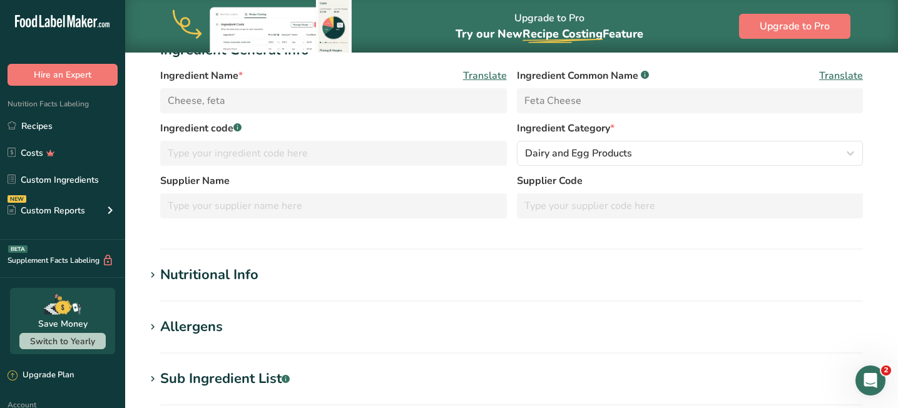
click at [156, 273] on icon at bounding box center [152, 276] width 11 height 18
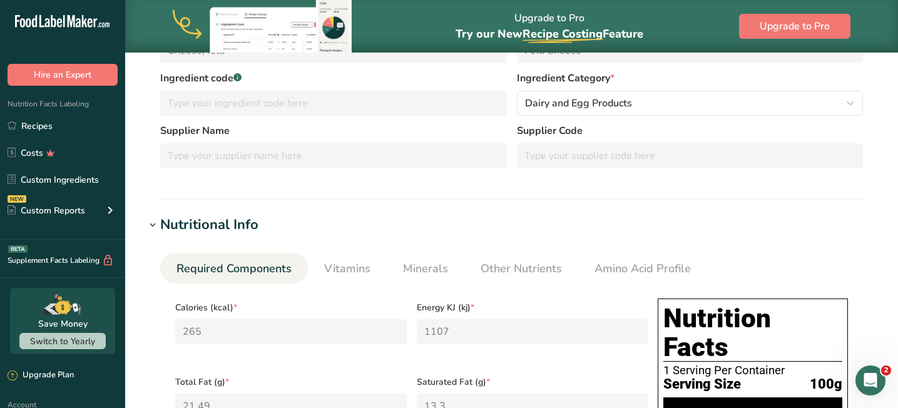
scroll to position [0, 0]
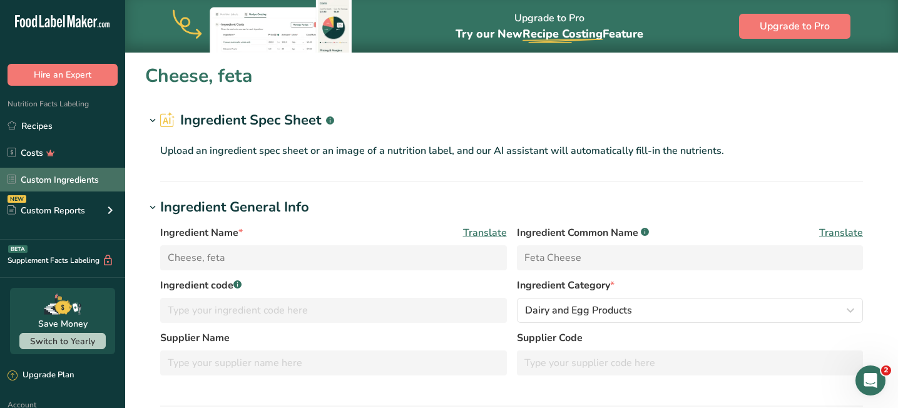
click at [76, 178] on link "Custom Ingredients" at bounding box center [62, 180] width 125 height 24
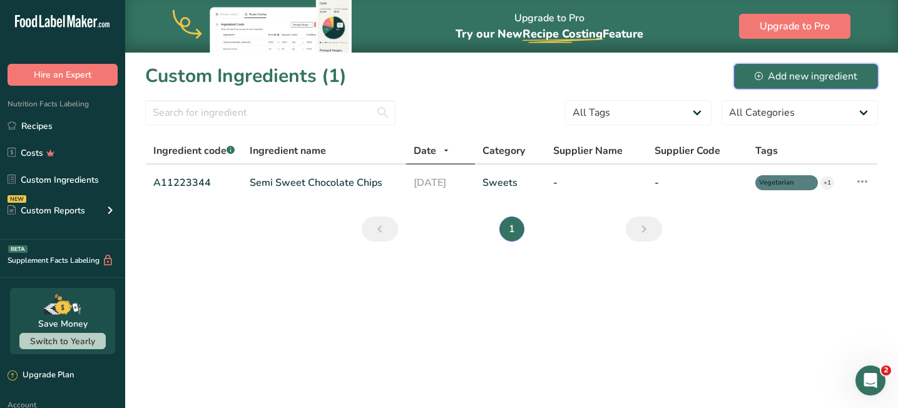
click at [779, 78] on div "Add new ingredient" at bounding box center [806, 76] width 103 height 15
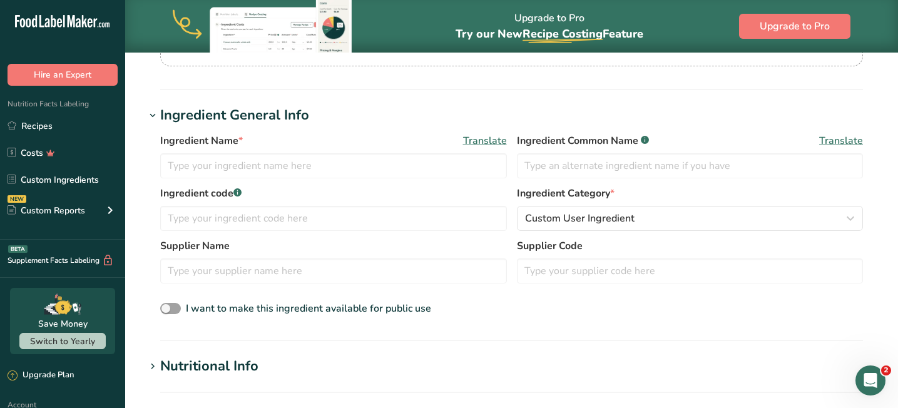
scroll to position [183, 0]
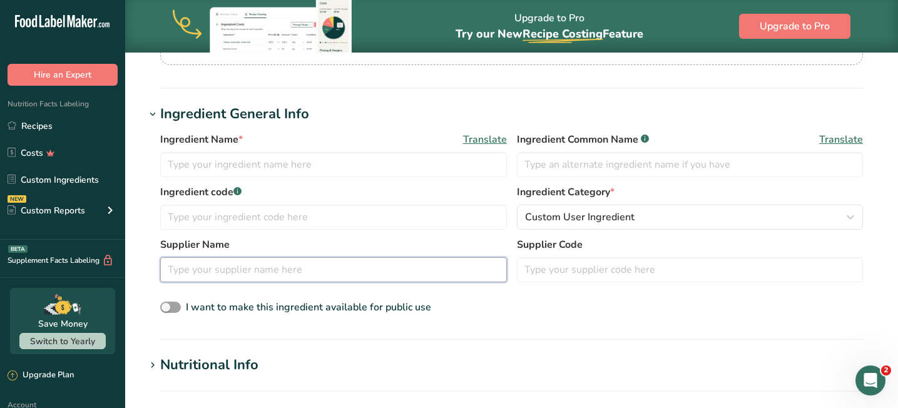
click at [452, 274] on input "text" at bounding box center [333, 269] width 347 height 25
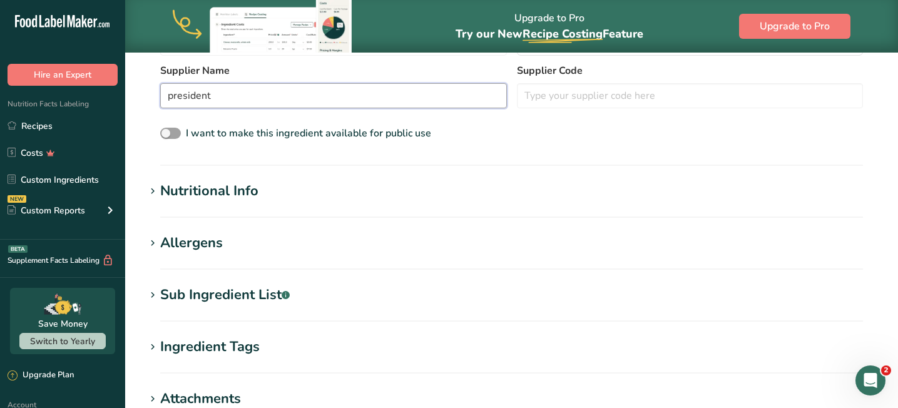
type input "president"
click at [152, 195] on icon at bounding box center [152, 192] width 11 height 18
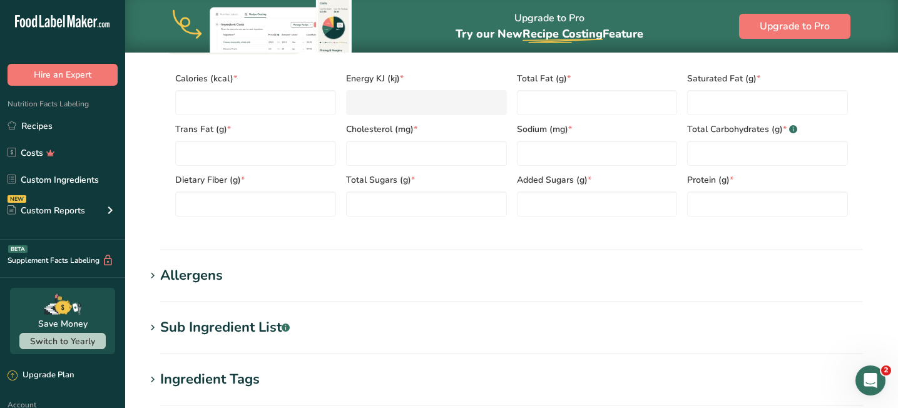
scroll to position [624, 0]
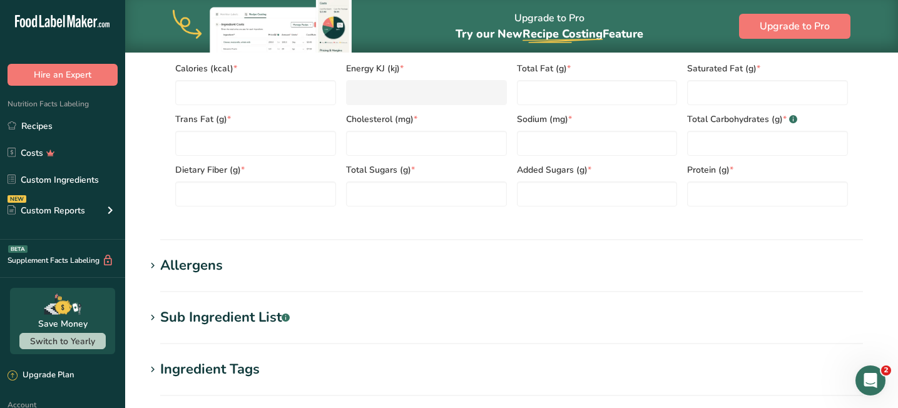
click at [144, 317] on section "Add new ingredient Ingredient Spec Sheet .a-a{fill:#347362;}.b-a{fill:#fff;} Up…" at bounding box center [511, 19] width 773 height 1183
click at [148, 319] on icon at bounding box center [152, 318] width 11 height 18
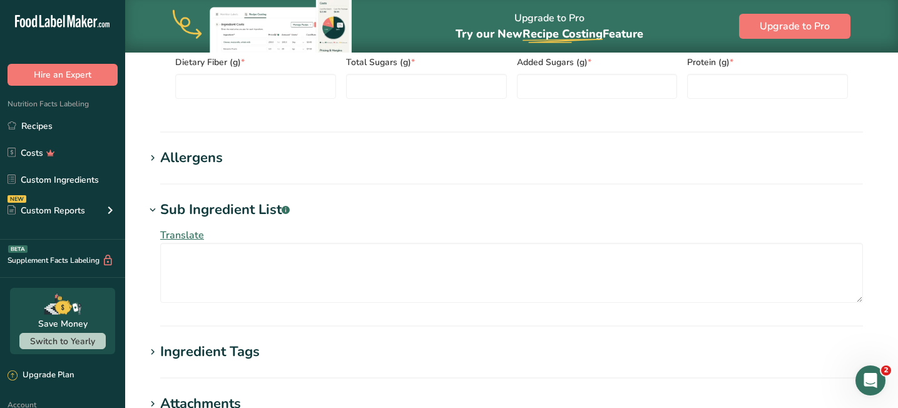
scroll to position [762, 0]
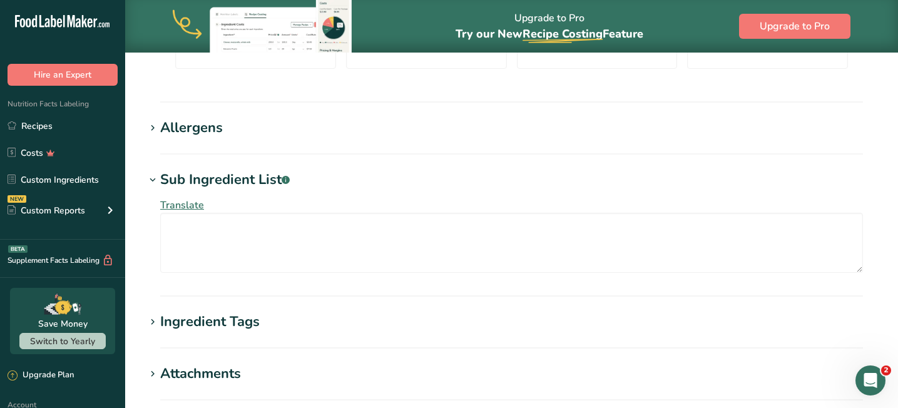
click at [150, 319] on icon at bounding box center [152, 323] width 11 height 18
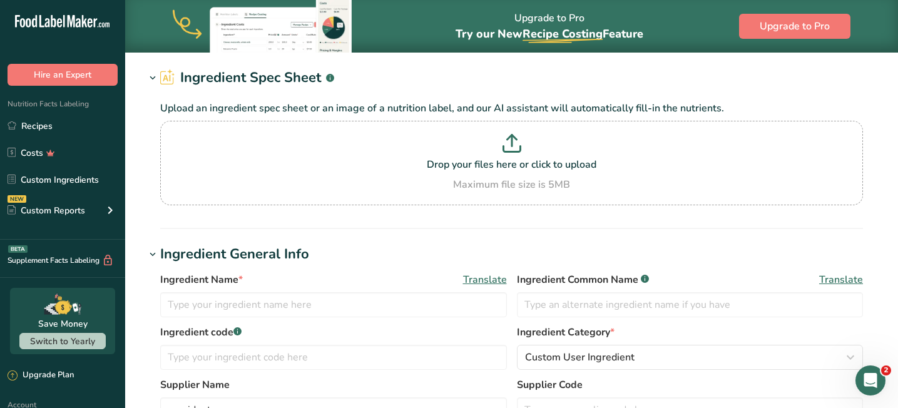
scroll to position [0, 0]
